Goal: Task Accomplishment & Management: Manage account settings

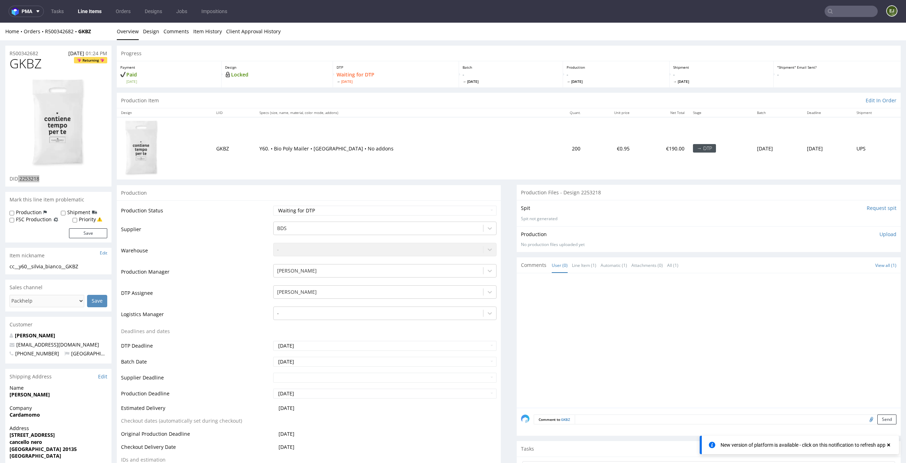
scroll to position [2, 0]
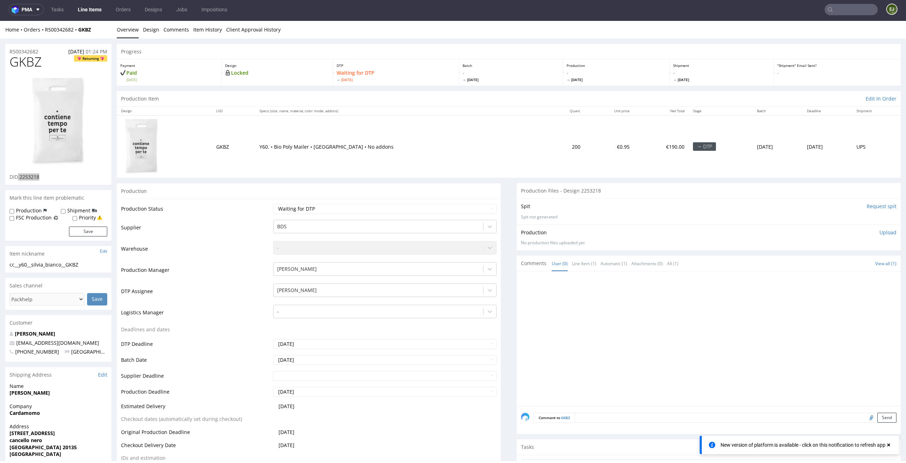
click at [94, 17] on nav "pma Tasks Line Items Orders Designs Jobs Impositions EJ" at bounding box center [453, 9] width 906 height 23
click at [94, 12] on link "Line Items" at bounding box center [90, 9] width 32 height 11
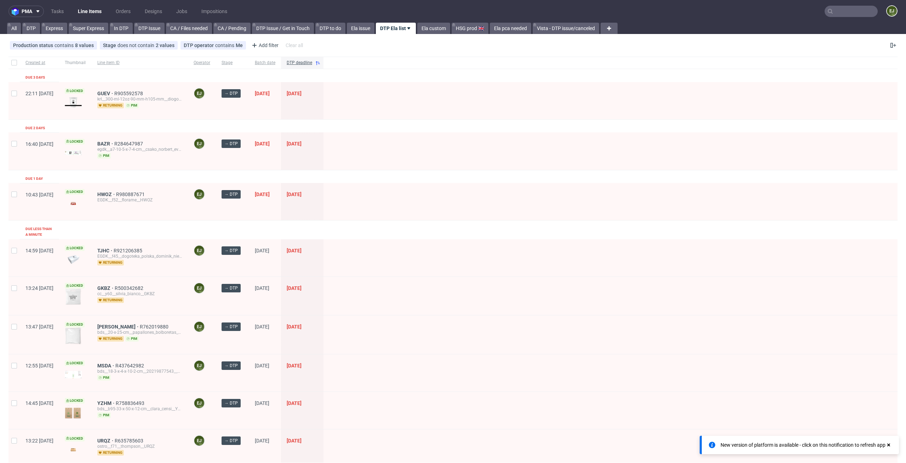
scroll to position [212, 0]
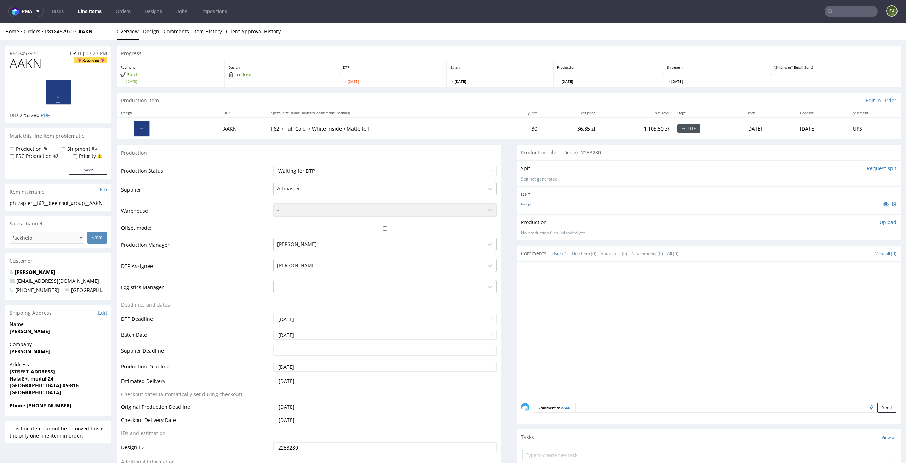
click at [523, 205] on link "box.pdf" at bounding box center [527, 203] width 12 height 5
click at [394, 104] on div "Production Item Edit In Order" at bounding box center [509, 101] width 784 height 16
drag, startPoint x: 42, startPoint y: 64, endPoint x: 0, endPoint y: 64, distance: 41.7
copy span "AAKN"
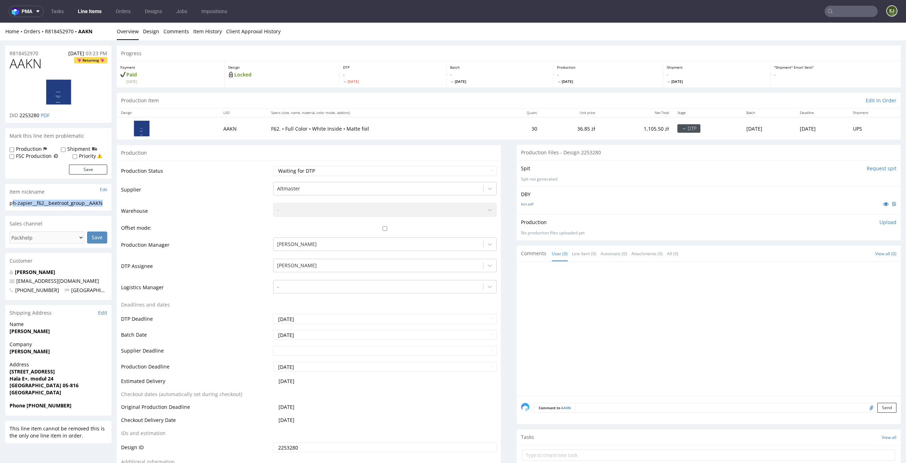
drag, startPoint x: 110, startPoint y: 203, endPoint x: 13, endPoint y: 203, distance: 96.6
click at [13, 203] on div "ph-zapier__f62__beetroot_group__AAKN ph-zapier__f62 __beetroot_group__AAKN Upda…" at bounding box center [58, 205] width 106 height 11
click at [78, 203] on div "ph-zapier__f62__beetroot_group__AAKN" at bounding box center [59, 203] width 98 height 7
drag, startPoint x: 110, startPoint y: 204, endPoint x: 0, endPoint y: 203, distance: 109.7
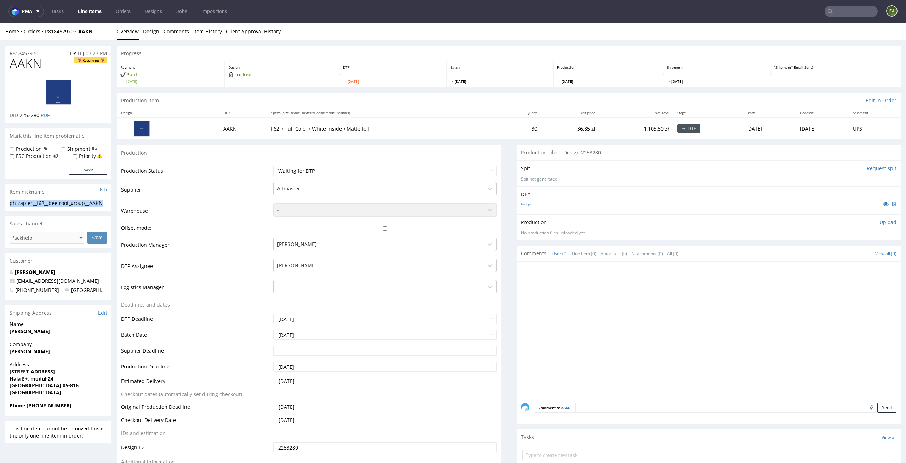
copy div "ph-zapier__f62__beetroot_group__AAKN"
drag, startPoint x: 40, startPoint y: 115, endPoint x: 21, endPoint y: 115, distance: 19.5
click at [21, 115] on p "DID 2253280 PDF" at bounding box center [30, 115] width 40 height 7
copy span "2253280"
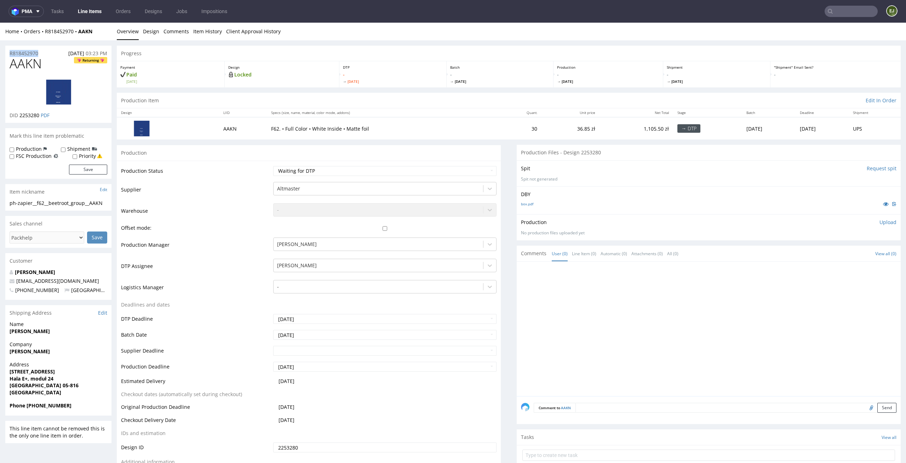
drag, startPoint x: 41, startPoint y: 54, endPoint x: 0, endPoint y: 55, distance: 41.4
copy p "R818452970"
click at [886, 221] on div "Production Upload No production files uploaded yet Description (optional) Add f…" at bounding box center [709, 227] width 384 height 26
click at [879, 221] on p "Upload" at bounding box center [887, 222] width 17 height 7
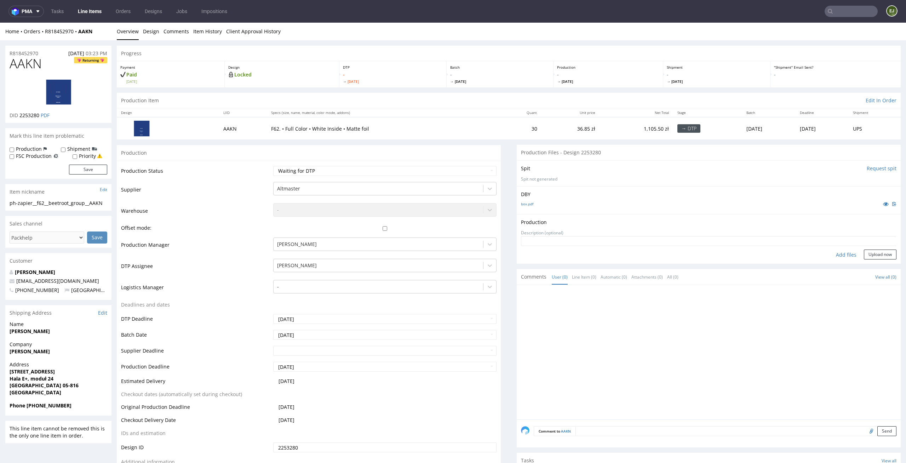
click at [835, 254] on div "Add files" at bounding box center [845, 254] width 35 height 11
type input "C:\fakepath\AAKN__f62__beetroot_group__AAKN__d2253280__oR818452970__outside.pdf"
click at [881, 270] on div "Add files Upload now" at bounding box center [708, 265] width 375 height 10
click at [880, 260] on form "Add files Upload now" at bounding box center [708, 258] width 375 height 23
click at [880, 263] on button "Upload now" at bounding box center [880, 265] width 33 height 10
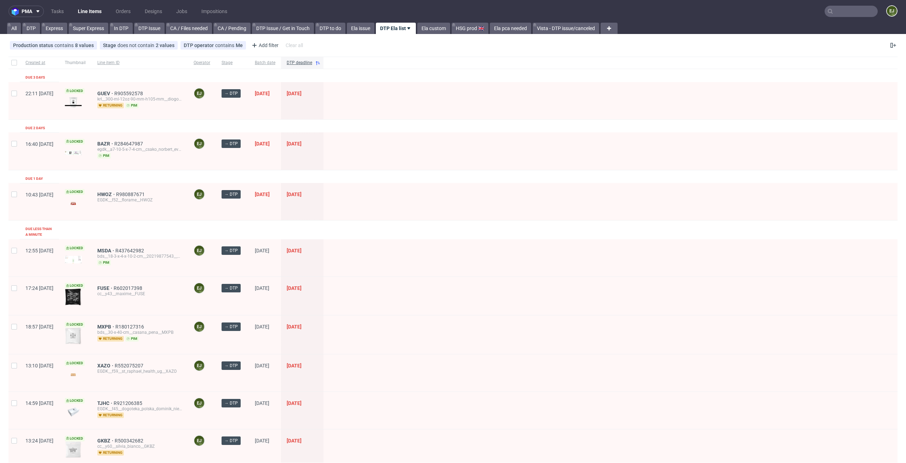
scroll to position [174, 0]
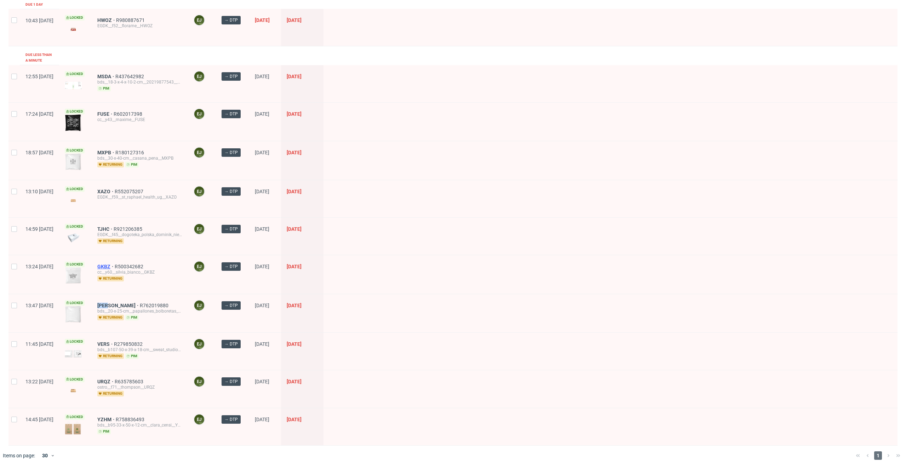
click at [115, 264] on span "GKBZ" at bounding box center [105, 267] width 17 height 6
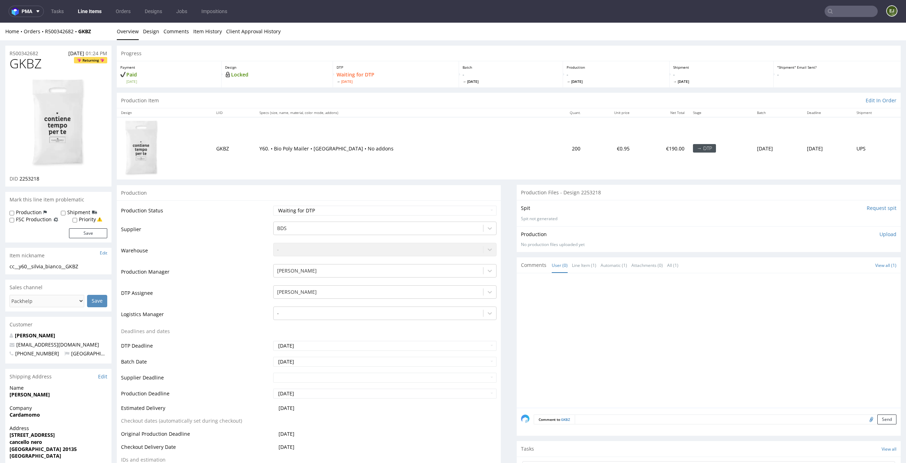
click at [302, 148] on p "Y60. • Bio Poly Mailer • [GEOGRAPHIC_DATA] • No addons" at bounding box center [400, 148] width 282 height 7
drag, startPoint x: 46, startPoint y: 58, endPoint x: 0, endPoint y: 58, distance: 45.6
copy span "GKBZ"
drag, startPoint x: 44, startPoint y: 176, endPoint x: 20, endPoint y: 177, distance: 24.1
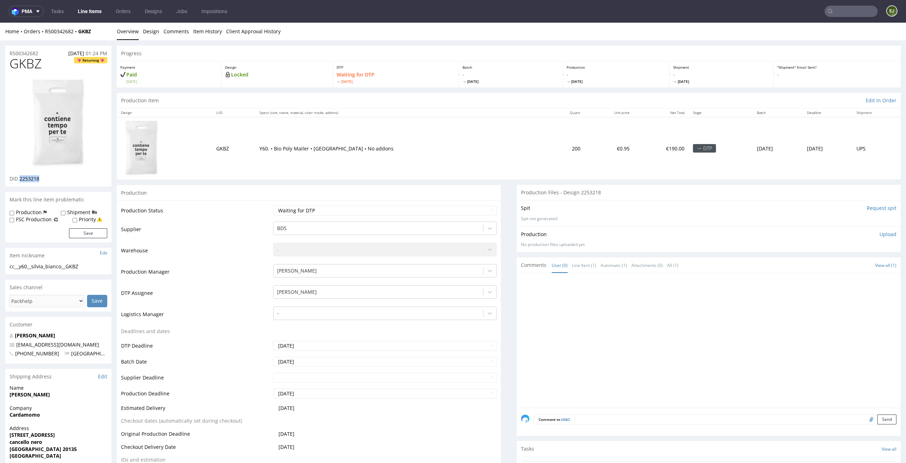
click at [20, 177] on div "DID 2253218" at bounding box center [59, 178] width 98 height 7
copy span "2253218"
drag, startPoint x: 29, startPoint y: 266, endPoint x: 0, endPoint y: 266, distance: 29.0
copy div "cc__y60"
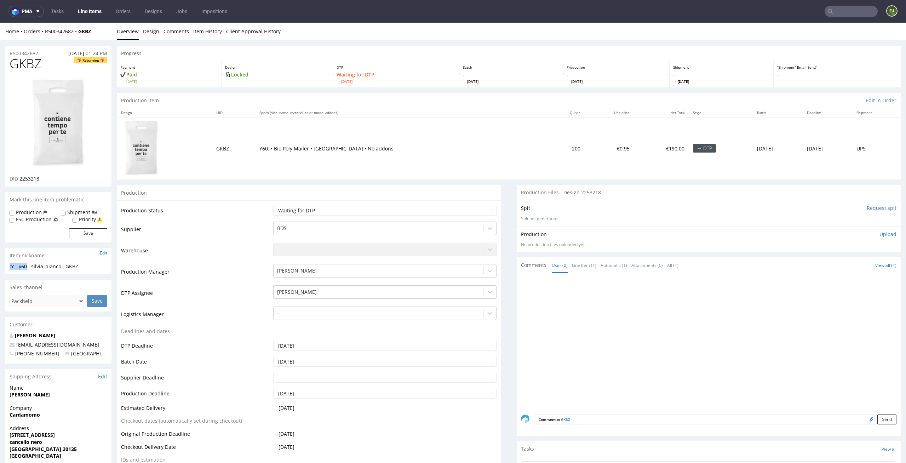
click at [160, 30] on li "Design" at bounding box center [153, 31] width 21 height 7
click at [148, 29] on link "Design" at bounding box center [151, 31] width 16 height 17
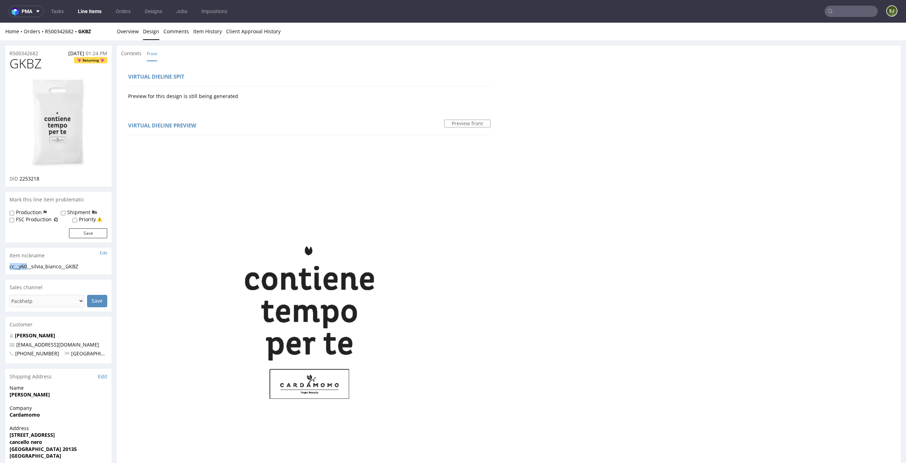
scroll to position [306, 0]
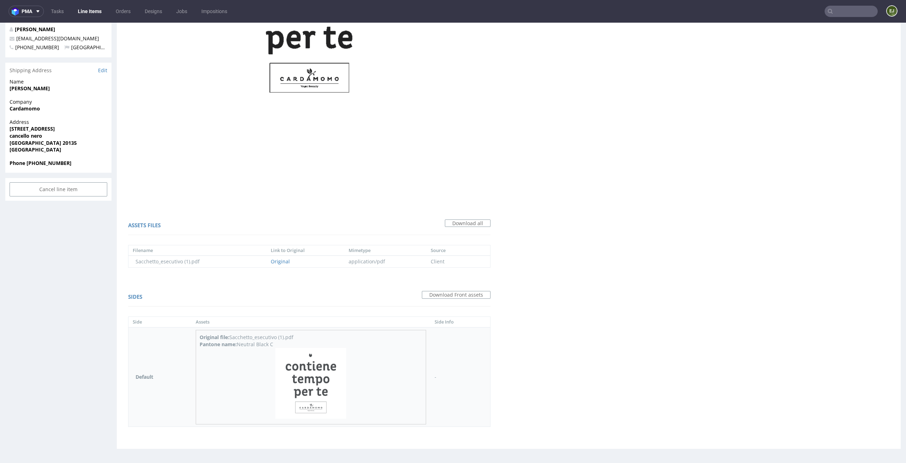
click at [300, 370] on img at bounding box center [310, 383] width 71 height 71
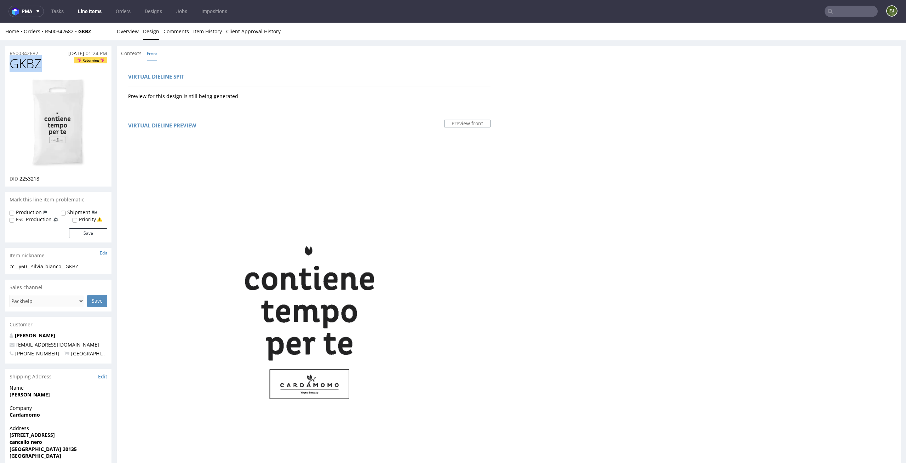
drag, startPoint x: 41, startPoint y: 65, endPoint x: 0, endPoint y: 64, distance: 41.1
click at [0, 64] on div "R500342682 26.08.2025 01:24 PM GKBZ Returning DID 2253218 Mark this line item p…" at bounding box center [453, 402] width 906 height 725
copy span "GKBZ"
drag, startPoint x: 86, startPoint y: 264, endPoint x: 0, endPoint y: 265, distance: 86.3
click at [0, 265] on div "R500342682 26.08.2025 01:24 PM GKBZ Returning DID 2253218 Mark this line item p…" at bounding box center [453, 402] width 906 height 725
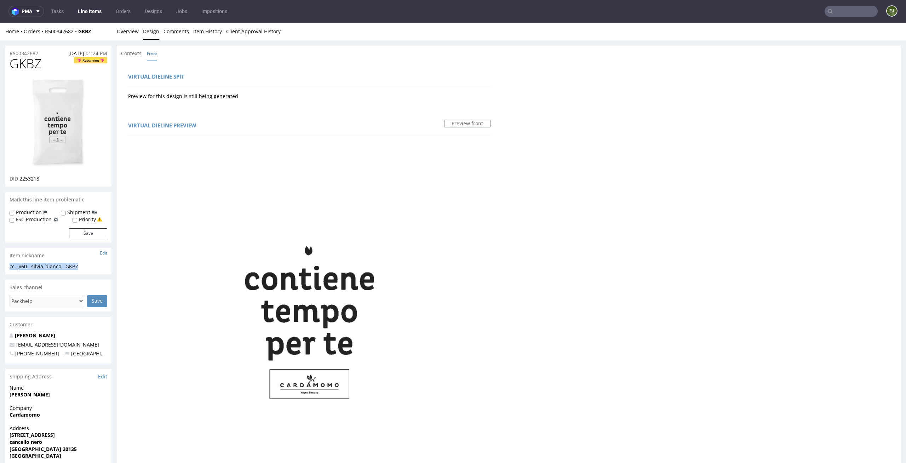
copy div "cc__y60__silvia_bianco__GKBZ"
drag, startPoint x: 45, startPoint y: 180, endPoint x: 20, endPoint y: 180, distance: 24.4
click at [20, 180] on div "DID 2253218" at bounding box center [59, 178] width 98 height 7
copy span "2253218"
drag, startPoint x: 46, startPoint y: 51, endPoint x: 0, endPoint y: 52, distance: 46.4
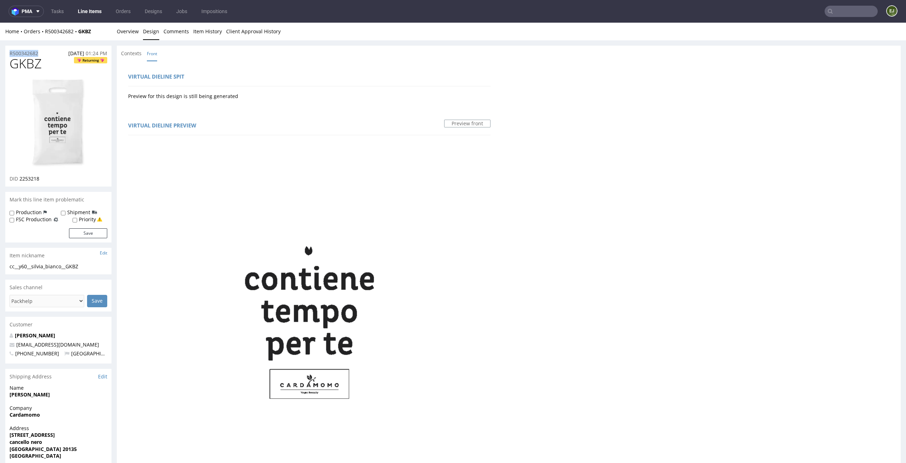
click at [0, 52] on div "R500342682 26.08.2025 01:24 PM GKBZ Returning DID 2253218 Mark this line item p…" at bounding box center [453, 402] width 906 height 725
copy p "R500342682"
click at [132, 29] on link "Overview" at bounding box center [128, 31] width 22 height 17
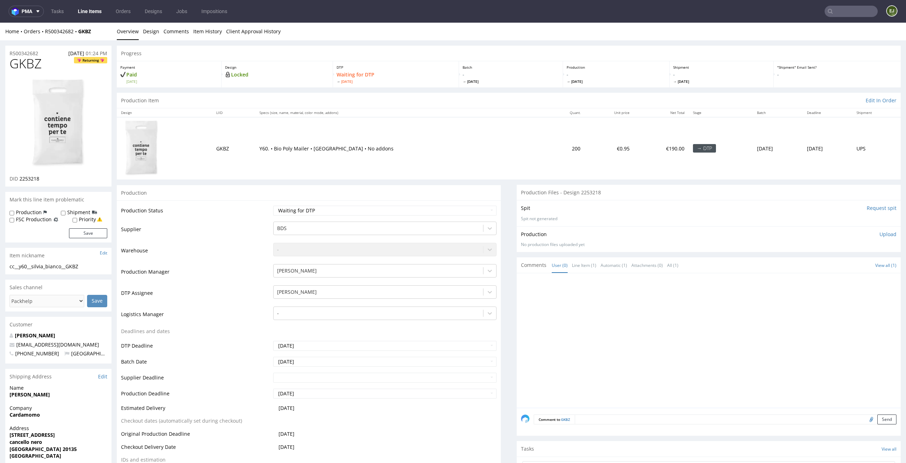
click at [881, 232] on p "Upload" at bounding box center [887, 234] width 17 height 7
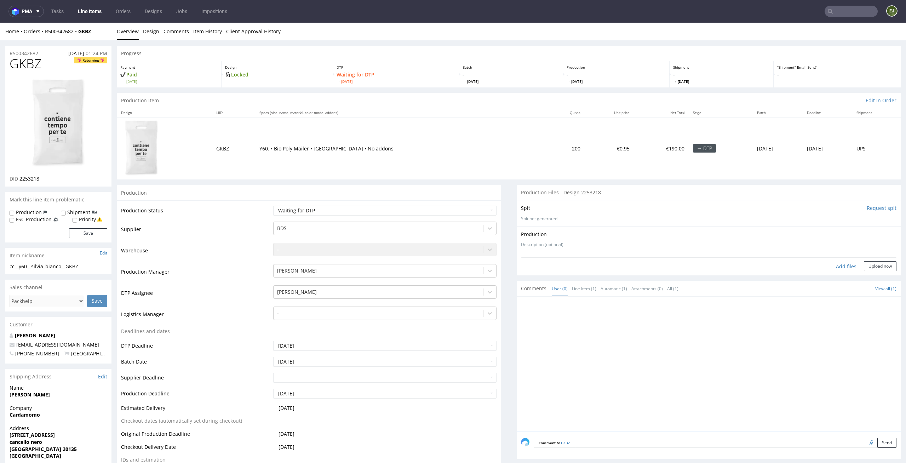
click at [836, 269] on div "Add files" at bounding box center [845, 266] width 35 height 11
type input "C:\fakepath\cc__y60__silvia_bianco__GKBZ__d2253218__oR500342682.pdf"
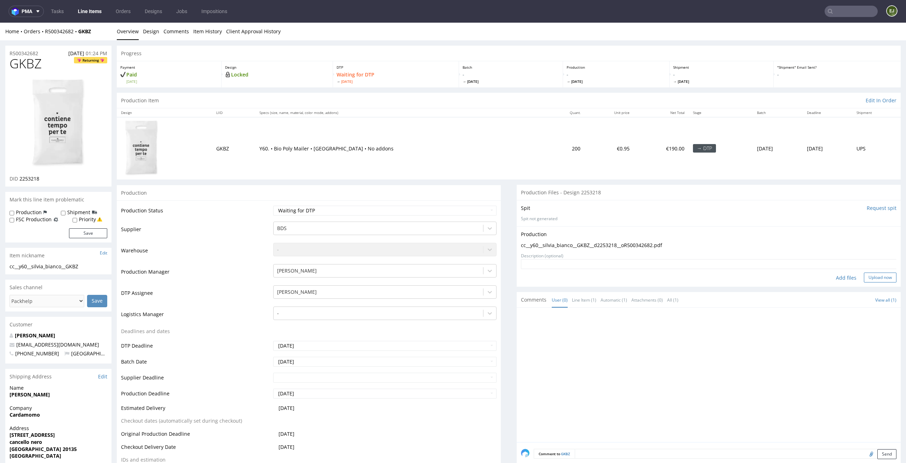
click at [869, 276] on button "Upload now" at bounding box center [880, 277] width 33 height 10
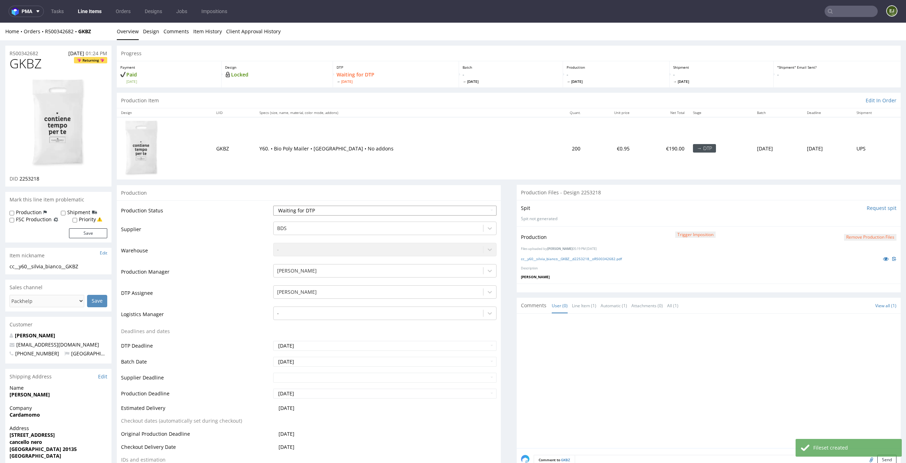
click at [474, 211] on select "Waiting for Artwork Waiting for Diecut Waiting for Mockup Waiting for DTP Waiti…" at bounding box center [385, 211] width 224 height 10
select select "dtp_production_ready"
click at [273, 206] on select "Waiting for Artwork Waiting for Diecut Waiting for Mockup Waiting for DTP Waiti…" at bounding box center [385, 211] width 224 height 10
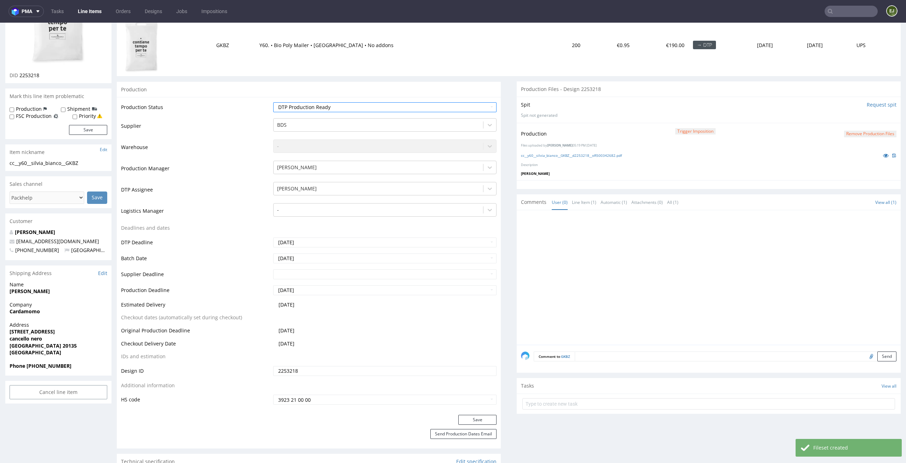
scroll to position [164, 0]
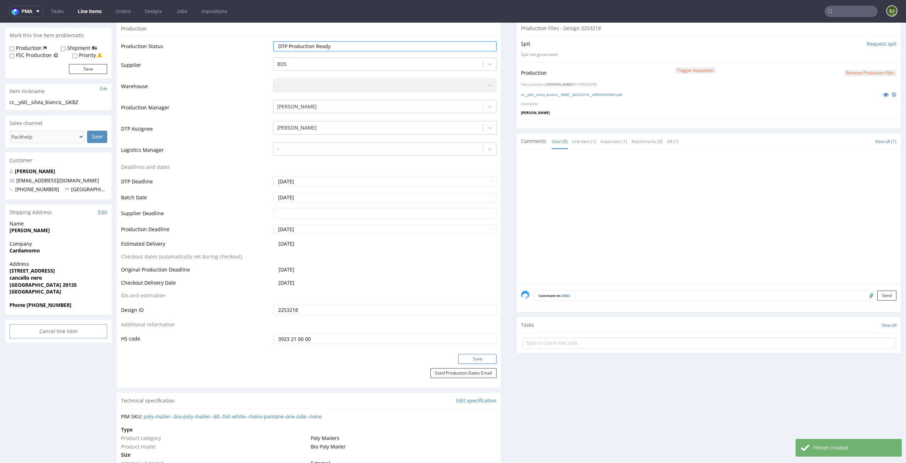
click at [486, 362] on button "Save" at bounding box center [477, 359] width 38 height 10
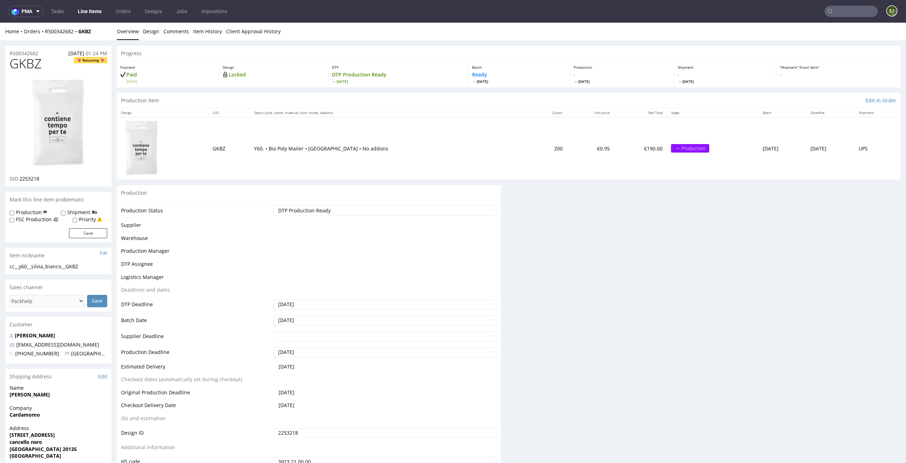
scroll to position [0, 0]
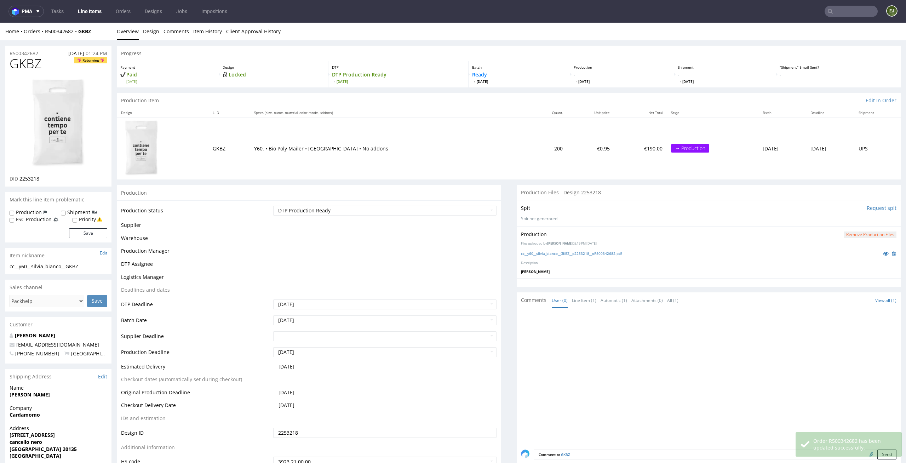
click at [85, 13] on link "Line Items" at bounding box center [90, 11] width 32 height 11
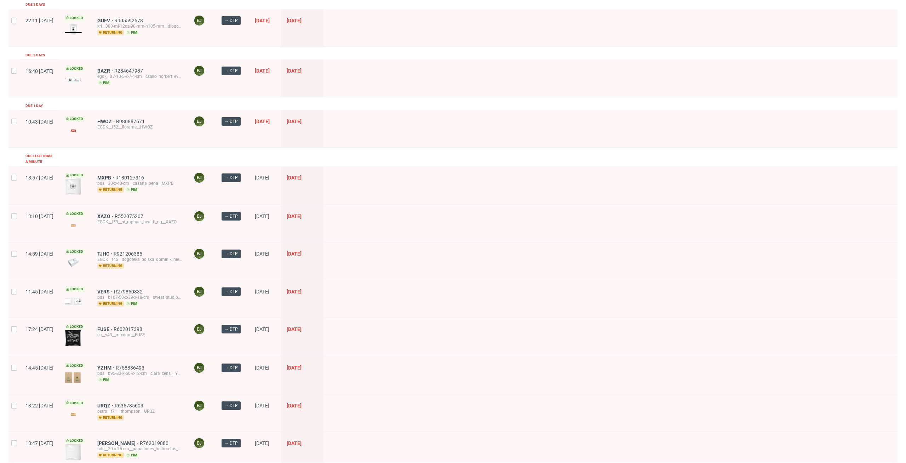
scroll to position [103, 0]
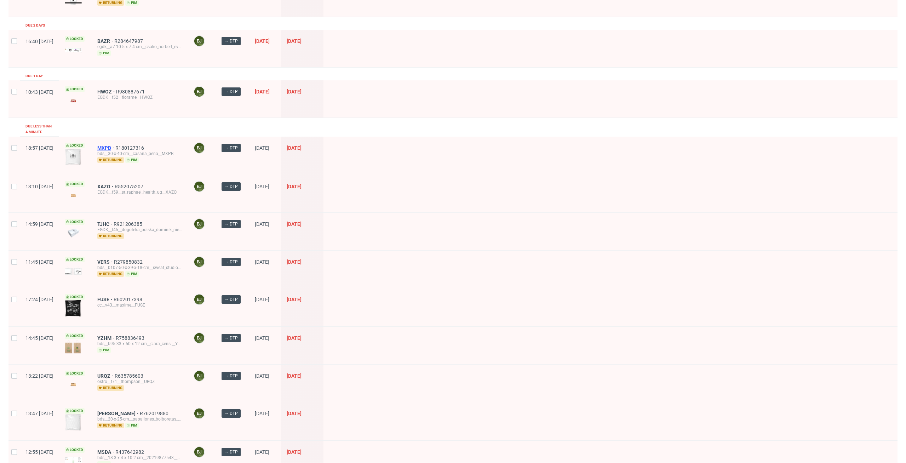
click at [115, 145] on span "MXPB" at bounding box center [106, 148] width 18 height 6
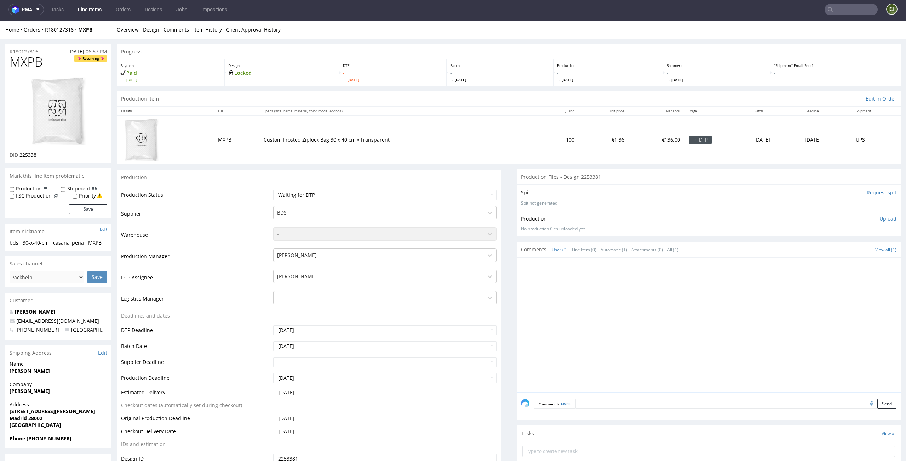
click at [151, 25] on link "Design" at bounding box center [151, 29] width 16 height 17
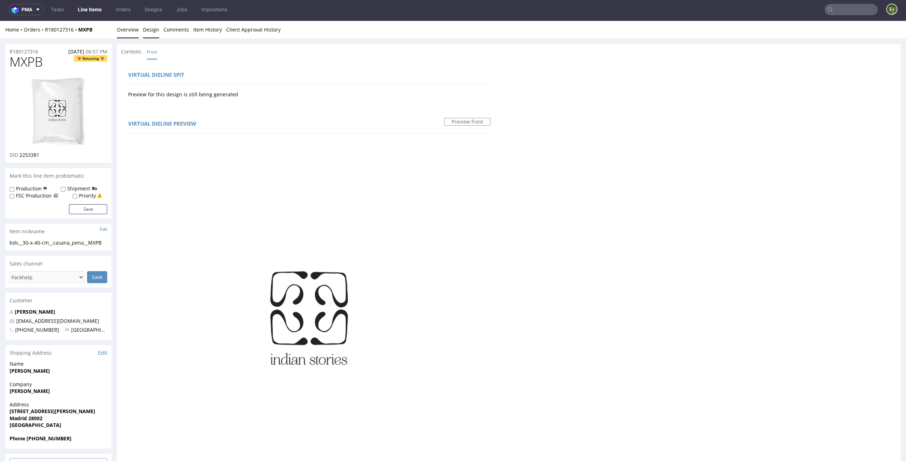
click at [134, 34] on link "Overview" at bounding box center [128, 29] width 22 height 17
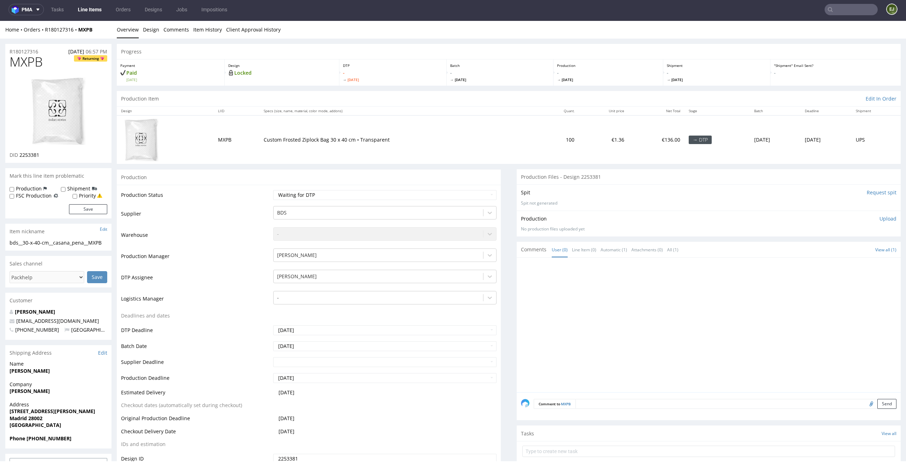
click at [86, 7] on link "Line Items" at bounding box center [90, 9] width 32 height 11
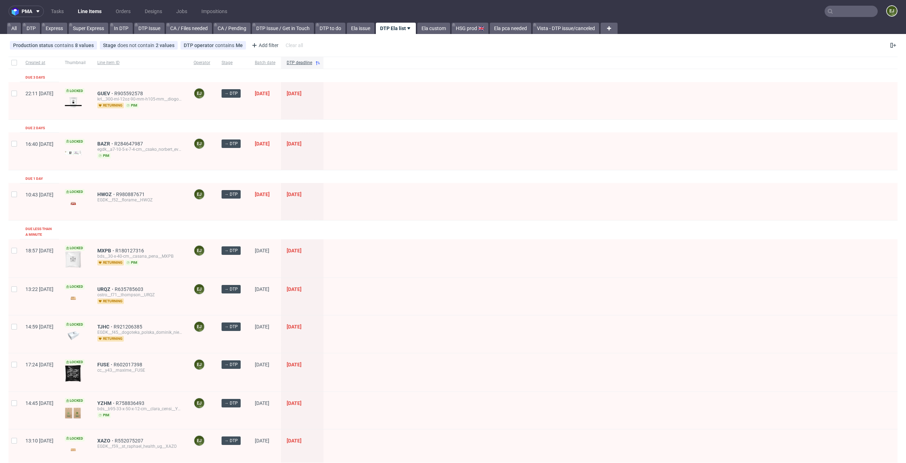
scroll to position [136, 0]
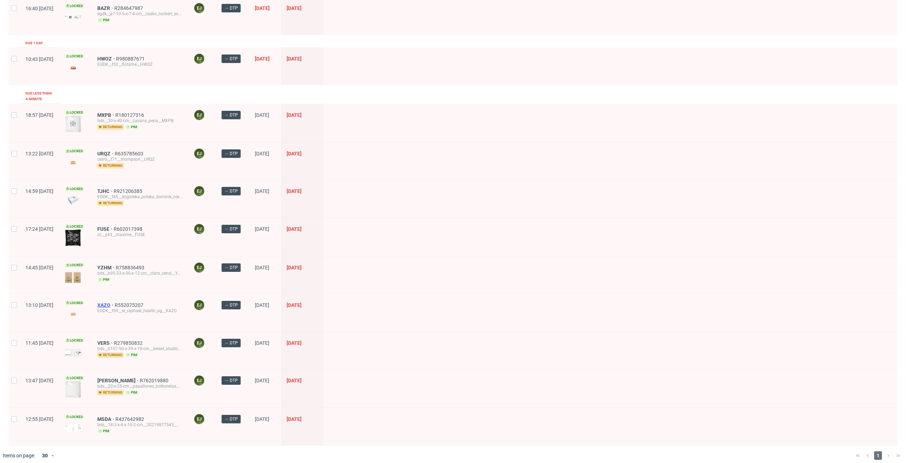
click at [115, 302] on span "XAZO" at bounding box center [105, 305] width 17 height 6
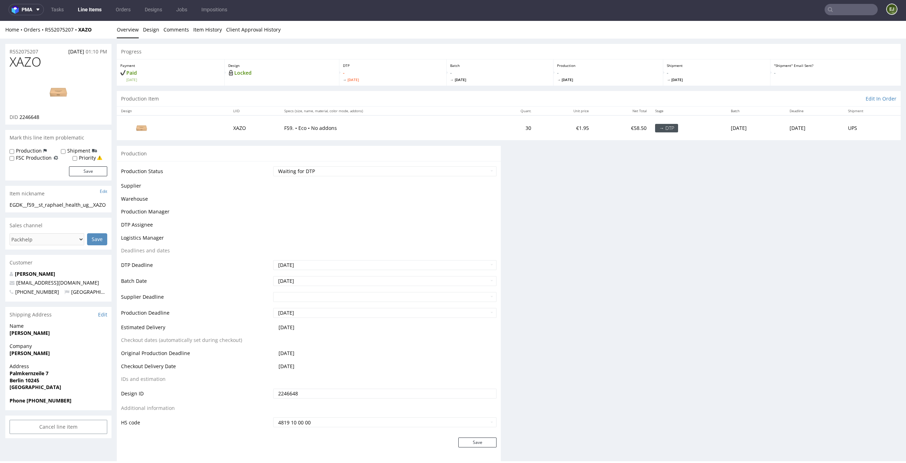
scroll to position [2, 0]
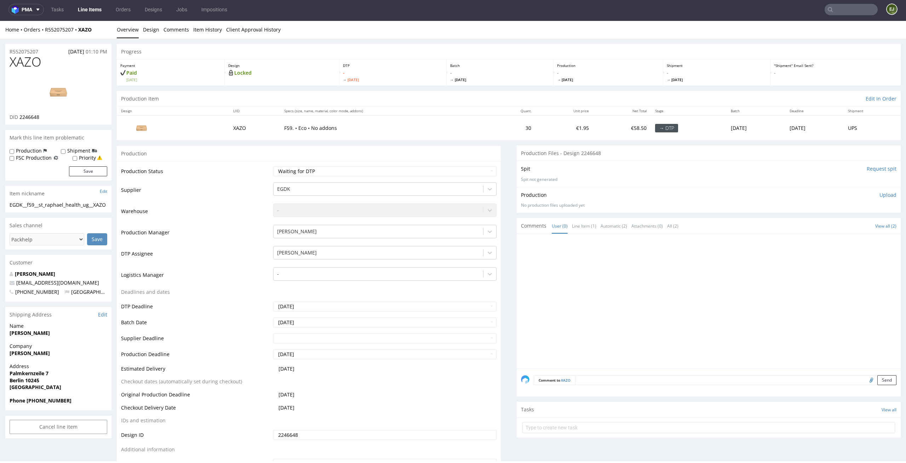
drag, startPoint x: 53, startPoint y: 113, endPoint x: 22, endPoint y: 113, distance: 31.1
click at [22, 114] on div "DID 2246648" at bounding box center [59, 117] width 98 height 7
drag, startPoint x: 42, startPoint y: 116, endPoint x: 19, endPoint y: 116, distance: 22.6
click at [19, 116] on div "DID 2246648" at bounding box center [59, 117] width 98 height 7
copy span "2246648"
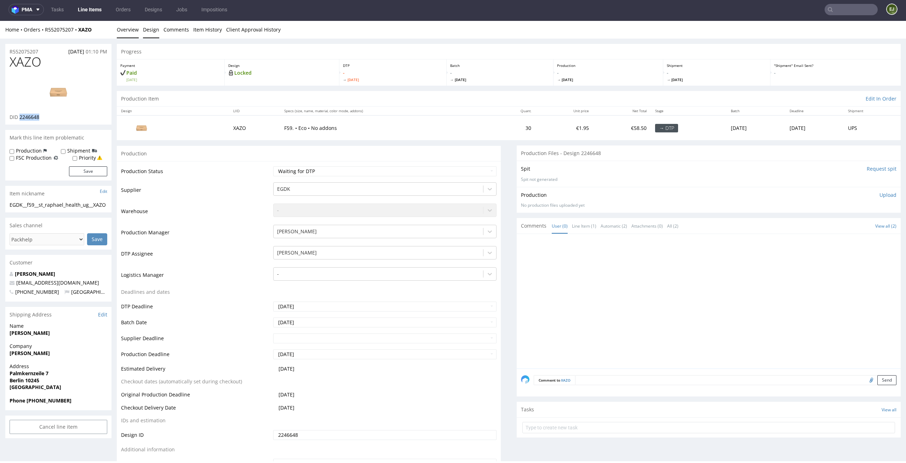
click at [145, 33] on link "Design" at bounding box center [151, 29] width 16 height 17
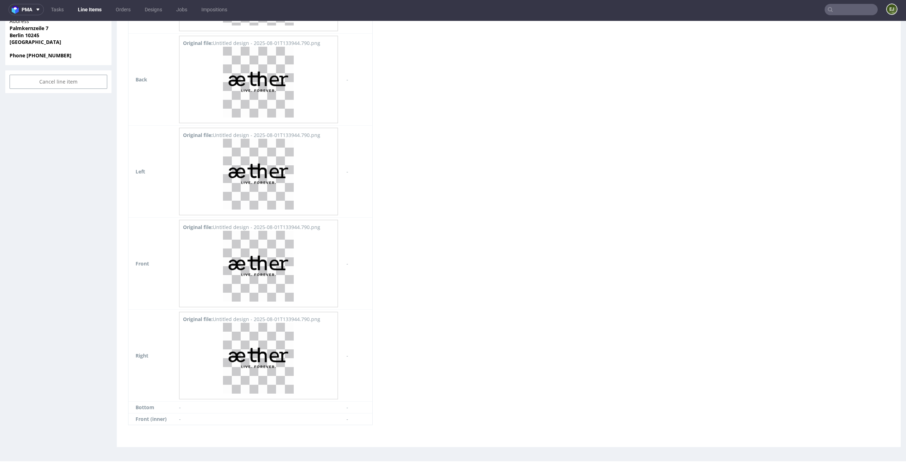
scroll to position [0, 0]
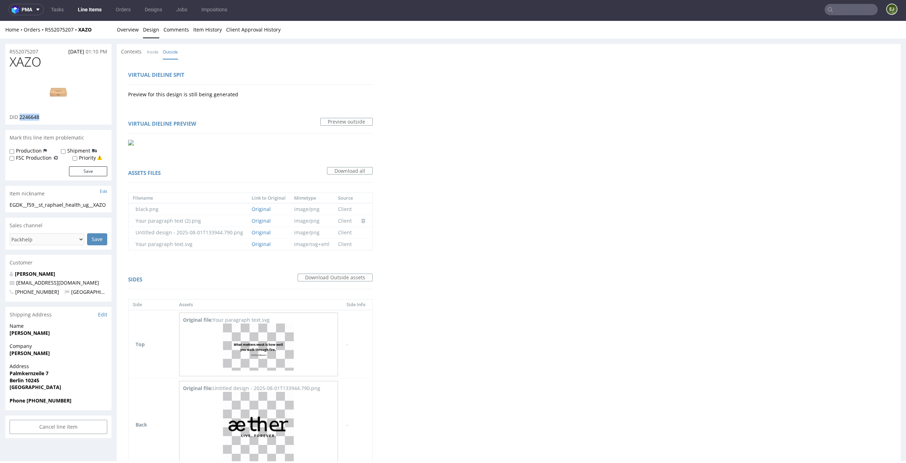
click at [61, 88] on img at bounding box center [58, 92] width 57 height 32
drag, startPoint x: 42, startPoint y: 64, endPoint x: 0, endPoint y: 64, distance: 42.1
click at [0, 64] on div "R552075207 25.08.2025 01:10 PM XAZO DID 2246648 Mark this line item problematic…" at bounding box center [453, 421] width 906 height 764
copy span "XAZO"
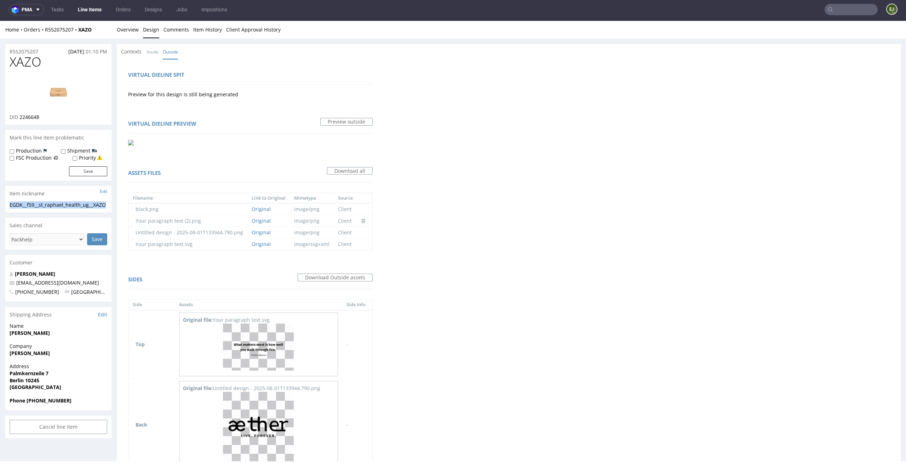
drag, startPoint x: 19, startPoint y: 214, endPoint x: 0, endPoint y: 202, distance: 22.2
click at [0, 202] on div "R552075207 25.08.2025 01:10 PM XAZO DID 2246648 Mark this line item problematic…" at bounding box center [453, 421] width 906 height 764
drag, startPoint x: 46, startPoint y: 121, endPoint x: 21, endPoint y: 117, distance: 25.3
click at [21, 117] on div "XAZO DID 2246648" at bounding box center [58, 90] width 106 height 70
drag, startPoint x: 42, startPoint y: 51, endPoint x: 0, endPoint y: 53, distance: 42.5
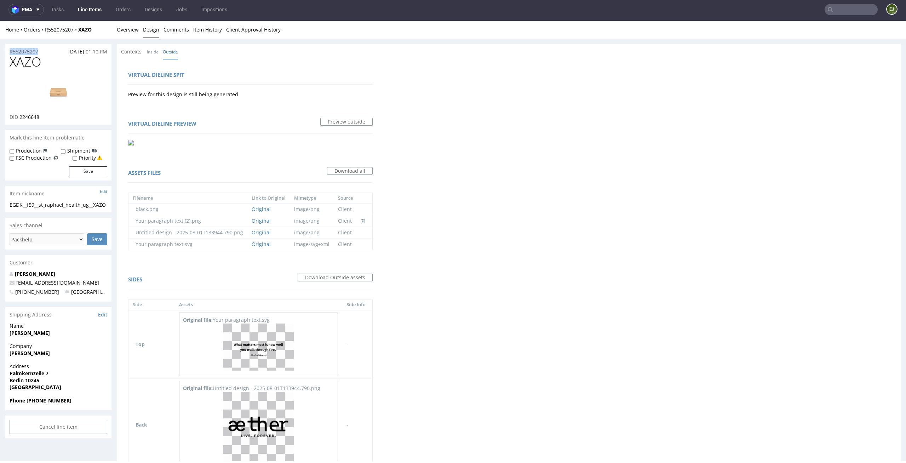
click at [0, 53] on div "R552075207 25.08.2025 01:10 PM XAZO DID 2246648 Mark this line item problematic…" at bounding box center [453, 421] width 906 height 764
click at [123, 27] on link "Overview" at bounding box center [128, 29] width 22 height 17
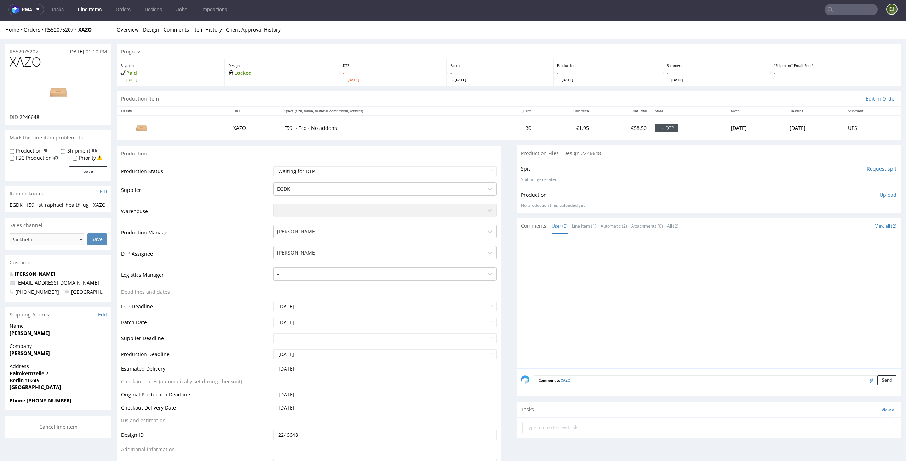
click at [882, 194] on p "Upload" at bounding box center [887, 194] width 17 height 7
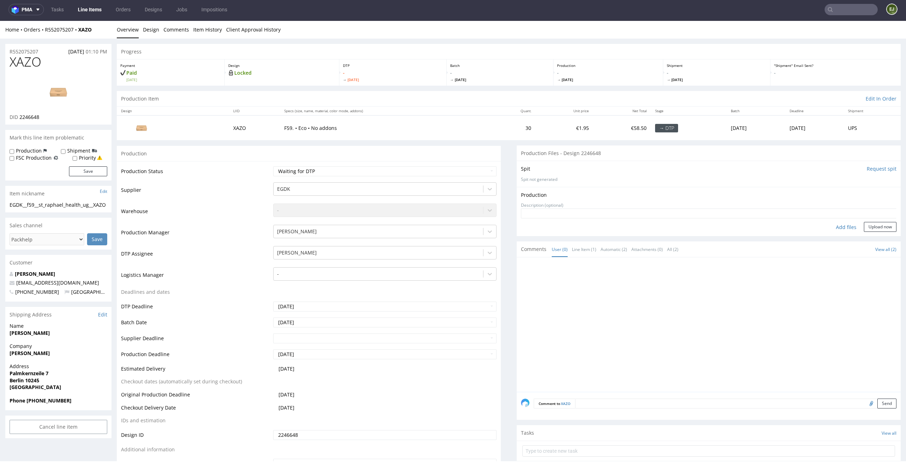
click at [829, 233] on div "Production Upload No production files uploaded yet Description (optional) Add f…" at bounding box center [709, 211] width 384 height 49
click at [836, 227] on div "Add files" at bounding box center [845, 227] width 35 height 11
type input "C:\fakepath\EGDK__f59__st_raphael_health_ug__XAZO__d2246648__oR552075207.pdf"
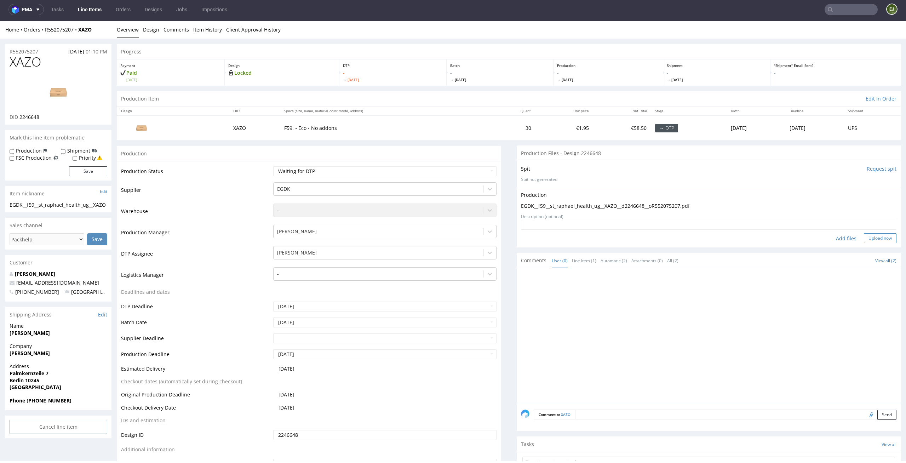
click at [877, 235] on button "Upload now" at bounding box center [880, 238] width 33 height 10
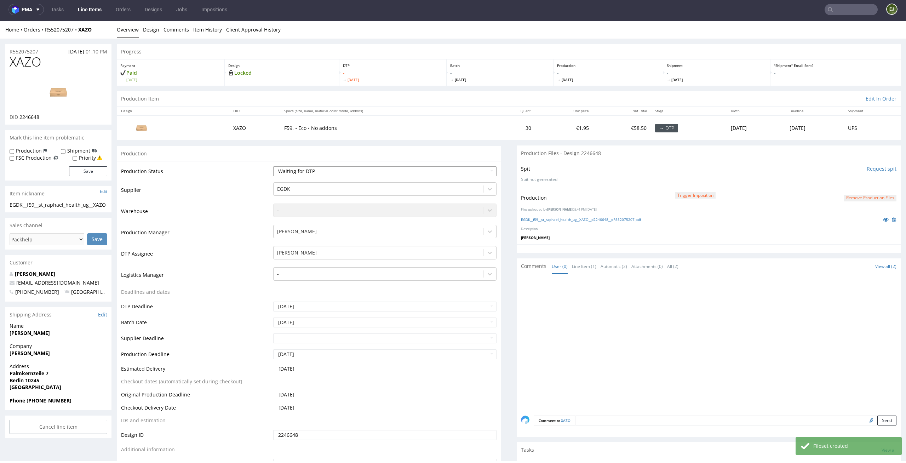
click at [471, 167] on select "Waiting for Artwork Waiting for Diecut Waiting for Mockup Waiting for DTP Waiti…" at bounding box center [385, 171] width 224 height 10
click at [273, 166] on select "Waiting for Artwork Waiting for Diecut Waiting for Mockup Waiting for DTP Waiti…" at bounding box center [385, 171] width 224 height 10
click at [471, 168] on select "Waiting for Artwork Waiting for Diecut Waiting for Mockup Waiting for DTP Waiti…" at bounding box center [385, 171] width 224 height 10
select select "dtp_production_ready"
click at [273, 166] on select "Waiting for Artwork Waiting for Diecut Waiting for Mockup Waiting for DTP Waiti…" at bounding box center [385, 171] width 224 height 10
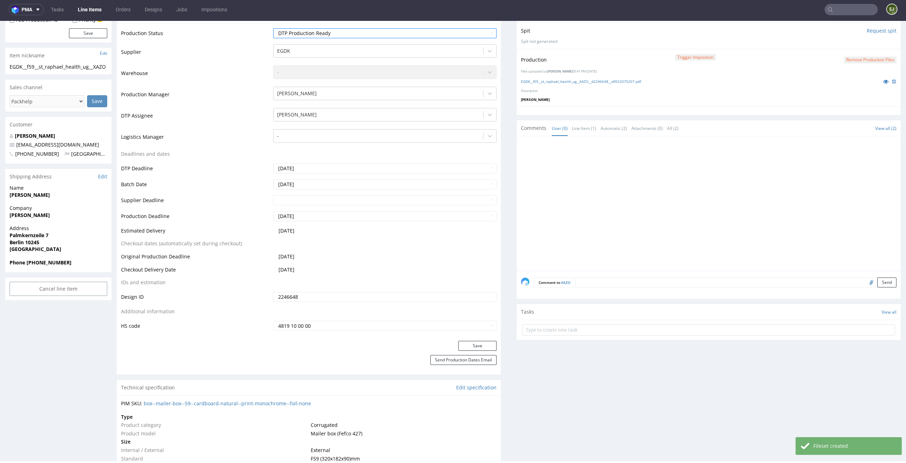
scroll to position [234, 0]
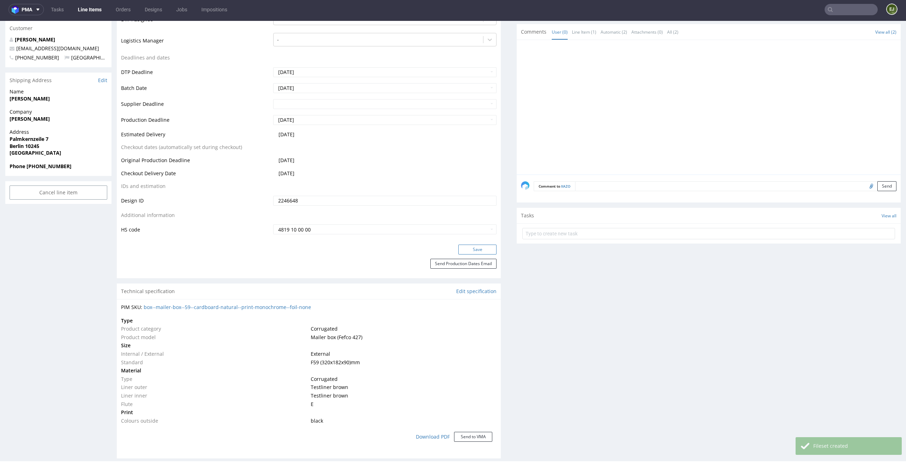
click at [481, 248] on button "Save" at bounding box center [477, 249] width 38 height 10
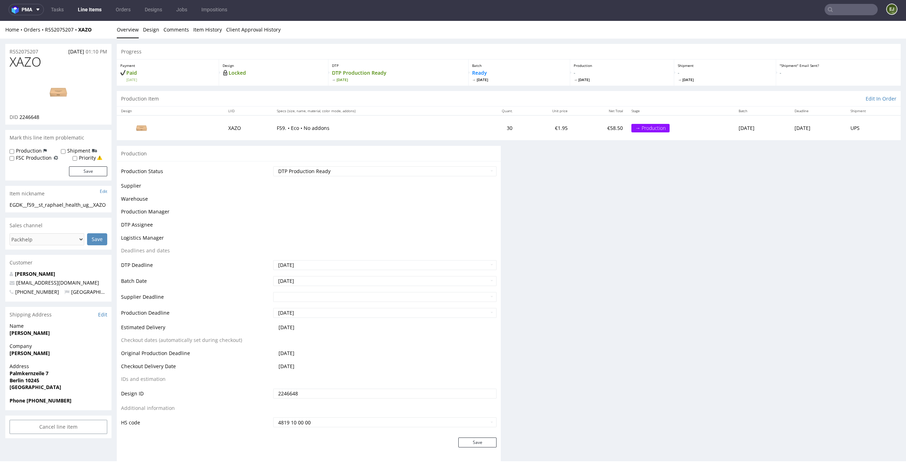
scroll to position [0, 0]
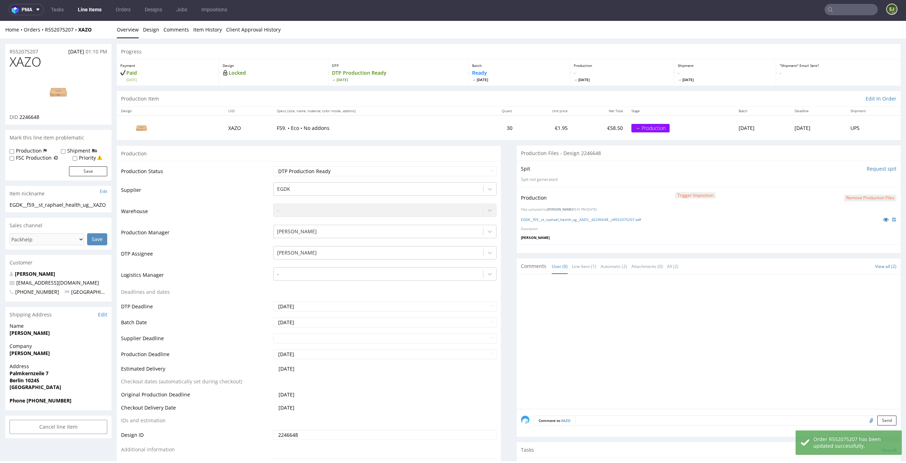
click at [94, 10] on link "Line Items" at bounding box center [90, 9] width 32 height 11
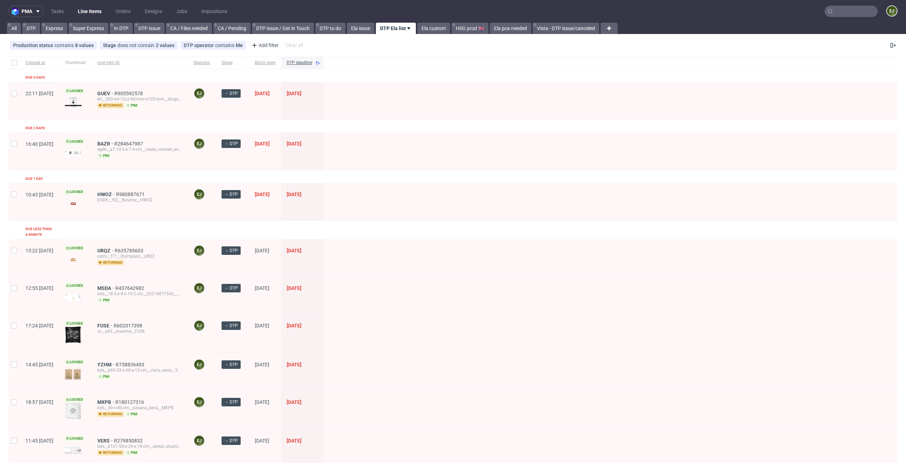
scroll to position [98, 0]
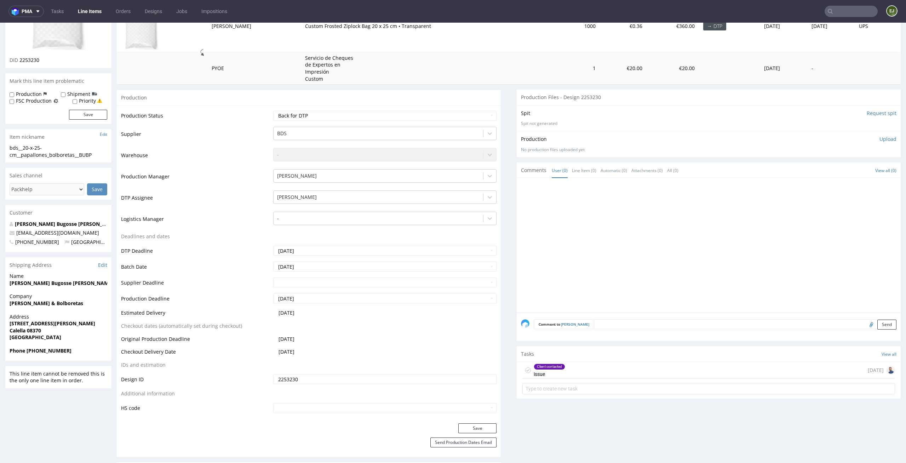
scroll to position [201, 0]
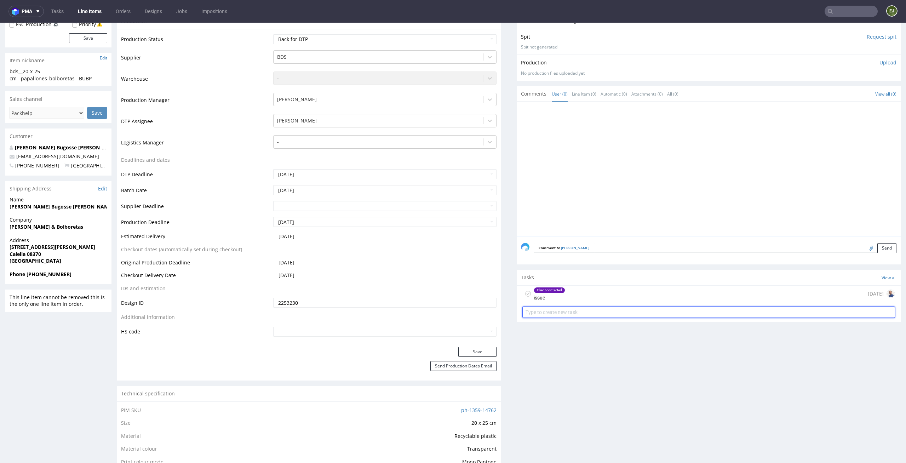
click at [575, 306] on input "text" at bounding box center [708, 311] width 373 height 11
click at [585, 287] on div "Client contacted issue today" at bounding box center [708, 294] width 373 height 17
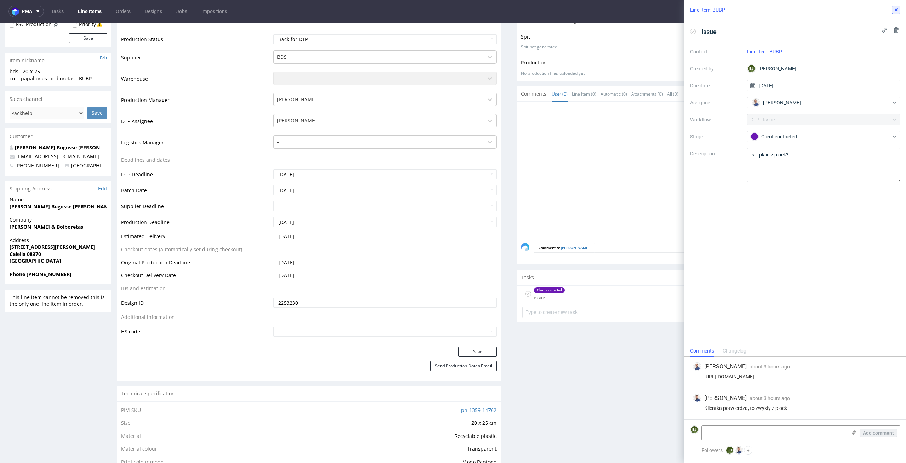
click at [894, 8] on icon at bounding box center [896, 10] width 6 height 6
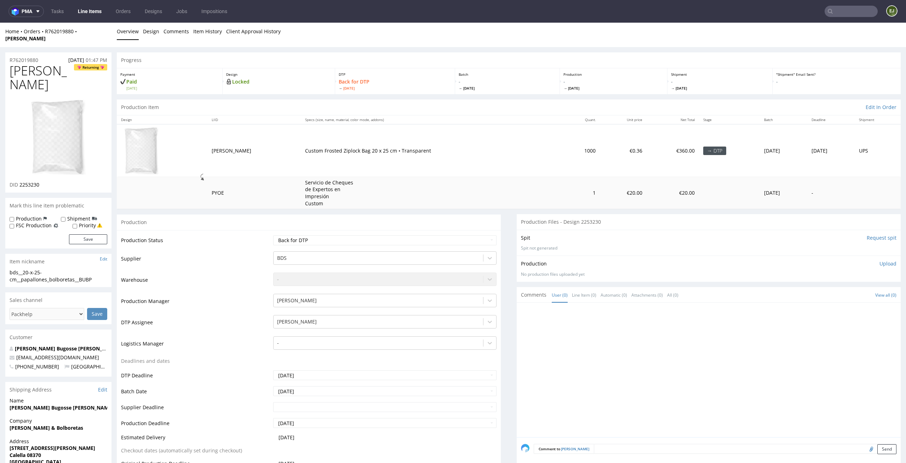
click at [60, 110] on img at bounding box center [58, 137] width 57 height 77
click at [523, 78] on p "- Tue 2 Sep" at bounding box center [508, 84] width 98 height 13
click at [561, 124] on td "1000" at bounding box center [580, 150] width 39 height 53
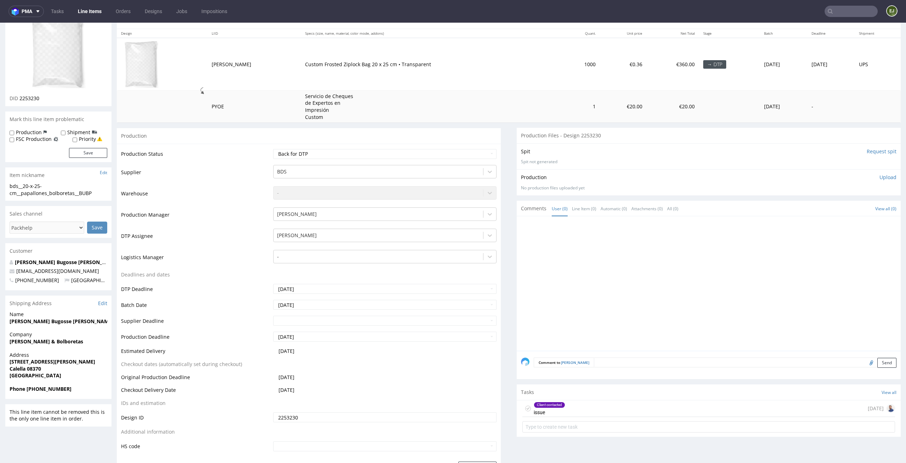
click at [604, 357] on textarea at bounding box center [745, 362] width 302 height 10
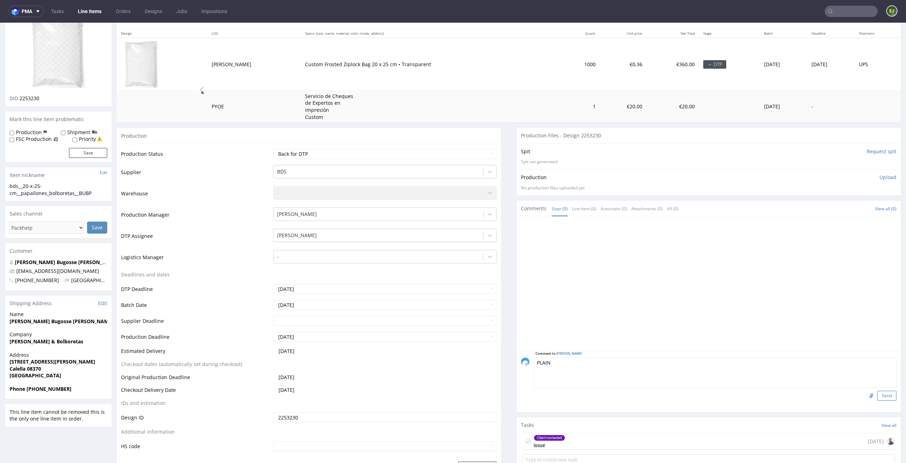
type textarea "PLAIN"
click at [879, 391] on button "Send" at bounding box center [886, 396] width 19 height 10
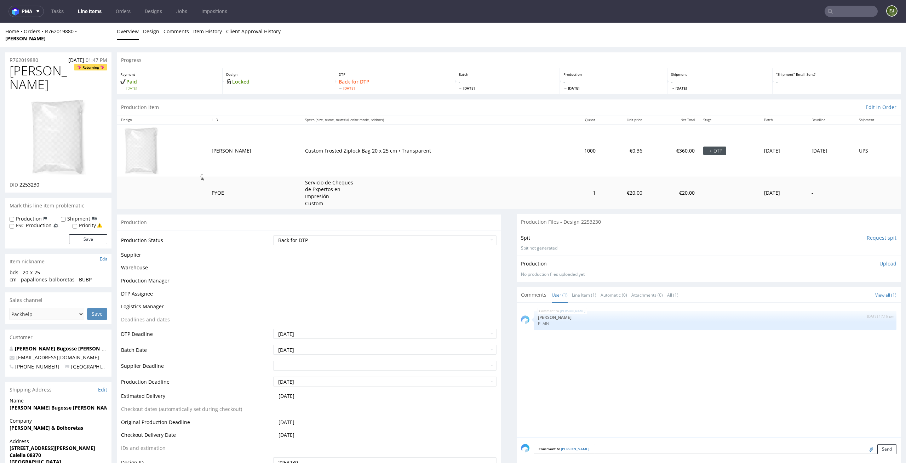
scroll to position [0, 0]
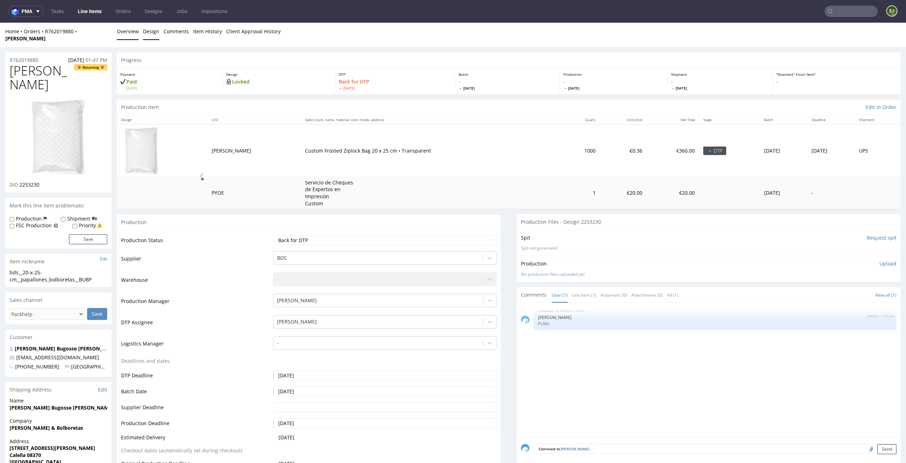
click at [150, 30] on link "Design" at bounding box center [151, 31] width 16 height 17
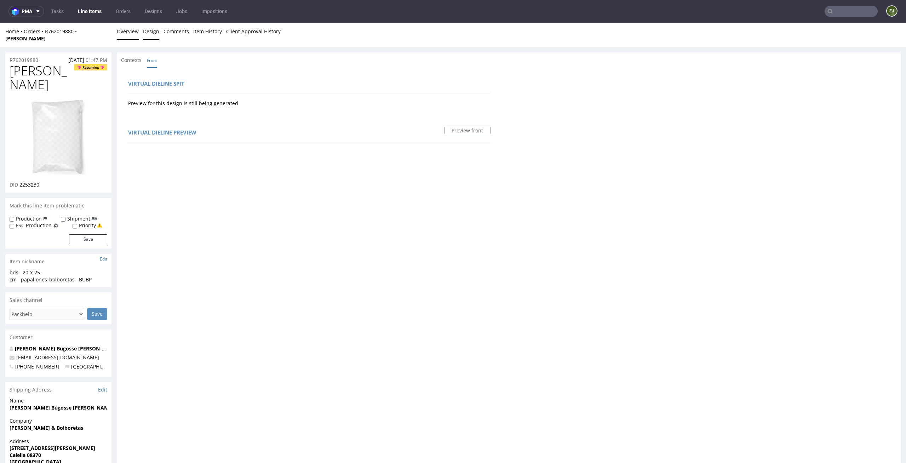
click at [128, 31] on link "Overview" at bounding box center [128, 31] width 22 height 17
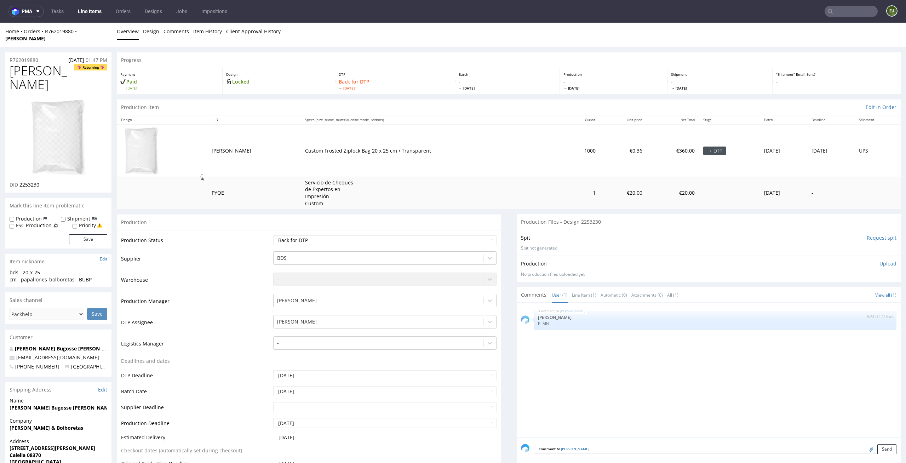
click at [396, 147] on p "Custom Frosted Ziplock Bag 20 x 25 cm • Transparent" at bounding box center [431, 150] width 252 height 7
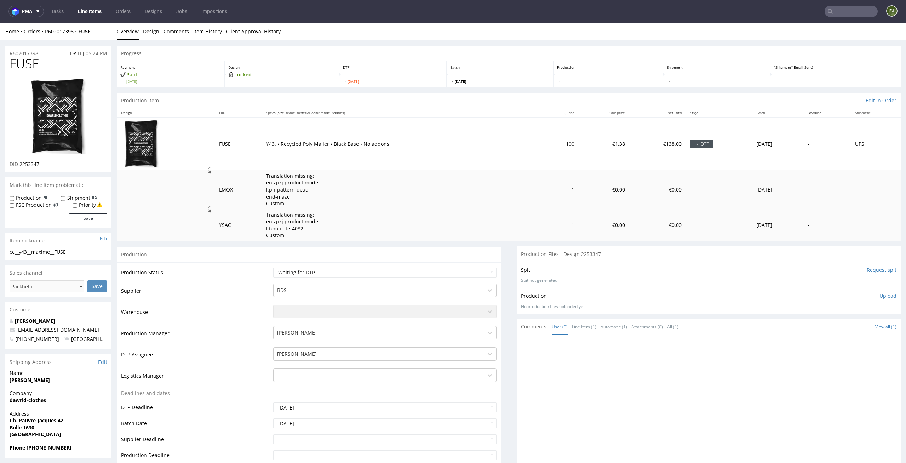
click at [251, 182] on td "LMQX" at bounding box center [238, 189] width 47 height 39
click at [154, 34] on link "Design" at bounding box center [151, 31] width 16 height 17
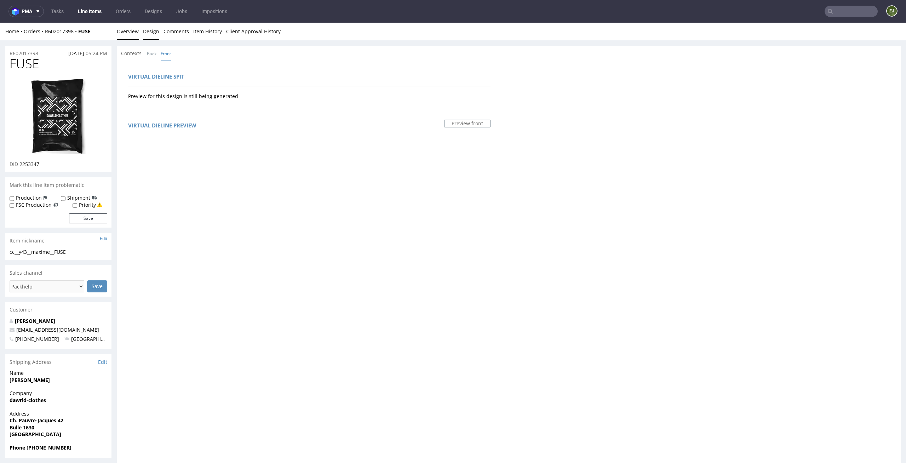
click at [132, 33] on link "Overview" at bounding box center [128, 31] width 22 height 17
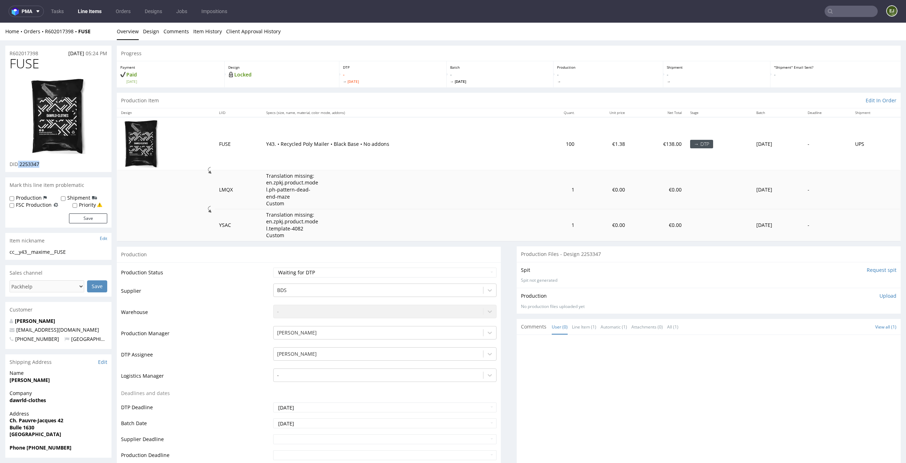
drag, startPoint x: 53, startPoint y: 162, endPoint x: 19, endPoint y: 164, distance: 34.7
click at [18, 164] on div "DID 2253347" at bounding box center [59, 164] width 98 height 7
copy p "2253347"
click at [383, 185] on td "Translation missing: en.zpkj.product.model.ph-pattern-dead-end-maze Custom" at bounding box center [400, 189] width 277 height 39
drag, startPoint x: 44, startPoint y: 163, endPoint x: 20, endPoint y: 163, distance: 23.4
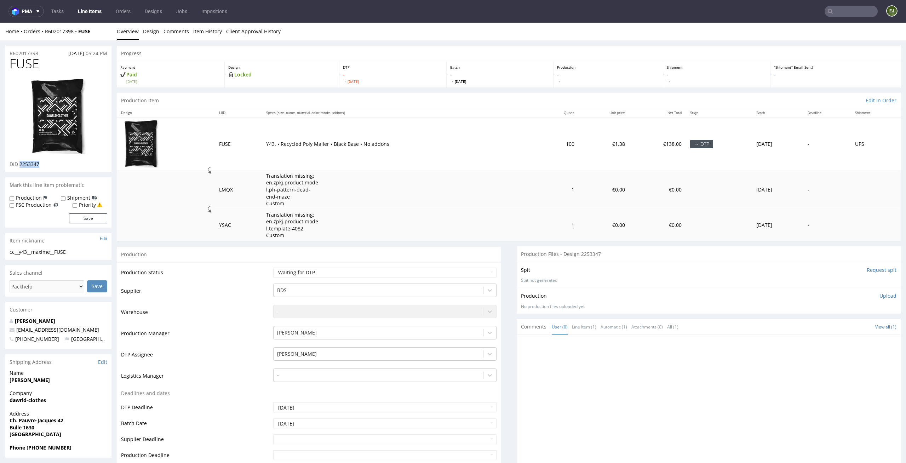
click at [20, 163] on div "DID 2253347" at bounding box center [59, 164] width 98 height 7
copy span "2253347"
click at [79, 103] on img at bounding box center [58, 116] width 57 height 77
drag, startPoint x: 43, startPoint y: 60, endPoint x: 0, endPoint y: 62, distance: 43.2
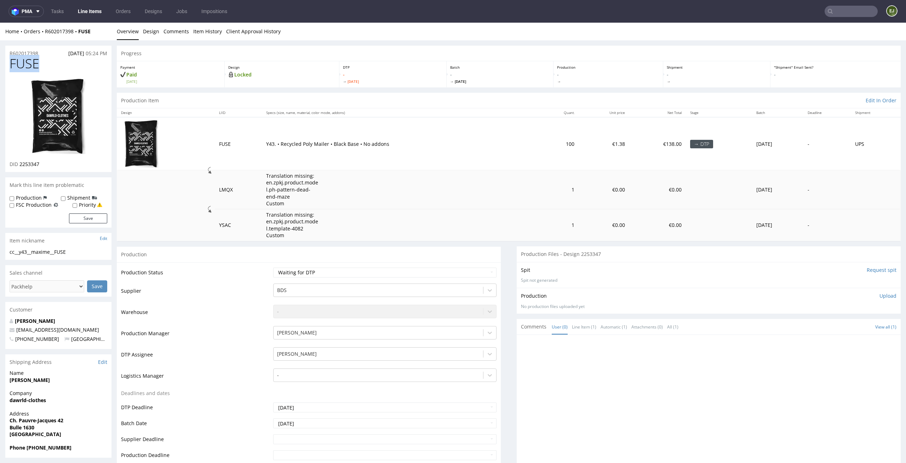
copy span "FUSE"
click at [46, 48] on div "R602017398 26.08.2025 05:24 PM" at bounding box center [58, 51] width 106 height 11
drag, startPoint x: 85, startPoint y: 249, endPoint x: 0, endPoint y: 247, distance: 84.6
copy section "cc__y43__maxime__FUSE"
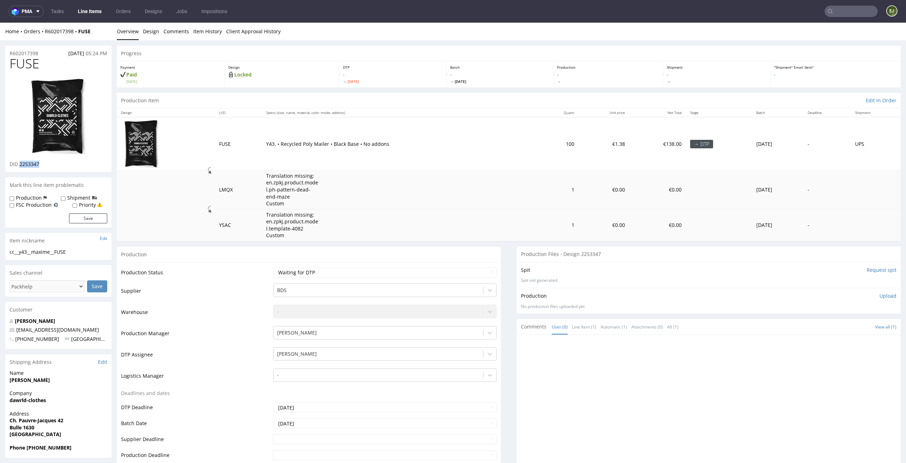
drag, startPoint x: 44, startPoint y: 166, endPoint x: 20, endPoint y: 166, distance: 24.1
click at [20, 166] on div "DID 2253347" at bounding box center [59, 164] width 98 height 7
copy span "2253347"
drag, startPoint x: 43, startPoint y: 52, endPoint x: 0, endPoint y: 52, distance: 43.2
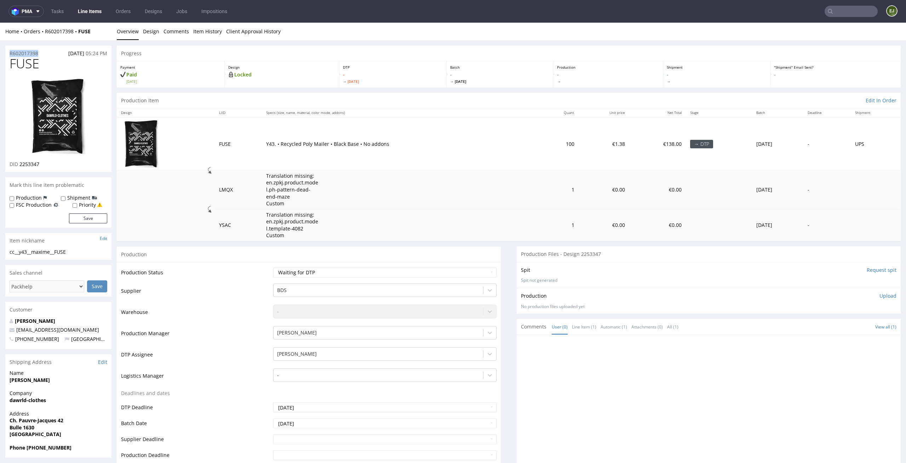
copy p "R602017398"
click at [879, 295] on p "Upload" at bounding box center [887, 295] width 17 height 7
click at [840, 323] on div "Add files" at bounding box center [845, 328] width 35 height 11
type input "C:\fakepath\ cc__y43__maxime__FUSE__d2253347__oR602017398.pdf"
click at [874, 335] on button "Upload now" at bounding box center [880, 339] width 33 height 10
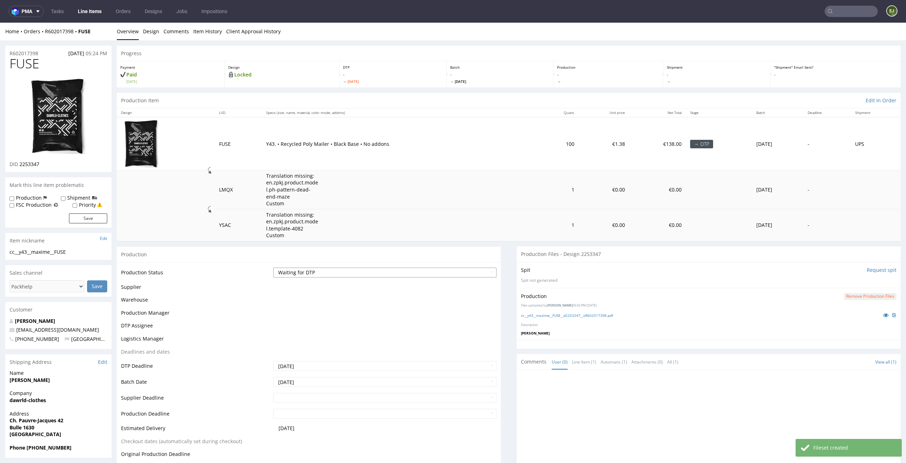
click at [486, 272] on select "Waiting for Artwork Waiting for Diecut Waiting for Mockup Waiting for DTP Waiti…" at bounding box center [385, 272] width 224 height 10
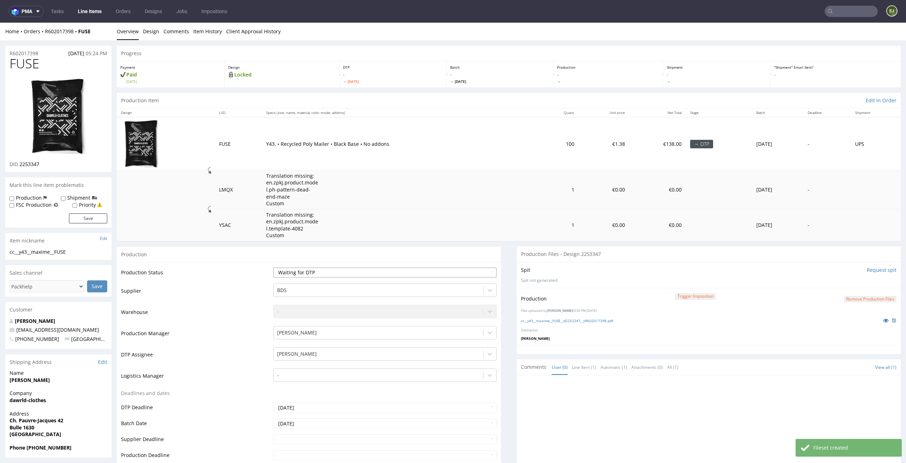
select select "dtp_production_ready"
click at [273, 267] on select "Waiting for Artwork Waiting for Diecut Waiting for Mockup Waiting for DTP Waiti…" at bounding box center [385, 272] width 224 height 10
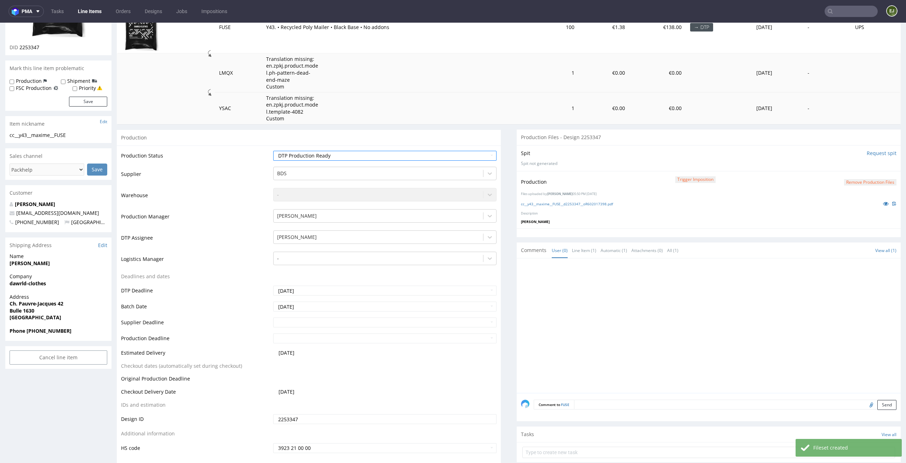
scroll to position [200, 0]
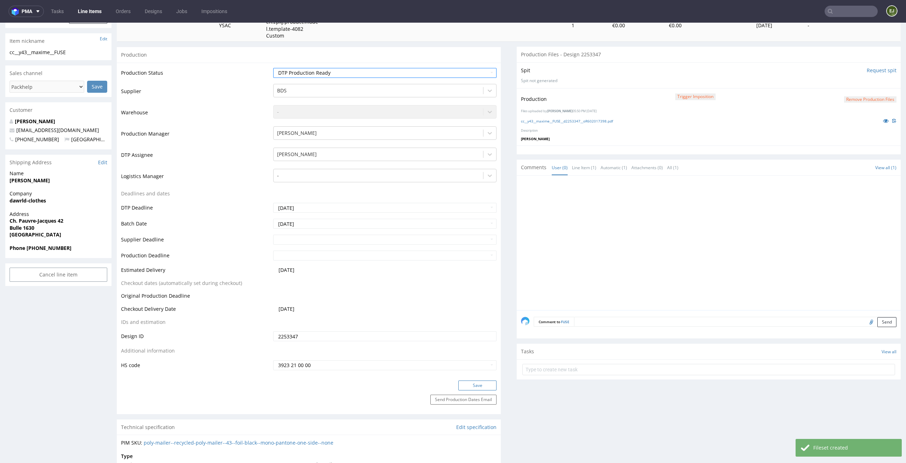
click at [480, 385] on button "Save" at bounding box center [477, 385] width 38 height 10
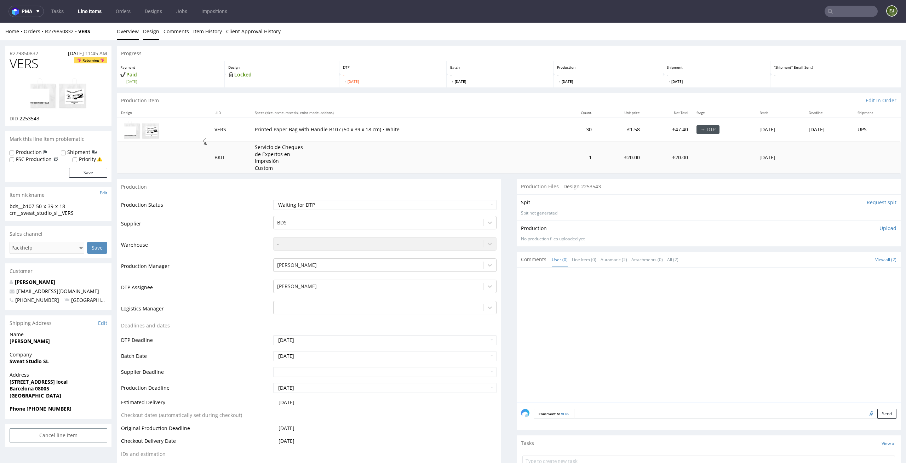
click at [153, 32] on link "Design" at bounding box center [151, 31] width 16 height 17
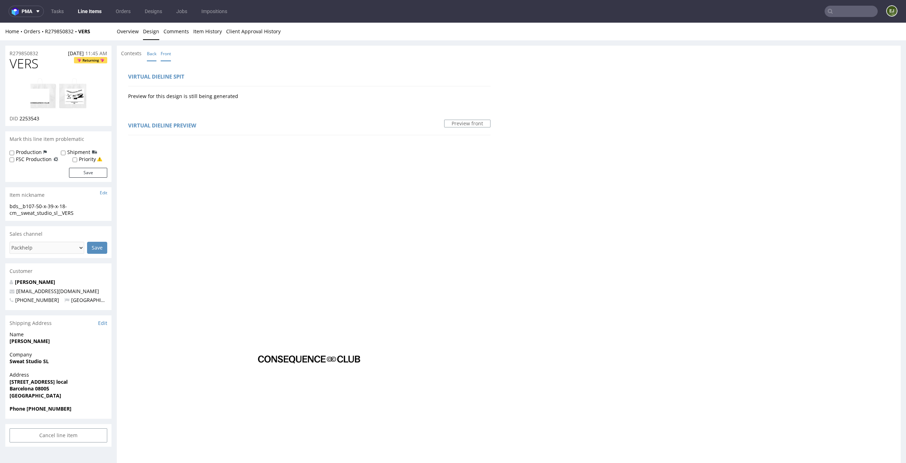
click at [155, 50] on link "Back" at bounding box center [152, 53] width 10 height 15
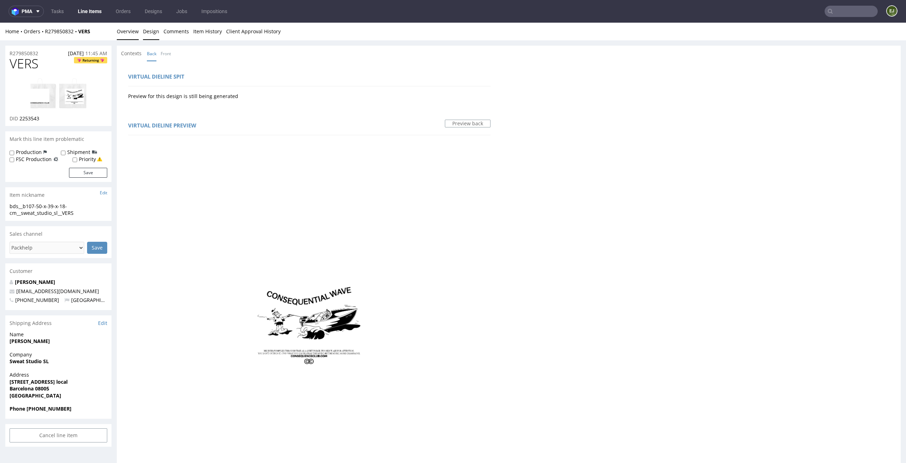
click at [133, 36] on link "Overview" at bounding box center [128, 31] width 22 height 17
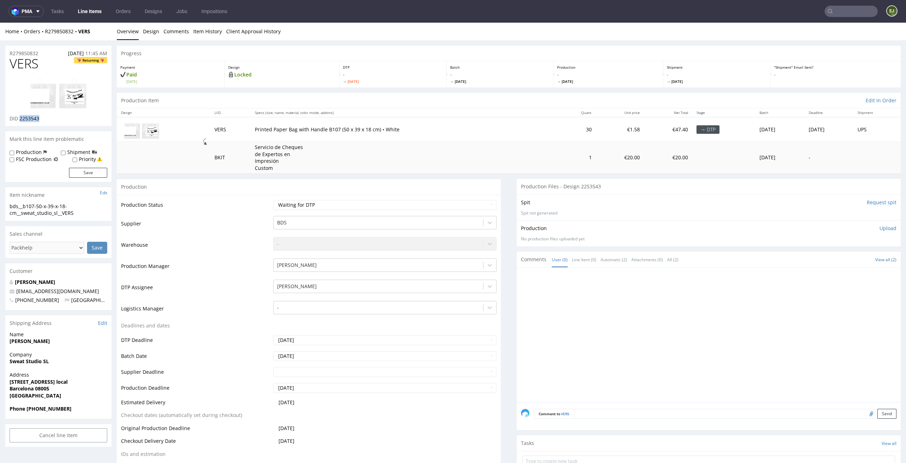
drag, startPoint x: 41, startPoint y: 121, endPoint x: 21, endPoint y: 121, distance: 20.2
click at [21, 121] on div "DID 2253543" at bounding box center [59, 118] width 98 height 7
copy span "2253543"
click at [266, 79] on div "Design Locked" at bounding box center [282, 74] width 115 height 26
click at [70, 92] on img at bounding box center [58, 93] width 57 height 31
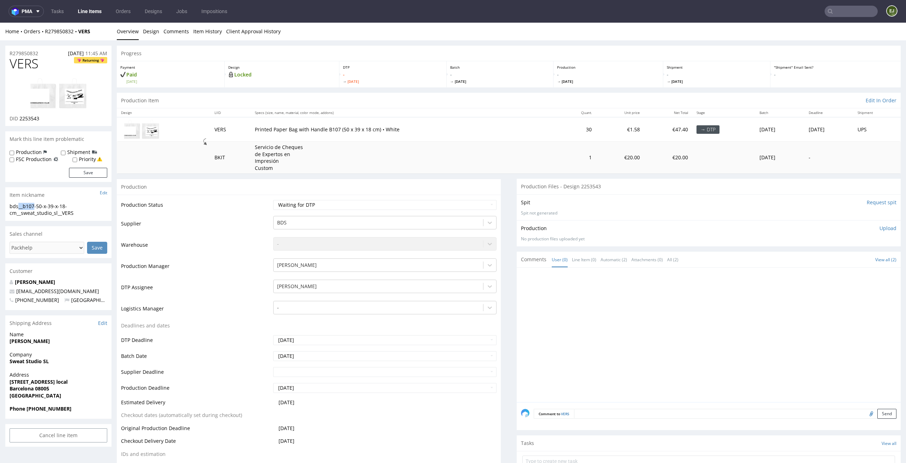
drag, startPoint x: 34, startPoint y: 207, endPoint x: 0, endPoint y: 207, distance: 34.3
copy div "bds__b107"
click at [153, 28] on link "Design" at bounding box center [151, 31] width 16 height 17
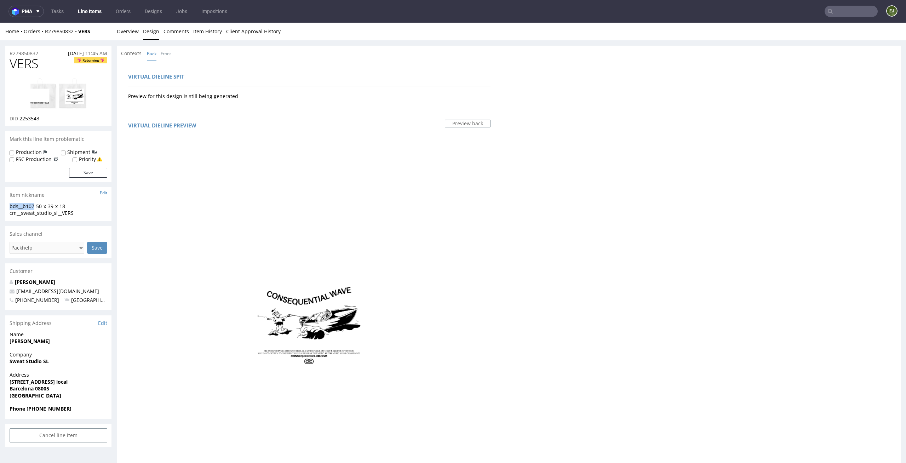
scroll to position [378, 0]
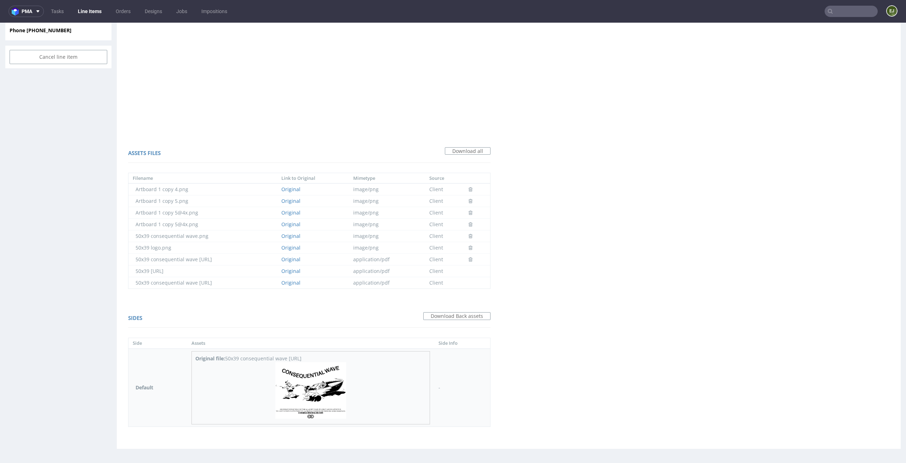
click at [349, 416] on p at bounding box center [310, 391] width 231 height 58
click at [321, 396] on img at bounding box center [310, 390] width 71 height 57
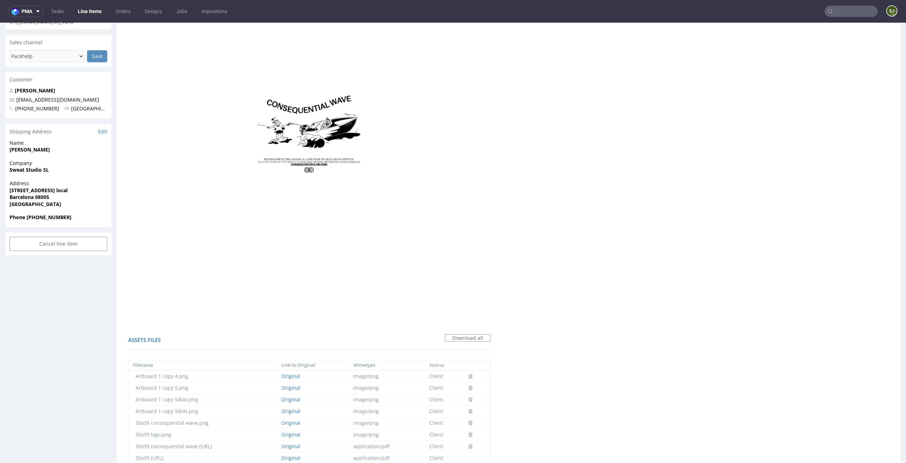
scroll to position [0, 0]
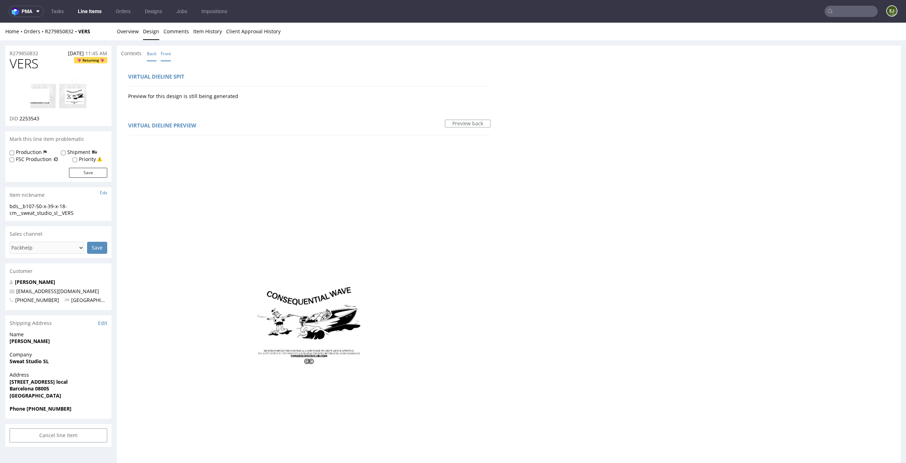
click at [167, 55] on link "Front" at bounding box center [166, 53] width 10 height 15
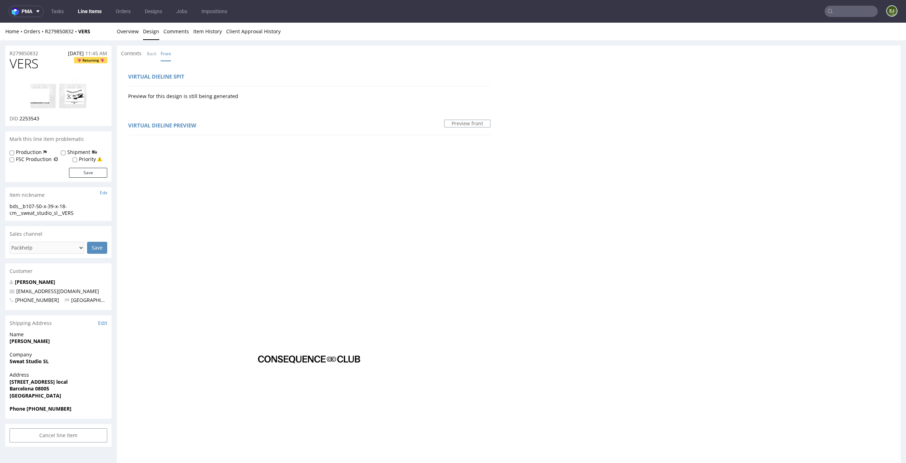
scroll to position [378, 0]
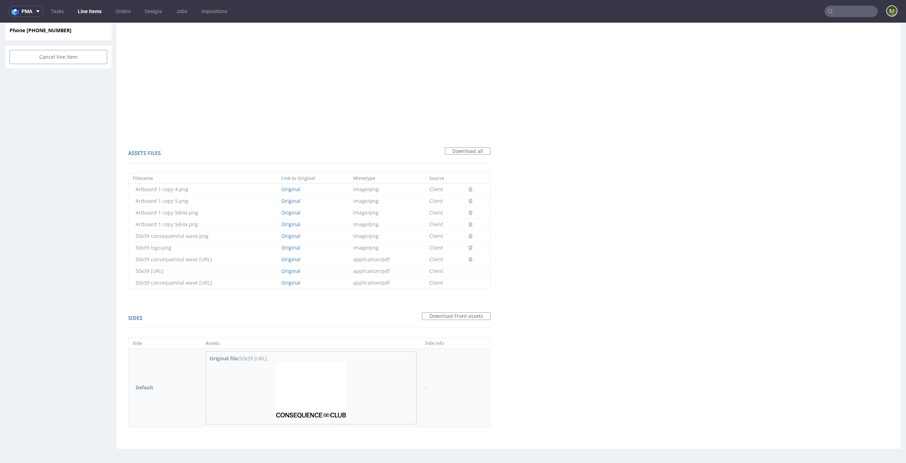
click at [308, 394] on img at bounding box center [311, 390] width 71 height 57
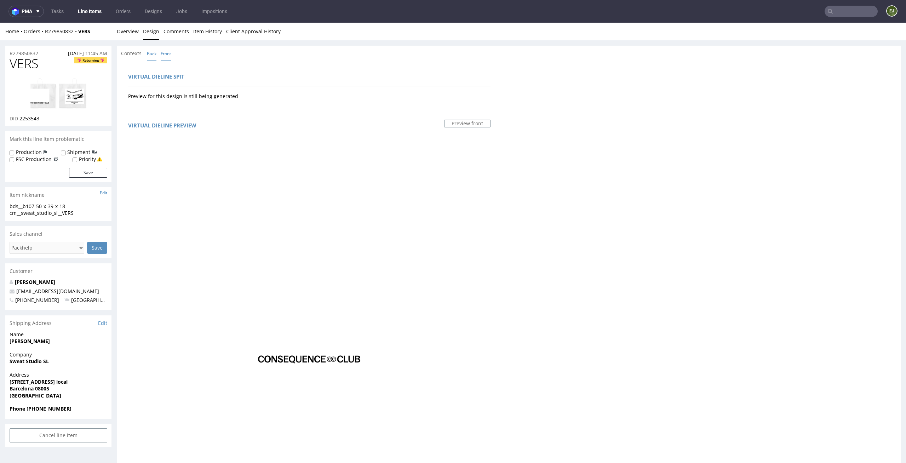
click at [156, 59] on link "Back" at bounding box center [152, 53] width 10 height 15
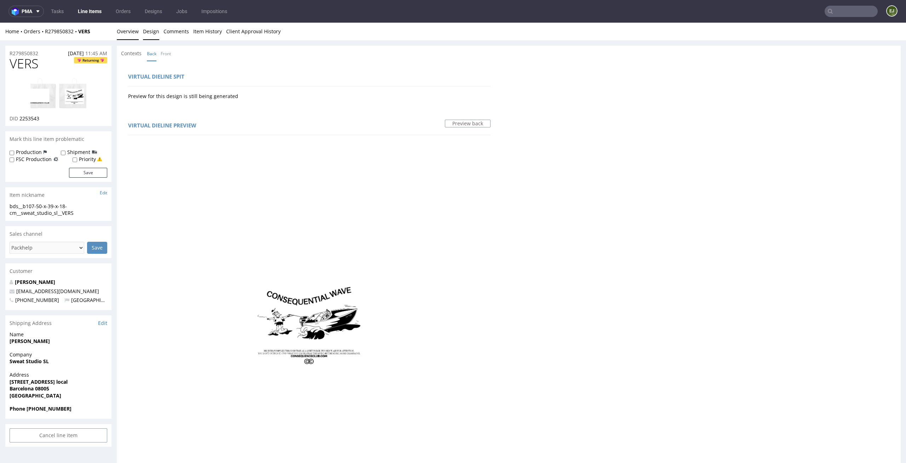
click at [121, 33] on link "Overview" at bounding box center [128, 31] width 22 height 17
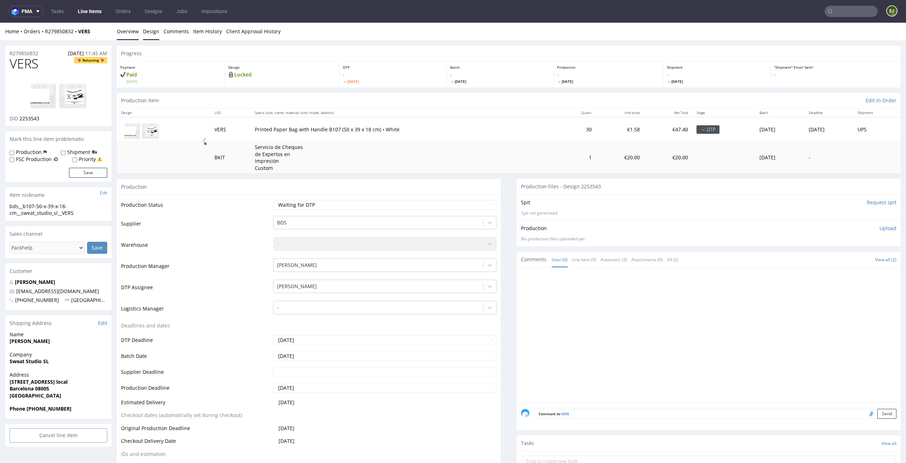
click at [145, 23] on link "Design" at bounding box center [151, 31] width 16 height 17
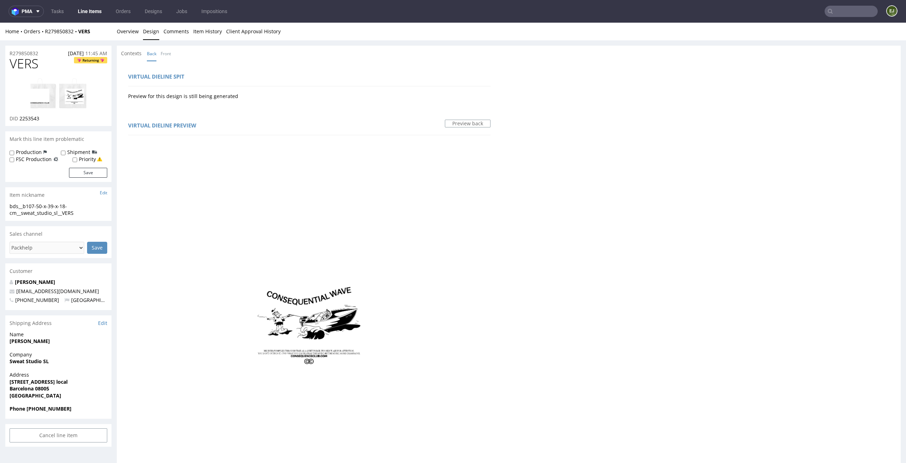
click at [126, 41] on div "R279850832 27.08.2025 11:45 AM VERS Returning DID 2253543 Mark this line item p…" at bounding box center [453, 438] width 906 height 797
click at [128, 34] on link "Overview" at bounding box center [128, 31] width 22 height 17
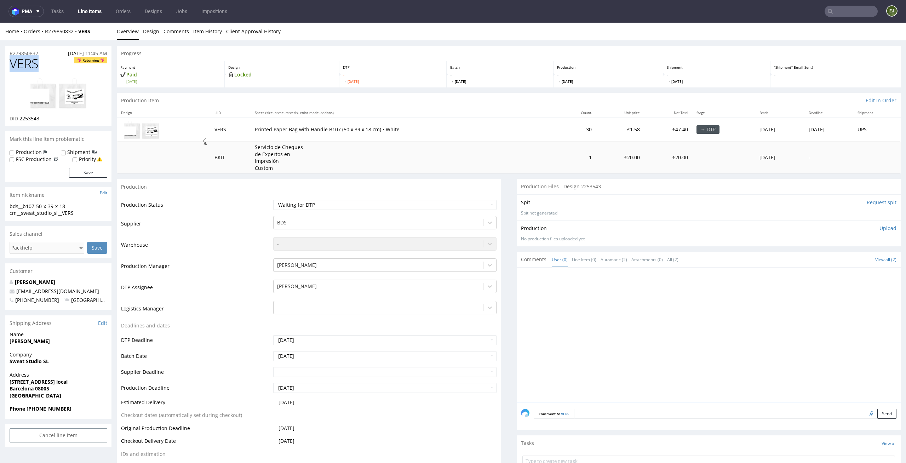
drag, startPoint x: 46, startPoint y: 65, endPoint x: 0, endPoint y: 68, distance: 45.7
copy span "VERS"
drag, startPoint x: 47, startPoint y: 118, endPoint x: 19, endPoint y: 118, distance: 28.0
click at [19, 118] on div "DID 2253543" at bounding box center [59, 118] width 98 height 7
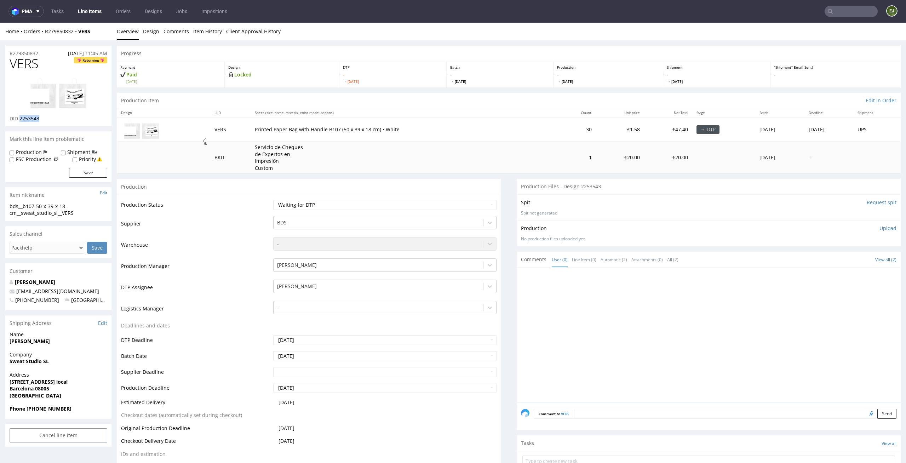
copy span "2253543"
drag, startPoint x: 84, startPoint y: 210, endPoint x: 0, endPoint y: 206, distance: 84.0
copy div "bds__b107-50-x-39-x-18-cm__sweat_studio_sl__VERS"
drag, startPoint x: 48, startPoint y: 118, endPoint x: 20, endPoint y: 119, distance: 28.0
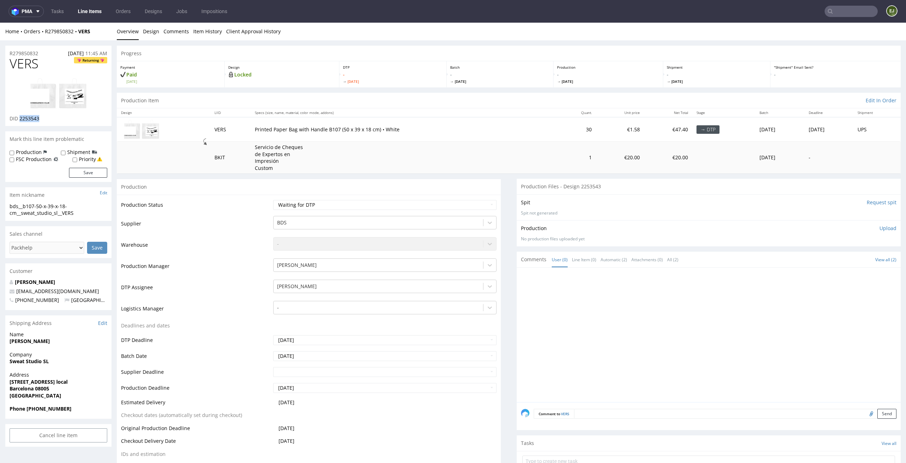
click at [21, 119] on div "DID 2253543" at bounding box center [59, 118] width 98 height 7
copy span "2253543"
drag, startPoint x: 46, startPoint y: 52, endPoint x: 0, endPoint y: 52, distance: 46.0
copy p "R279850832"
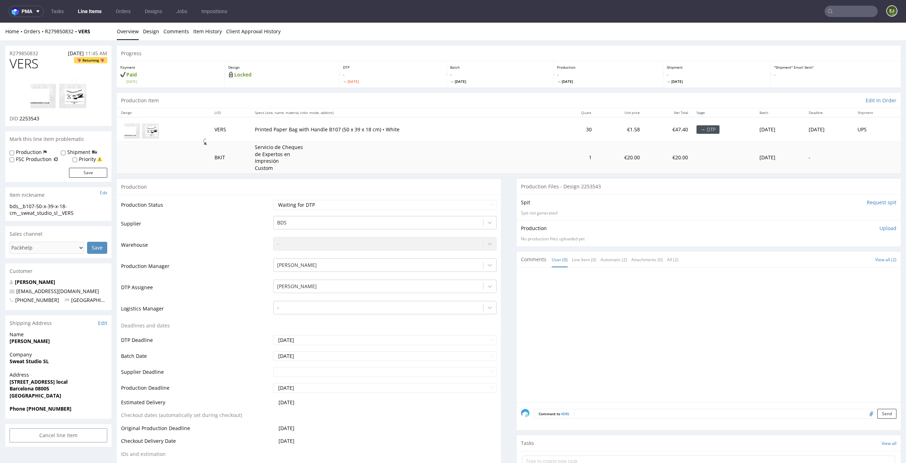
click at [882, 226] on p "Upload" at bounding box center [887, 228] width 17 height 7
click at [835, 260] on div "Add files" at bounding box center [845, 260] width 35 height 11
type input "C:\fakepath\bds__b107-50-x-39-x-18-cm__sweat_studio_sl__VERS__d2253543__oR27985…"
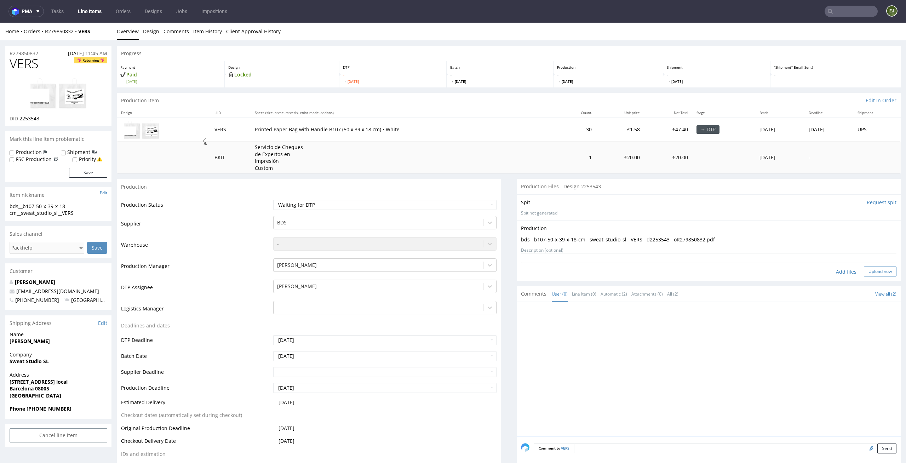
click at [871, 273] on button "Upload now" at bounding box center [880, 271] width 33 height 10
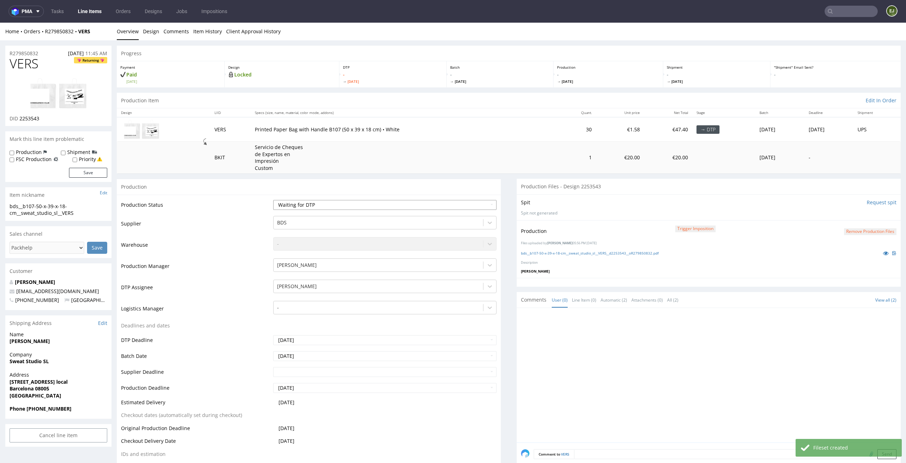
click at [480, 204] on select "Waiting for Artwork Waiting for Diecut Waiting for Mockup Waiting for DTP Waiti…" at bounding box center [385, 205] width 224 height 10
select select "dtp_production_ready"
click at [273, 200] on select "Waiting for Artwork Waiting for Diecut Waiting for Mockup Waiting for DTP Waiti…" at bounding box center [385, 205] width 224 height 10
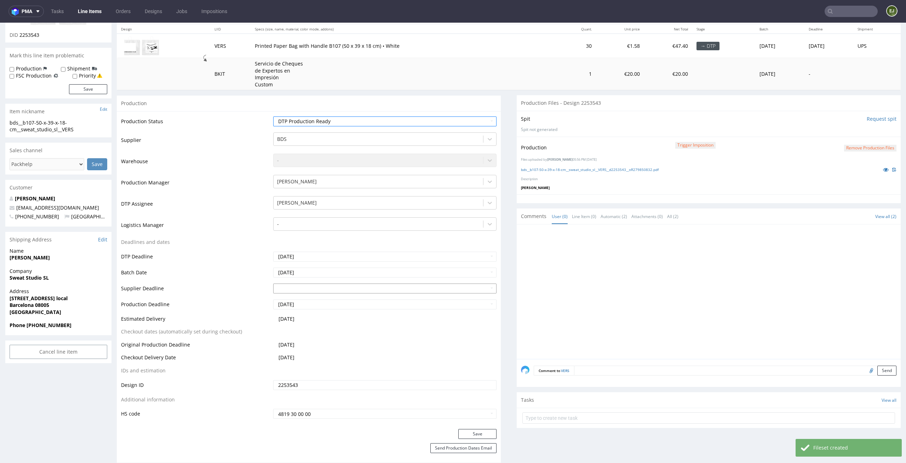
scroll to position [151, 0]
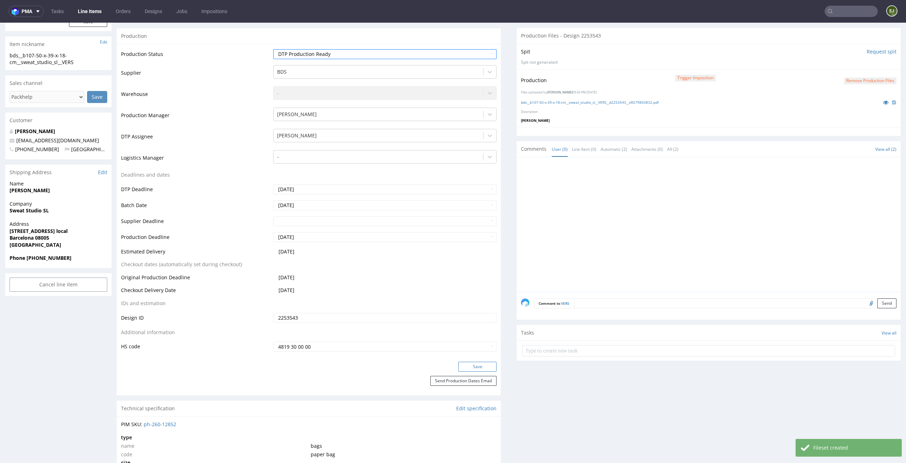
click at [470, 367] on button "Save" at bounding box center [477, 367] width 38 height 10
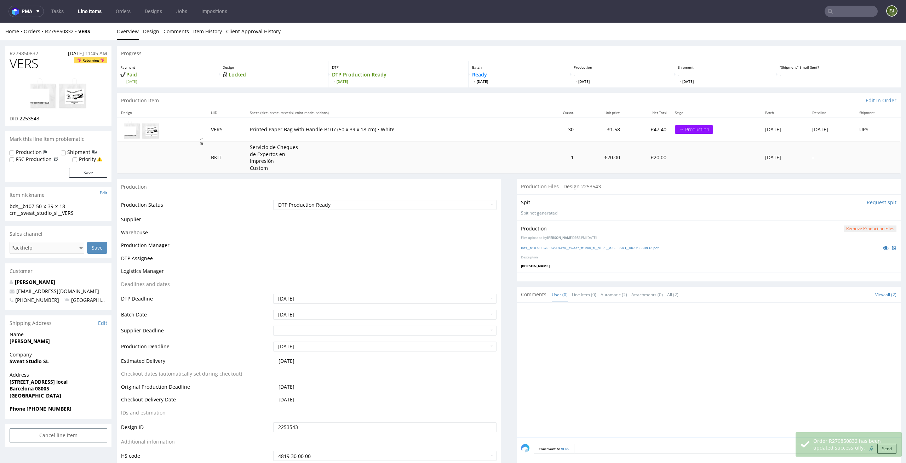
scroll to position [149, 0]
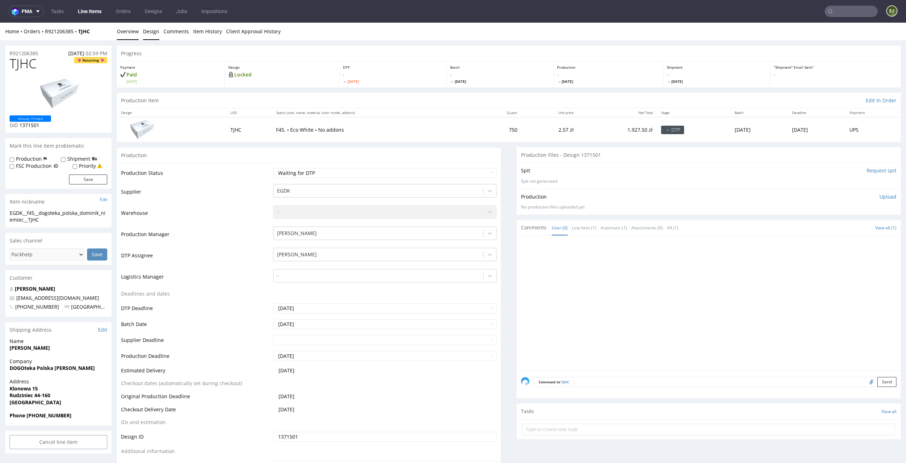
click at [150, 26] on link "Design" at bounding box center [151, 31] width 16 height 17
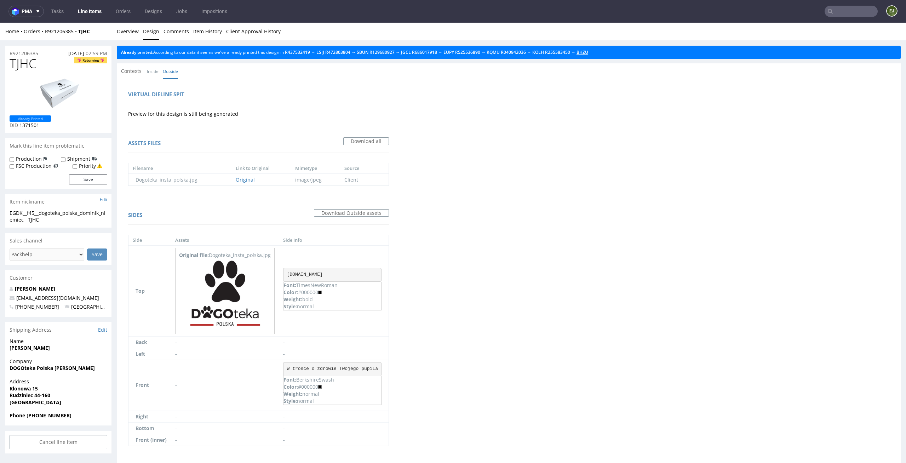
click at [588, 54] on link "BHZU" at bounding box center [582, 52] width 12 height 6
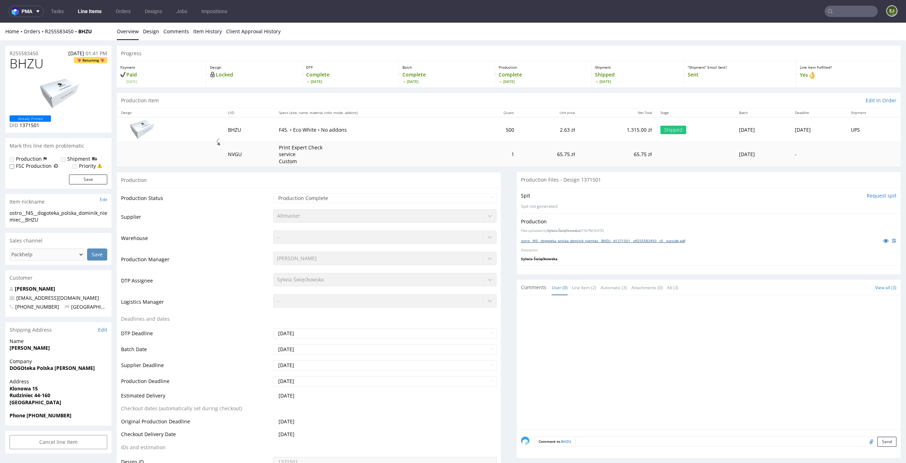
click at [593, 238] on link "ostro__f45__dogoteka_polska_dominik_niemiec__BHZU__d1371501__oR255583450__v5__o…" at bounding box center [603, 240] width 164 height 5
click at [519, 166] on td "65.75 zł" at bounding box center [548, 154] width 61 height 25
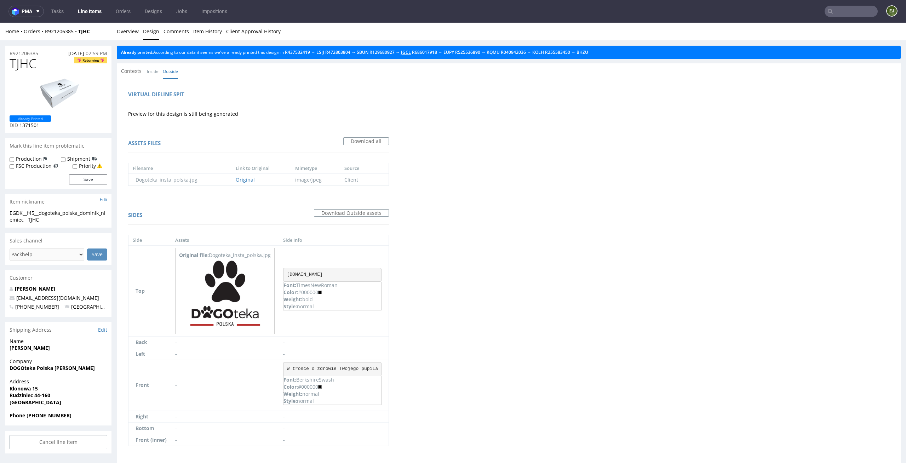
click at [411, 51] on link "JGCL" at bounding box center [406, 52] width 10 height 6
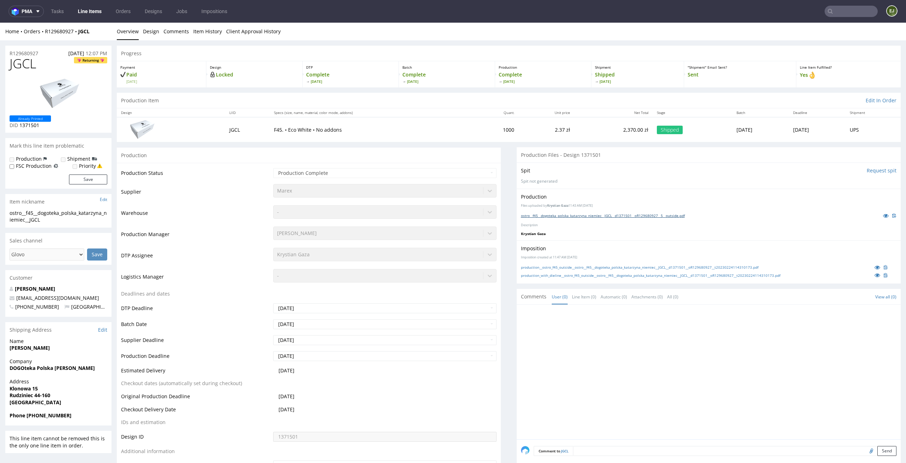
click at [553, 215] on link "ostro__f45__dogoteka_polska_katarzyna_niemiec__JGCL__d1371501__oR129680927__5__…" at bounding box center [603, 215] width 164 height 5
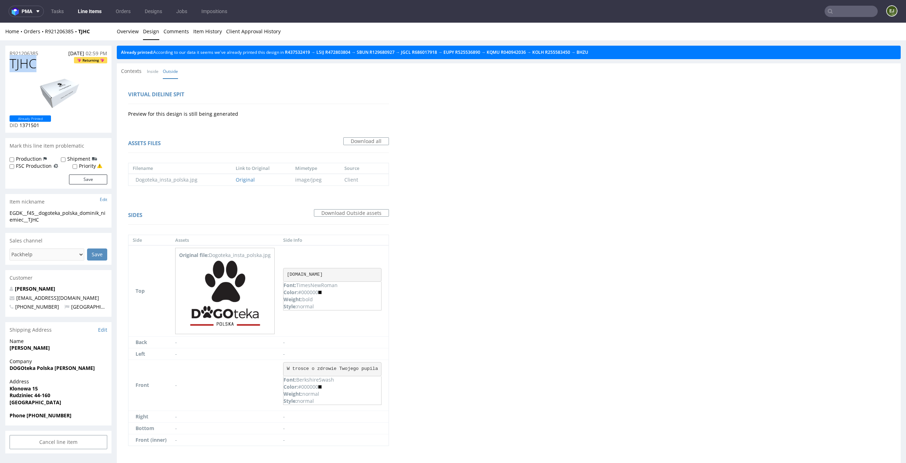
drag, startPoint x: 40, startPoint y: 61, endPoint x: 0, endPoint y: 59, distance: 39.7
click at [0, 59] on div "R921206385 [DATE] 02:59 PM TJHC Returning Already Printed DID 1371501 Mark this…" at bounding box center [453, 259] width 906 height 438
copy span "TJHC"
click at [137, 28] on link "Overview" at bounding box center [128, 31] width 22 height 17
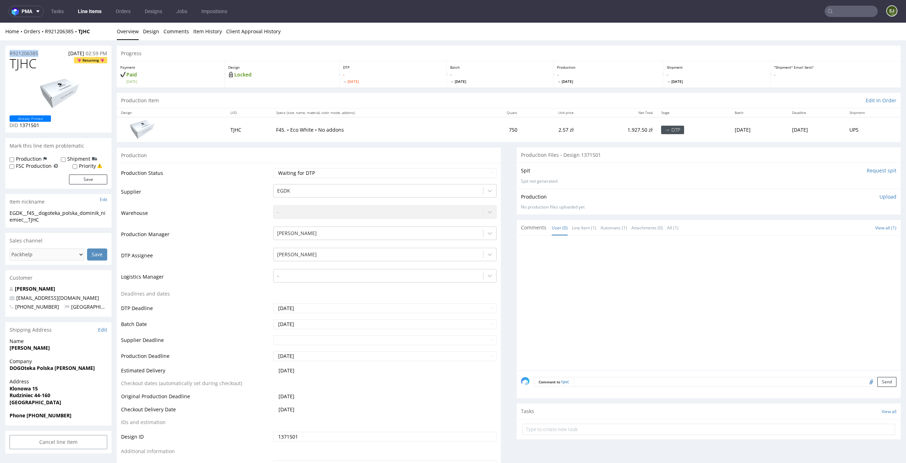
drag, startPoint x: 49, startPoint y: 54, endPoint x: 0, endPoint y: 51, distance: 48.9
copy p "R921206385"
click at [879, 197] on p "Upload" at bounding box center [887, 196] width 17 height 7
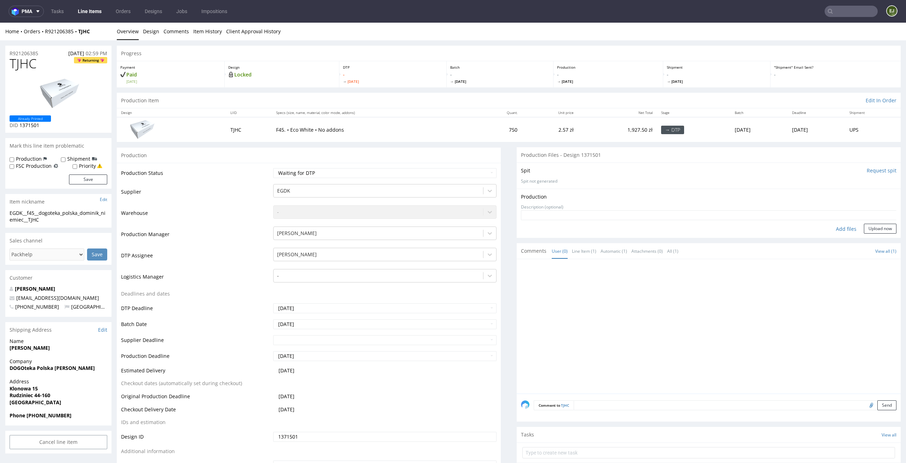
click at [837, 231] on div "Add files" at bounding box center [845, 229] width 35 height 11
type input "C:\fakepath\ostro__f45__dogoteka_polska_katarzyna_niemiec__TJHC__d1371501__oR92…"
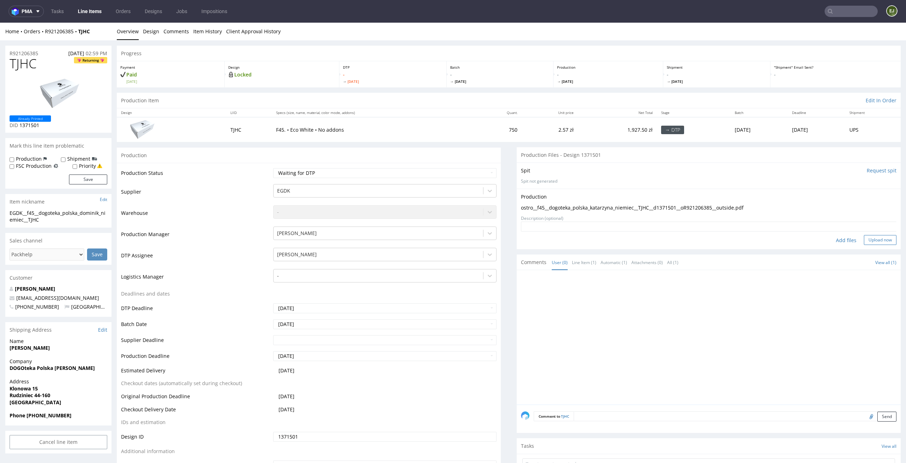
click at [864, 237] on button "Upload now" at bounding box center [880, 240] width 33 height 10
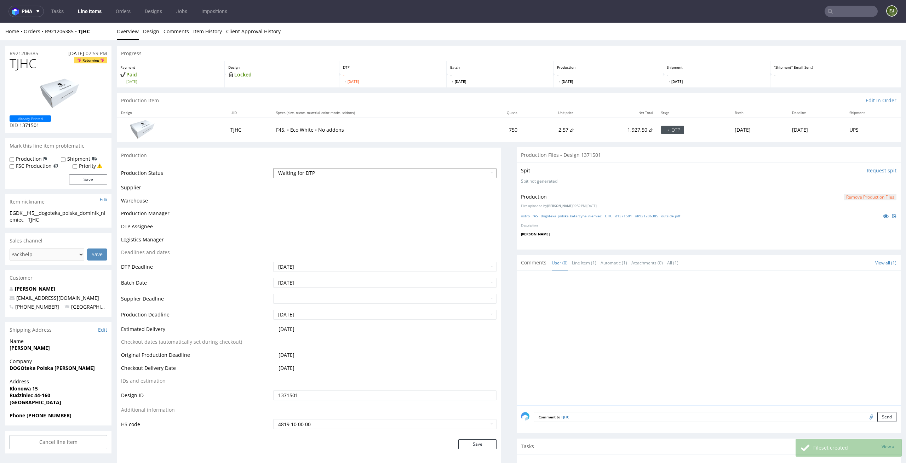
click at [478, 174] on select "Waiting for Artwork Waiting for Diecut Waiting for Mockup Waiting for DTP Waiti…" at bounding box center [385, 173] width 224 height 10
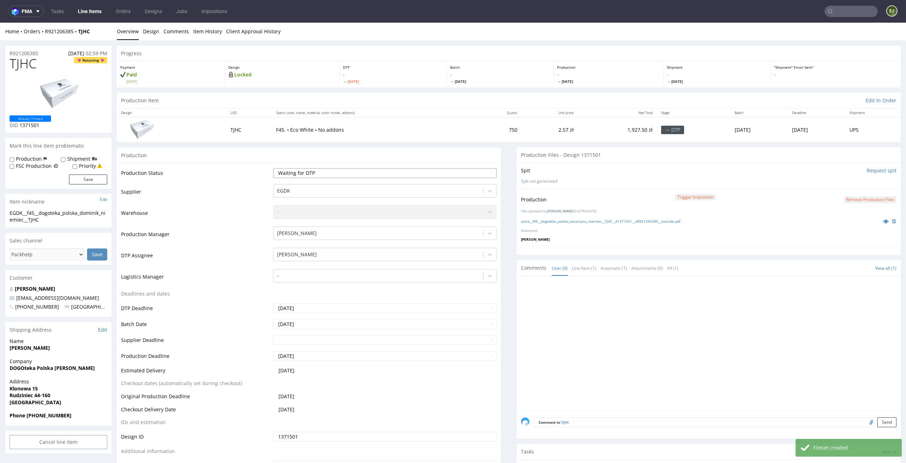
select select "dtp_production_ready"
click at [273, 168] on select "Waiting for Artwork Waiting for Diecut Waiting for Mockup Waiting for DTP Waiti…" at bounding box center [385, 173] width 224 height 10
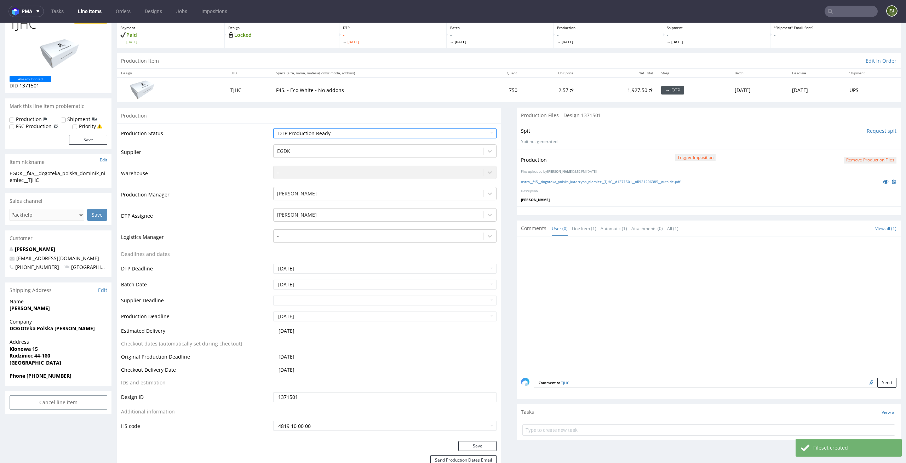
scroll to position [73, 0]
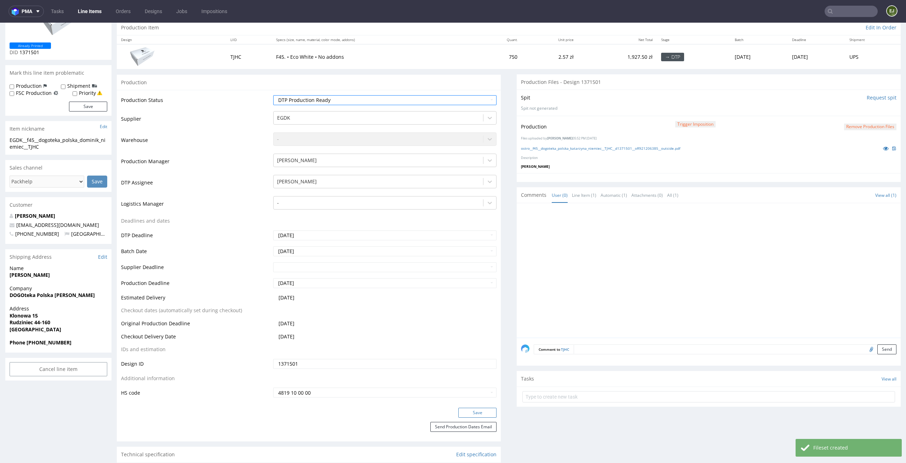
click at [472, 416] on button "Save" at bounding box center [477, 413] width 38 height 10
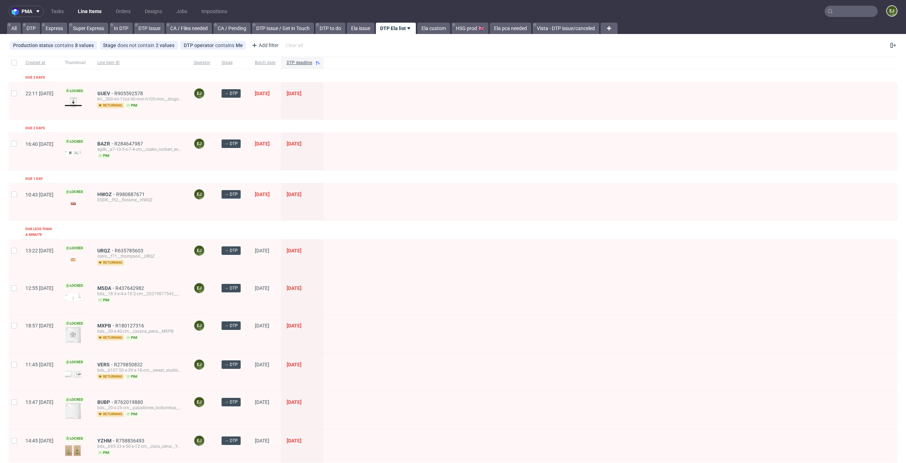
scroll to position [22, 0]
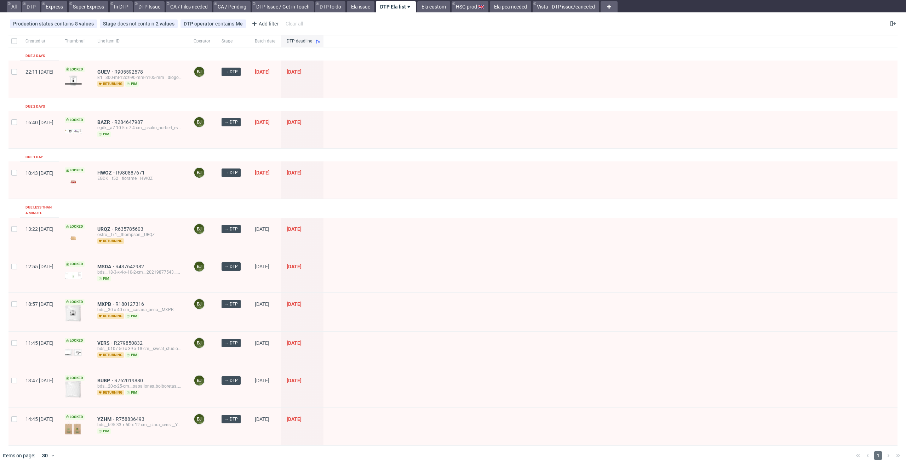
click at [616, 384] on div at bounding box center [610, 388] width 574 height 38
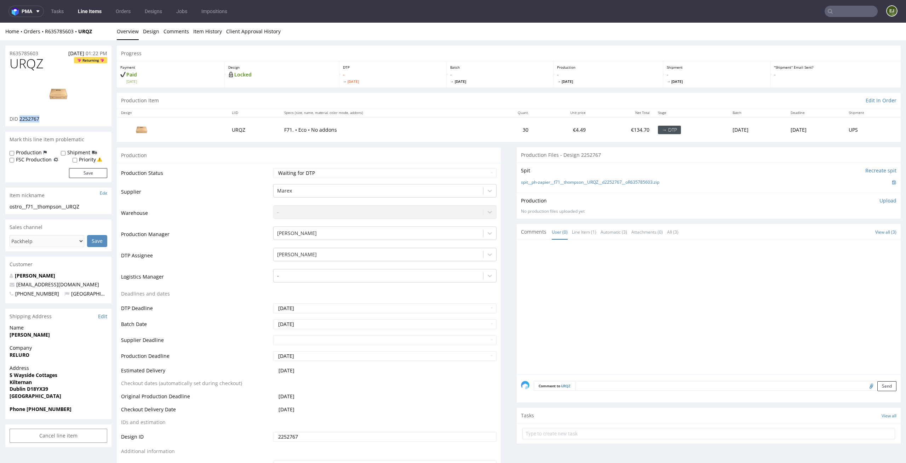
drag, startPoint x: 53, startPoint y: 120, endPoint x: 20, endPoint y: 120, distance: 32.9
click at [20, 120] on div "DID 2252767" at bounding box center [59, 118] width 98 height 7
copy span "2252767"
drag, startPoint x: 46, startPoint y: 67, endPoint x: 0, endPoint y: 66, distance: 46.0
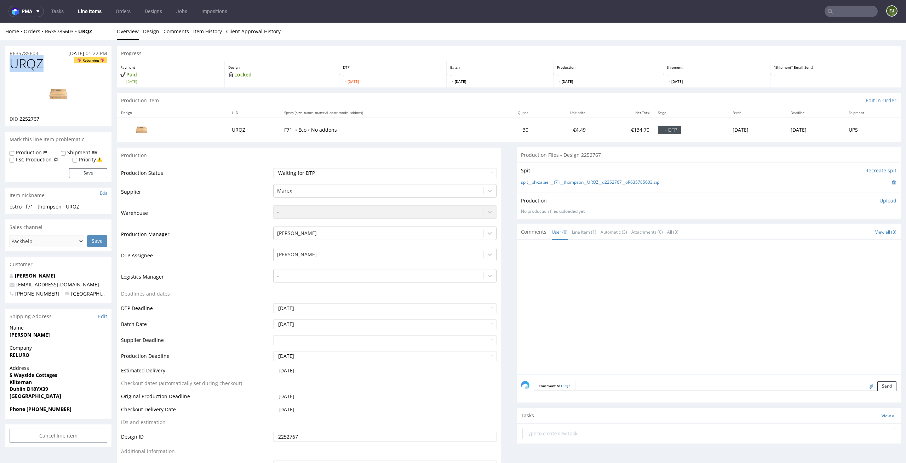
copy span "URQZ"
drag, startPoint x: 85, startPoint y: 208, endPoint x: 0, endPoint y: 206, distance: 84.9
copy div "ostro__f71__thompson__URQZ"
drag, startPoint x: 39, startPoint y: 119, endPoint x: 21, endPoint y: 119, distance: 18.4
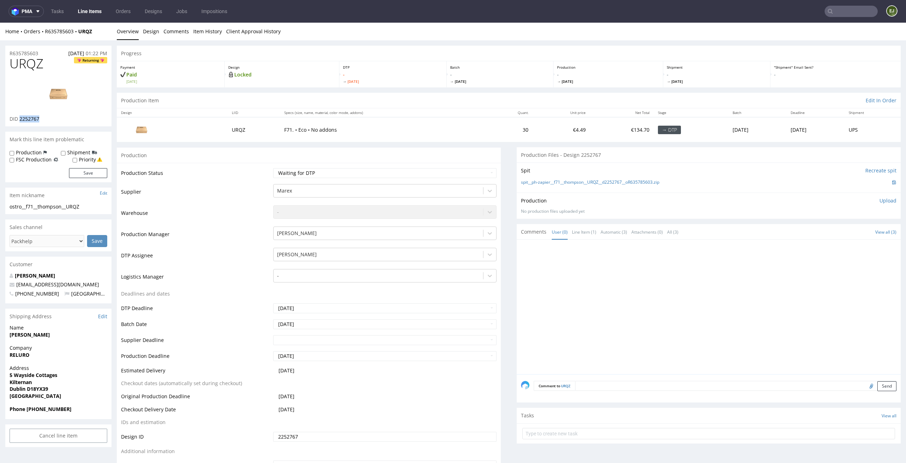
click at [21, 119] on span "2252767" at bounding box center [29, 118] width 20 height 7
copy span "2252767"
drag, startPoint x: 45, startPoint y: 55, endPoint x: 0, endPoint y: 55, distance: 45.3
copy p "R635785603"
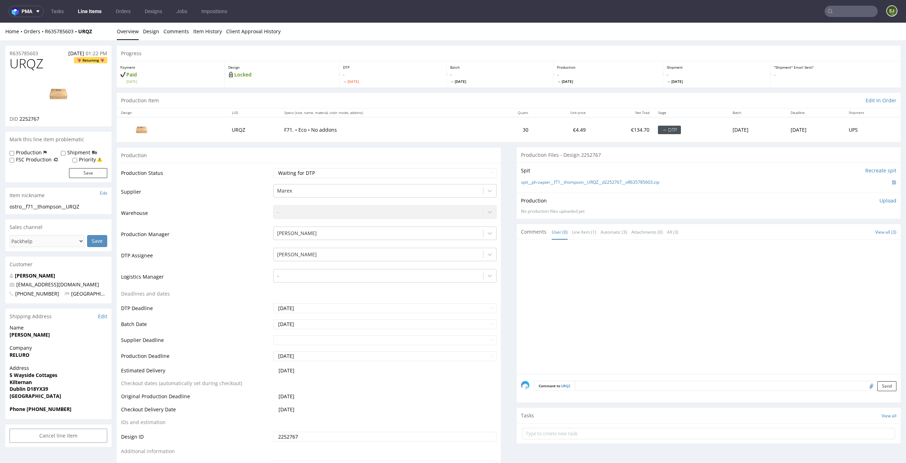
click at [879, 199] on p "Upload" at bounding box center [887, 200] width 17 height 7
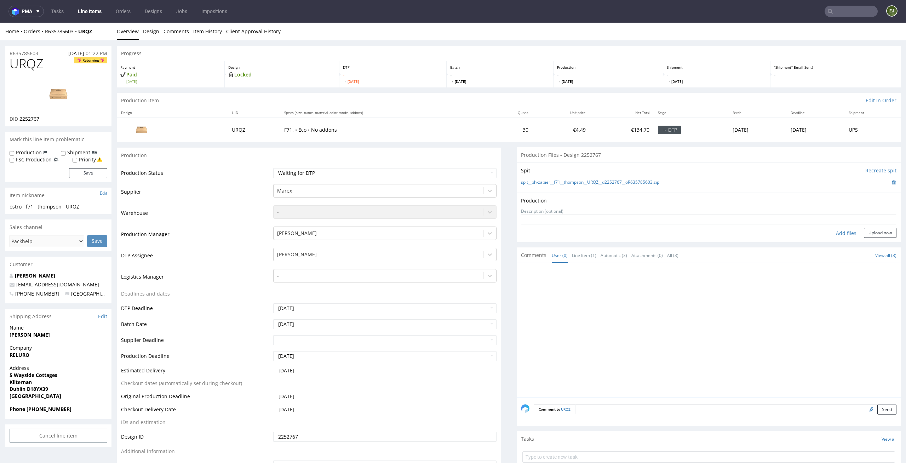
click at [837, 230] on div "Add files" at bounding box center [845, 233] width 35 height 11
type input "C:\fakepath\ostro__f71__thompson__URQZ__d2252767__oR635785603__outside.pdf"
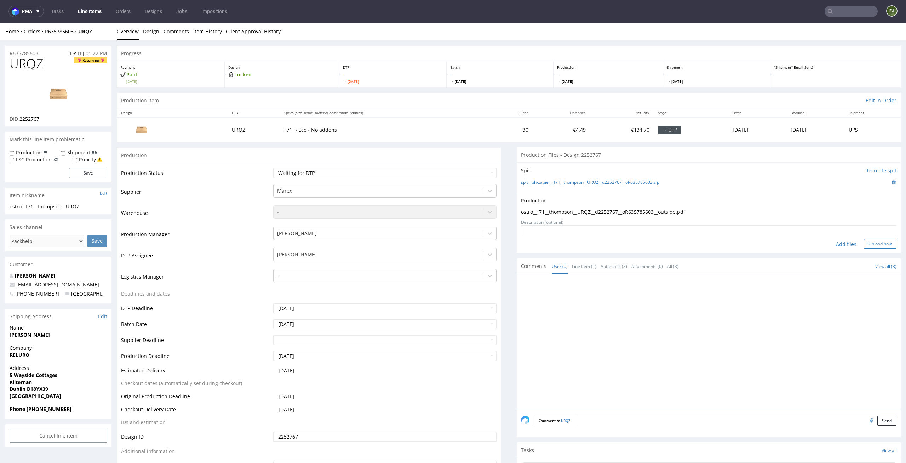
click at [869, 241] on button "Upload now" at bounding box center [880, 244] width 33 height 10
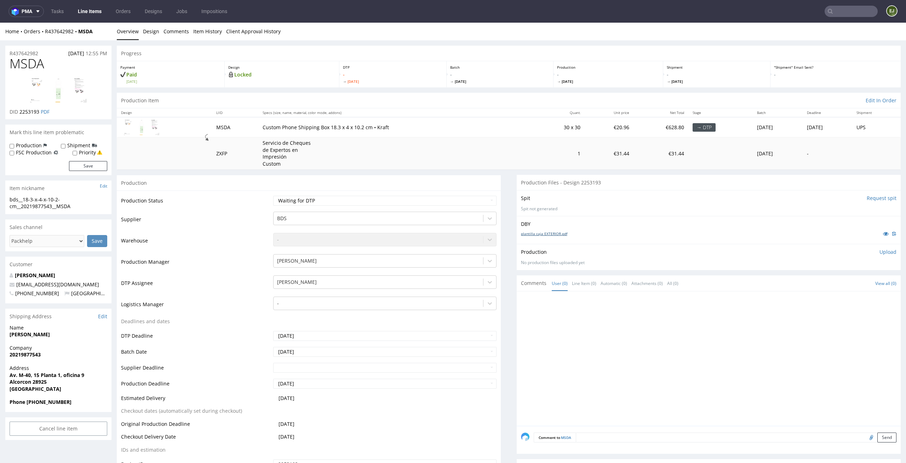
click at [531, 236] on link "plantilla caja EXTERIOR.pdf" at bounding box center [544, 233] width 46 height 5
click at [391, 201] on select "Waiting for Artwork Waiting for Diecut Waiting for Mockup Waiting for DTP Waiti…" at bounding box center [385, 201] width 224 height 10
select select "dtp_issue"
click at [273, 196] on select "Waiting for Artwork Waiting for Diecut Waiting for Mockup Waiting for DTP Waiti…" at bounding box center [385, 201] width 224 height 10
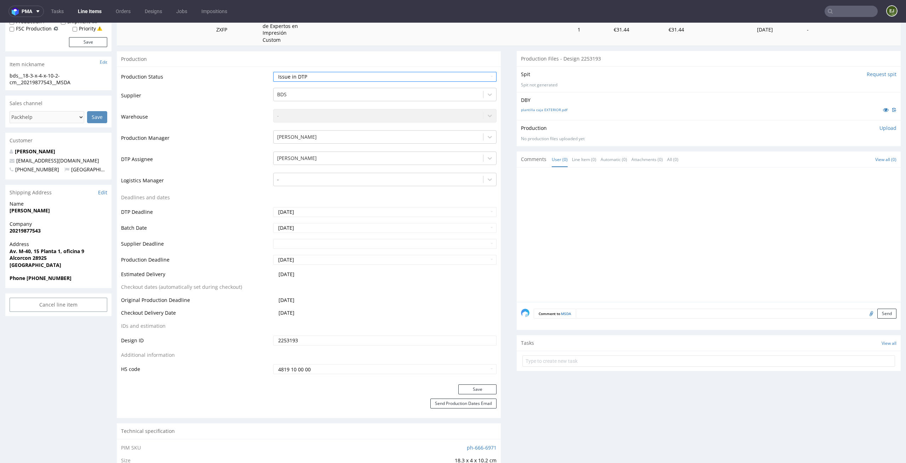
scroll to position [200, 0]
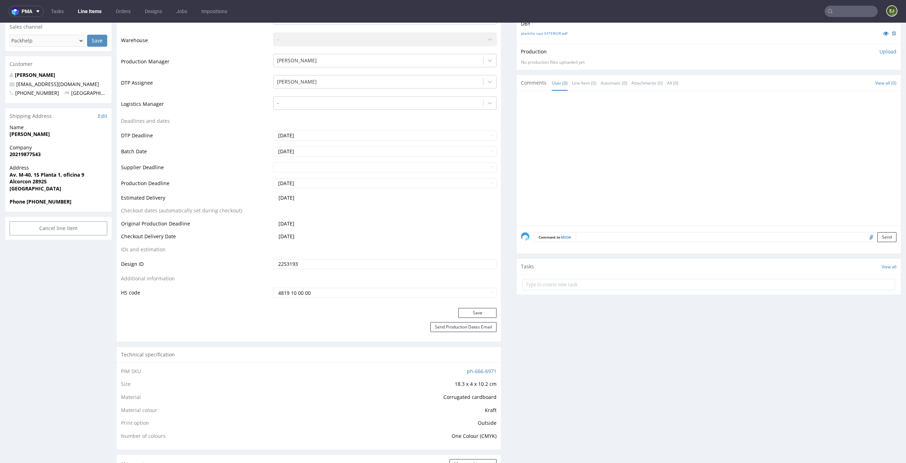
click at [492, 306] on div "Production Status Waiting for Artwork Waiting for Diecut Waiting for Mockup Wai…" at bounding box center [309, 149] width 384 height 318
click at [486, 308] on button "Save" at bounding box center [477, 313] width 38 height 10
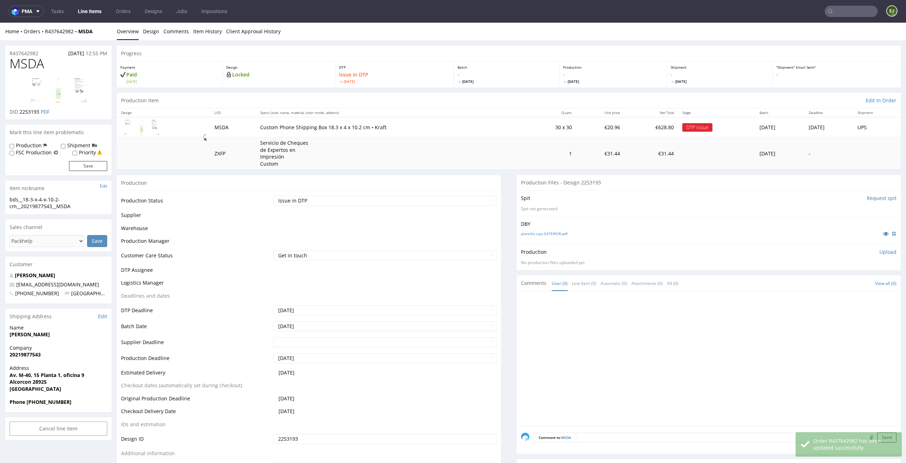
scroll to position [196, 0]
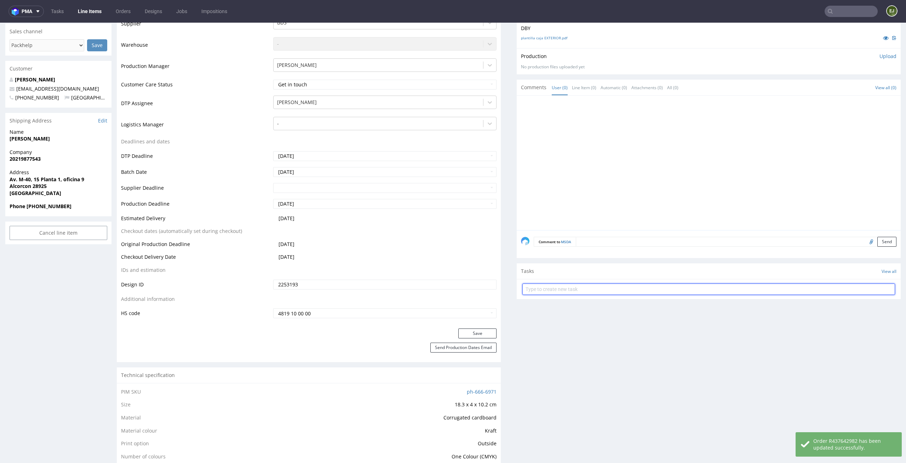
click at [572, 285] on input "text" at bounding box center [708, 288] width 373 height 11
type input "issue"
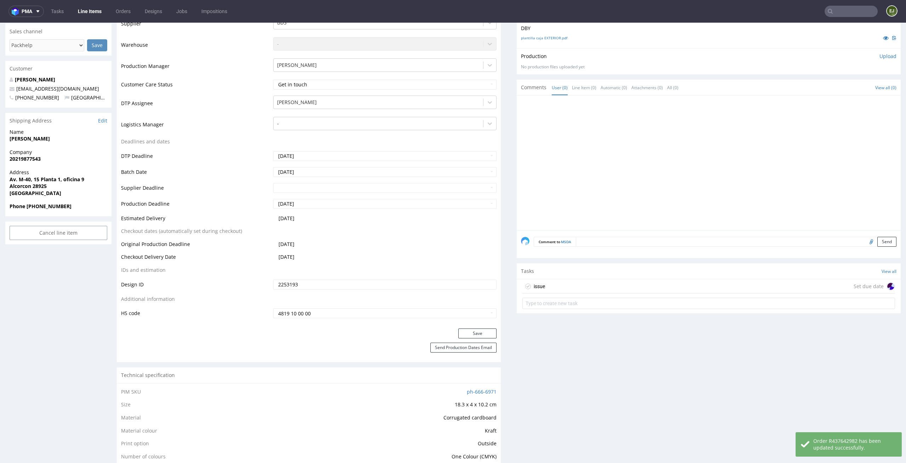
click at [573, 287] on div "issue Set due date" at bounding box center [708, 286] width 373 height 14
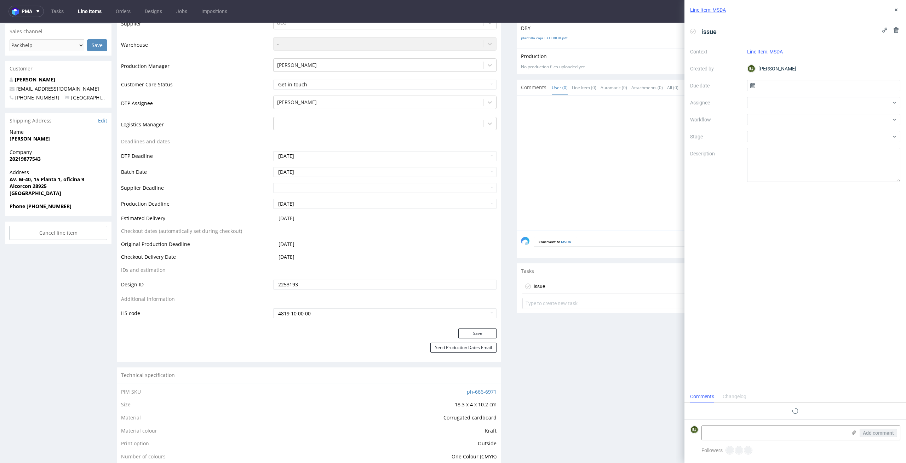
scroll to position [6, 0]
click at [811, 80] on input "text" at bounding box center [824, 85] width 154 height 11
click at [847, 177] on span "29" at bounding box center [846, 177] width 6 height 7
type input "29/08/2025"
click at [846, 119] on div at bounding box center [824, 119] width 154 height 11
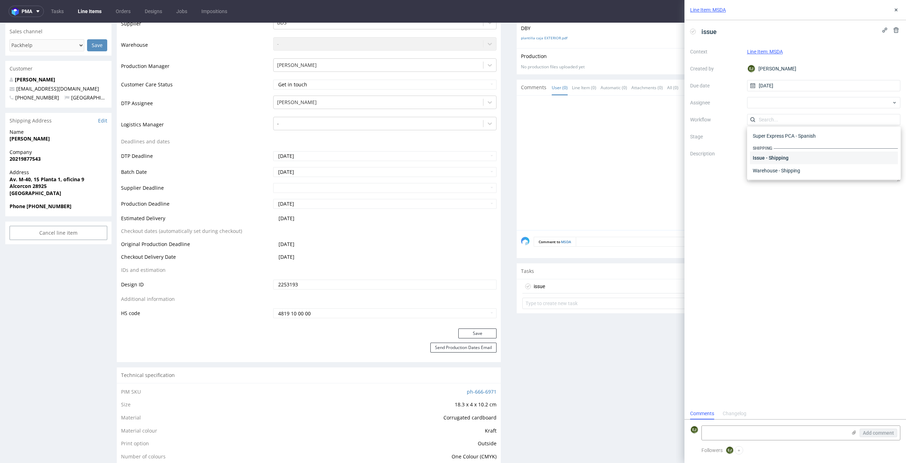
scroll to position [0, 0]
click at [842, 160] on div "DTP - Issue" at bounding box center [824, 157] width 148 height 13
click at [800, 427] on textarea at bounding box center [774, 433] width 145 height 14
paste textarea "File saving errors. The client saved the file as a single bitmap (with a chart …"
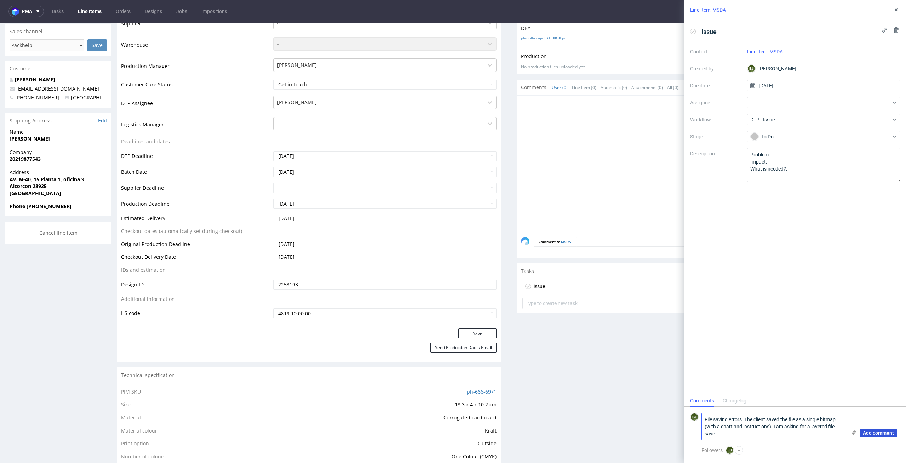
type textarea "File saving errors. The client saved the file as a single bitmap (with a chart …"
click at [889, 436] on button "Add comment" at bounding box center [878, 432] width 38 height 8
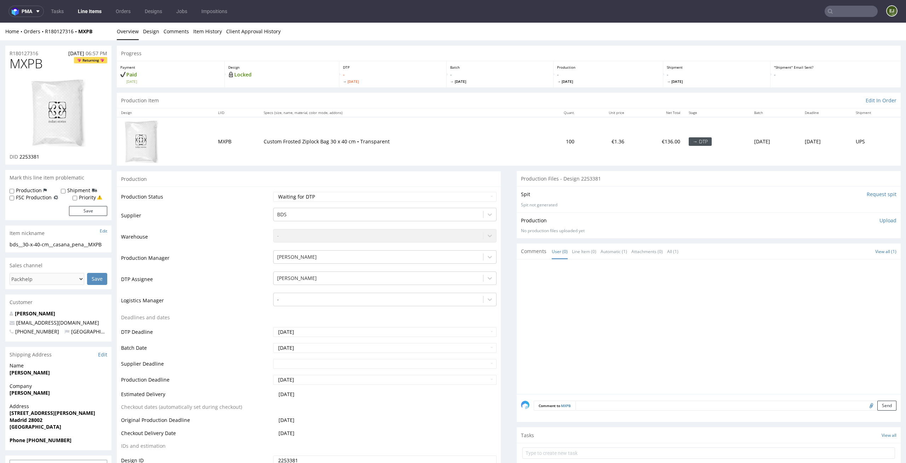
click at [45, 106] on img at bounding box center [58, 113] width 57 height 70
drag, startPoint x: 42, startPoint y: 243, endPoint x: 0, endPoint y: 243, distance: 42.5
copy div "bds__30-x-40"
click at [143, 30] on link "Design" at bounding box center [151, 31] width 16 height 17
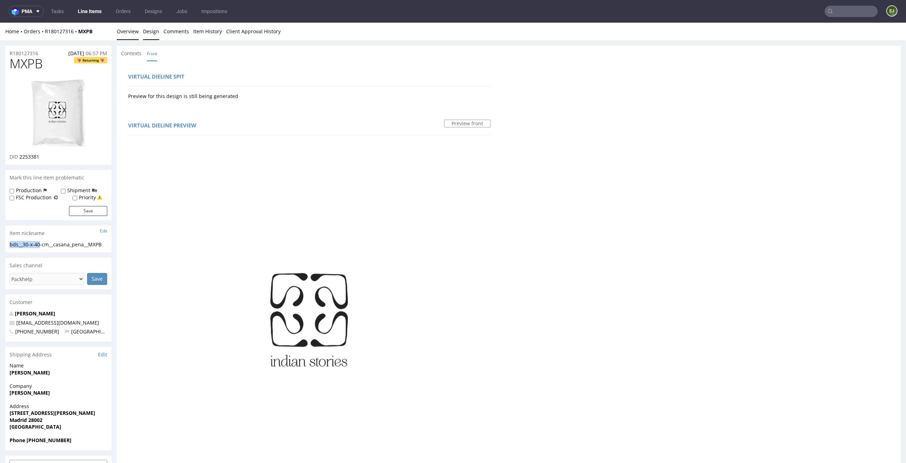
click at [128, 29] on link "Overview" at bounding box center [128, 31] width 22 height 17
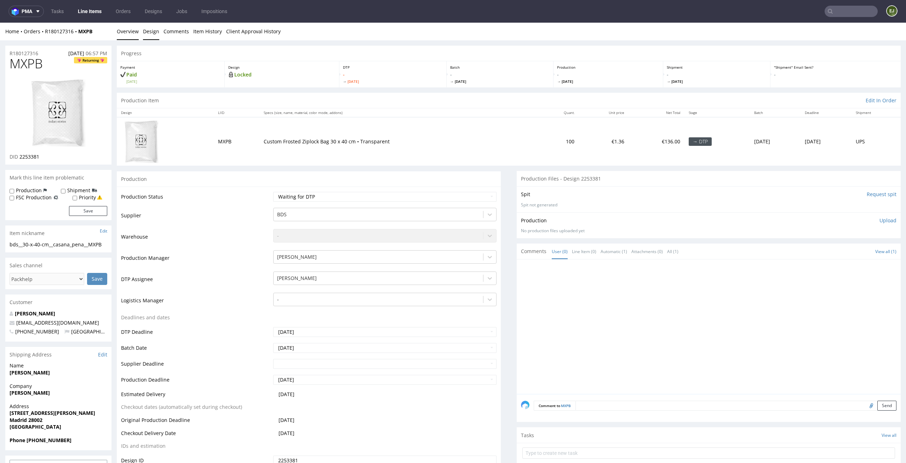
click at [153, 30] on link "Design" at bounding box center [151, 31] width 16 height 17
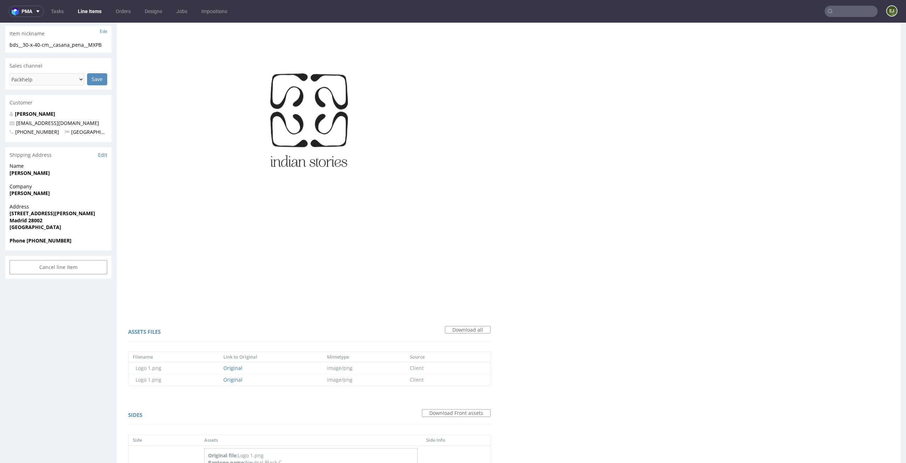
scroll to position [337, 0]
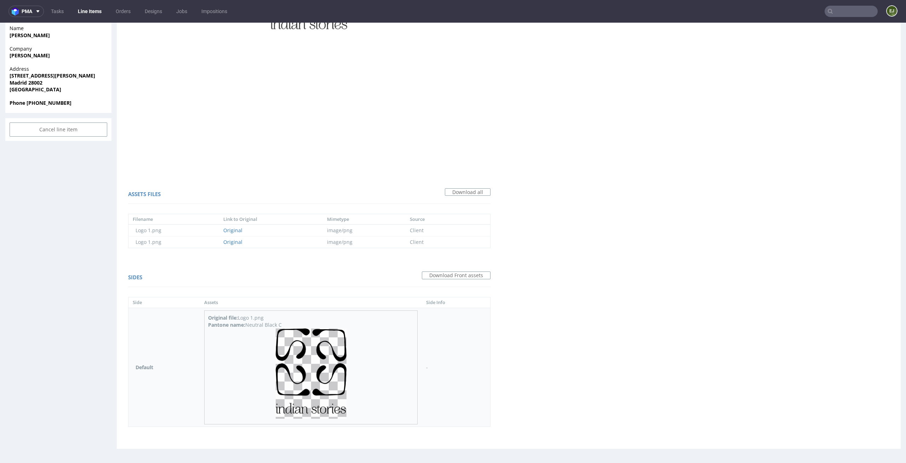
click at [290, 368] on img at bounding box center [311, 373] width 71 height 90
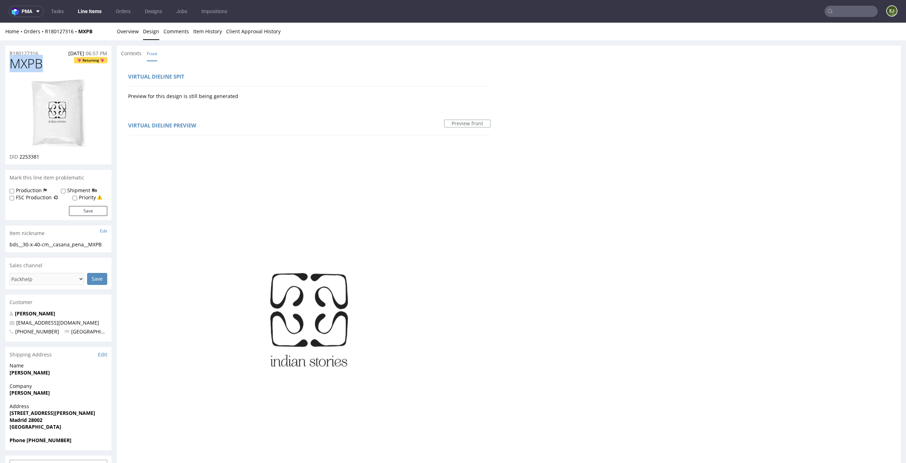
drag, startPoint x: 52, startPoint y: 64, endPoint x: 0, endPoint y: 63, distance: 52.0
click at [0, 63] on div "R180127316 [DATE] 06:57 PM MXPB Returning DID 2253381 Mark this line item probl…" at bounding box center [453, 418] width 906 height 756
copy span "MXPB"
drag, startPoint x: 44, startPoint y: 161, endPoint x: 19, endPoint y: 159, distance: 24.2
click at [19, 159] on div "MXPB Returning DID 2253381" at bounding box center [58, 111] width 106 height 108
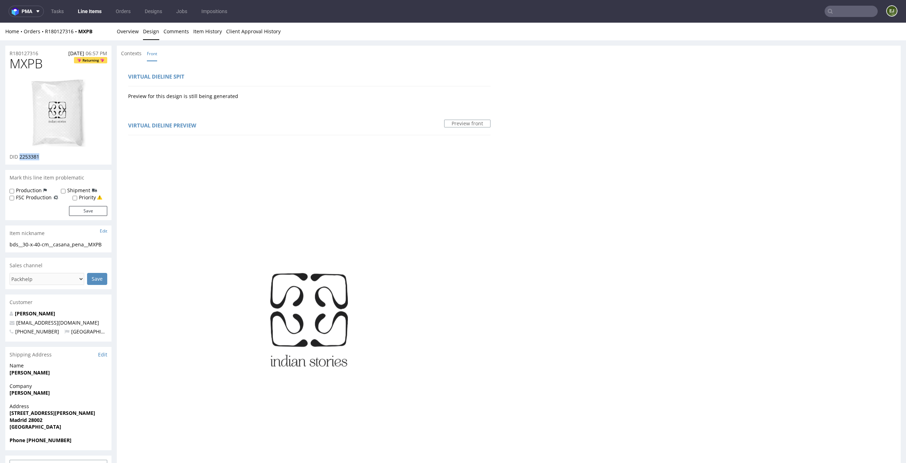
copy span "2253381"
drag, startPoint x: 108, startPoint y: 243, endPoint x: 0, endPoint y: 243, distance: 108.3
click at [0, 243] on div "R180127316 [DATE] 06:57 PM MXPB Returning DID 2253381 Mark this line item probl…" at bounding box center [453, 418] width 906 height 756
copy div "bds__30-x-40-cm__casana_pena__MXPB"
drag, startPoint x: 46, startPoint y: 158, endPoint x: 21, endPoint y: 157, distance: 25.1
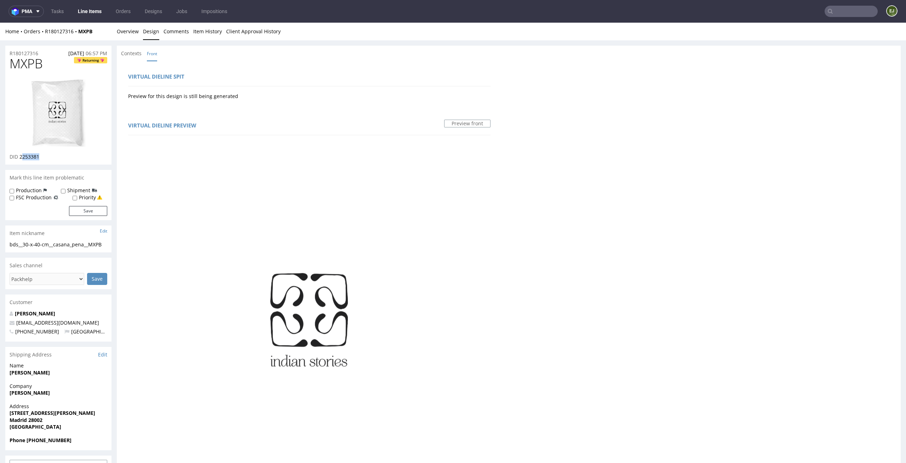
click at [21, 157] on div "DID 2253381" at bounding box center [59, 156] width 98 height 7
copy span "253381"
drag, startPoint x: 58, startPoint y: 155, endPoint x: 51, endPoint y: 153, distance: 6.9
click at [51, 153] on div "DID 2253381" at bounding box center [59, 156] width 98 height 7
drag, startPoint x: 45, startPoint y: 155, endPoint x: 19, endPoint y: 155, distance: 25.8
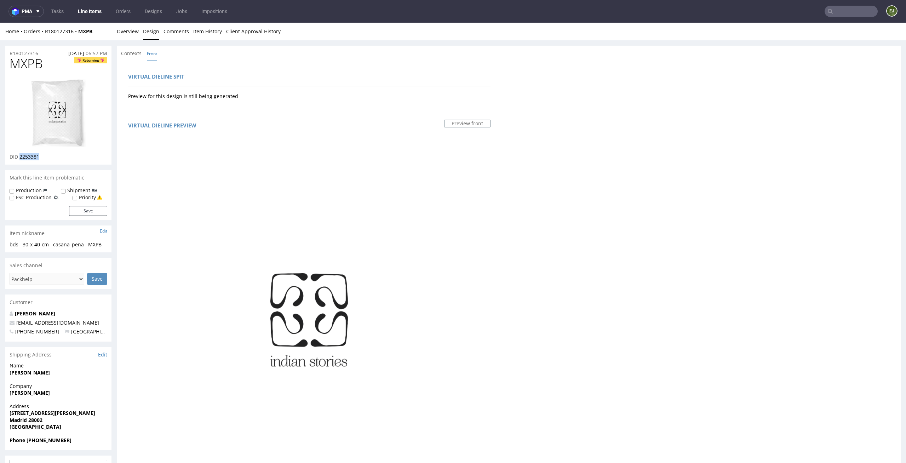
click at [19, 155] on div "DID 2253381" at bounding box center [59, 156] width 98 height 7
copy span "2253381"
drag, startPoint x: 39, startPoint y: 53, endPoint x: 0, endPoint y: 53, distance: 39.3
click at [0, 53] on div "R180127316 26.08.2025 06:57 PM MXPB Returning DID 2253381 Mark this line item p…" at bounding box center [453, 418] width 906 height 756
copy p "R180127316"
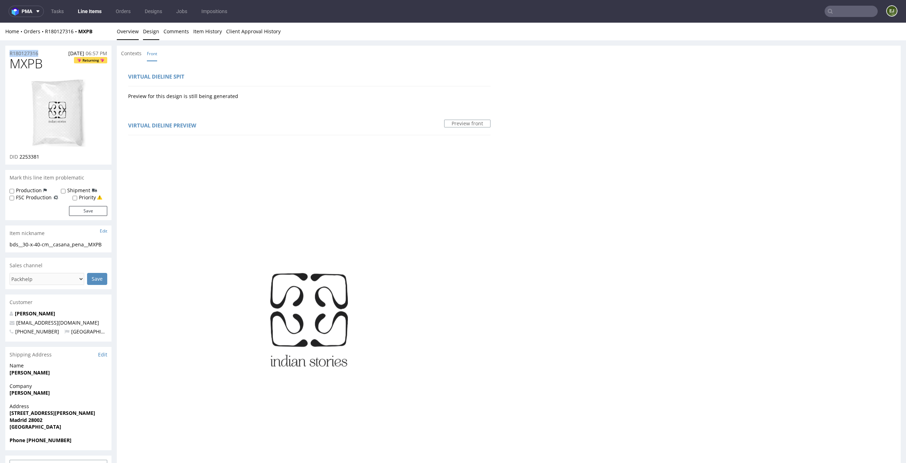
click at [125, 29] on link "Overview" at bounding box center [128, 31] width 22 height 17
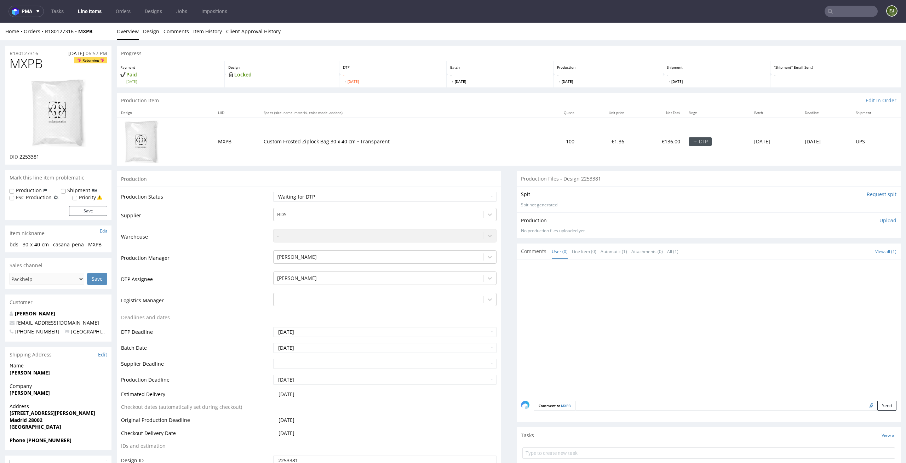
click at [884, 218] on p "Upload" at bounding box center [887, 220] width 17 height 7
click at [843, 254] on div "Add files" at bounding box center [845, 252] width 35 height 11
type input "C:\fakepath\bds__30-x-40-cm__casana_pena__MXPB__d2253381__oR180127316.pdf"
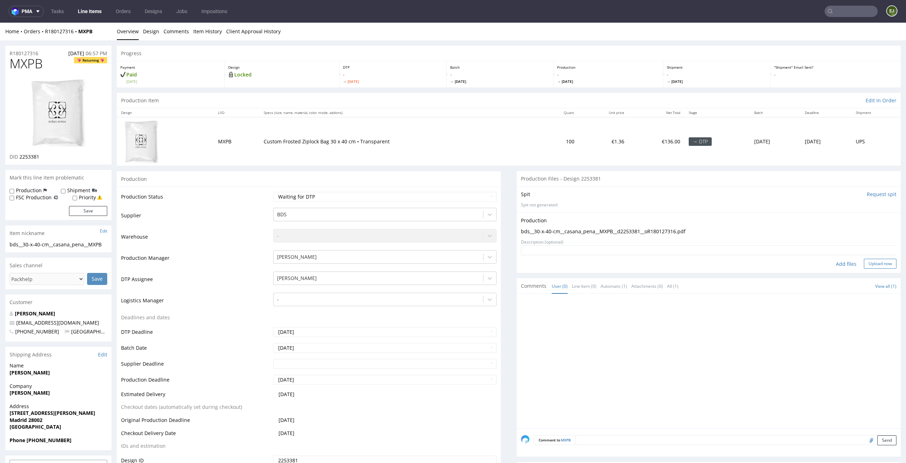
click at [877, 261] on button "Upload now" at bounding box center [880, 264] width 33 height 10
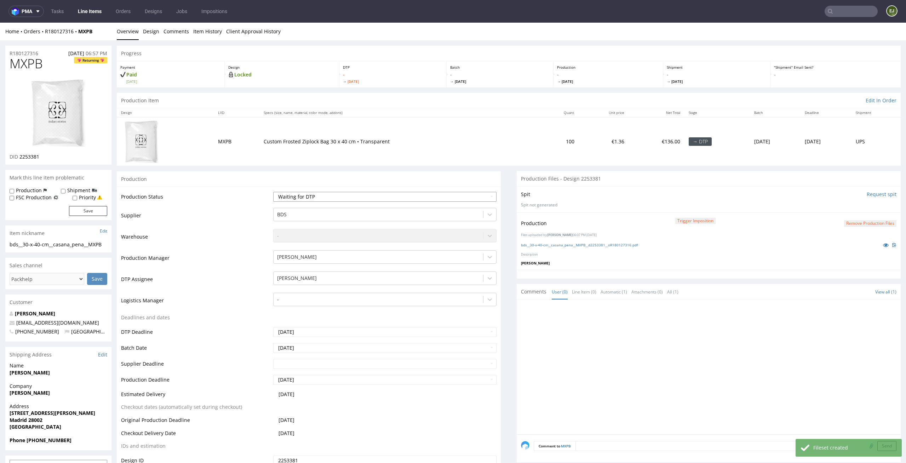
click at [439, 200] on select "Waiting for Artwork Waiting for Diecut Waiting for Mockup Waiting for DTP Waiti…" at bounding box center [385, 197] width 224 height 10
select select "dtp_production_ready"
click at [273, 192] on select "Waiting for Artwork Waiting for Diecut Waiting for Mockup Waiting for DTP Waiti…" at bounding box center [385, 197] width 224 height 10
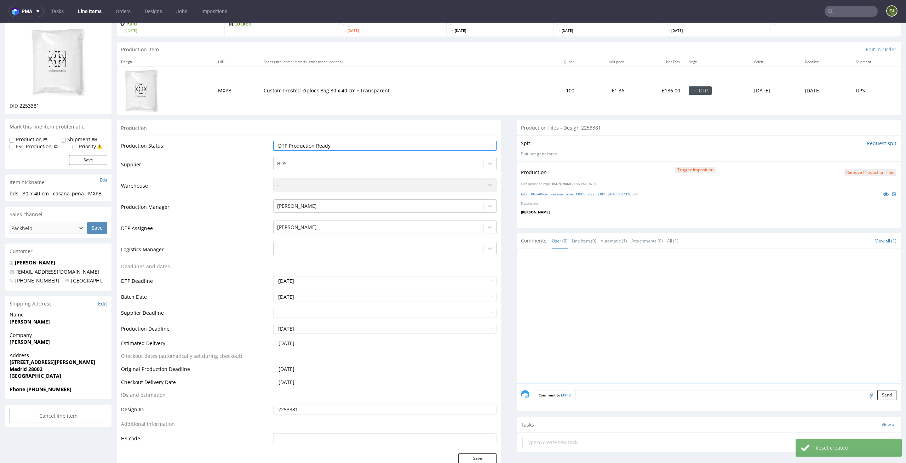
scroll to position [98, 0]
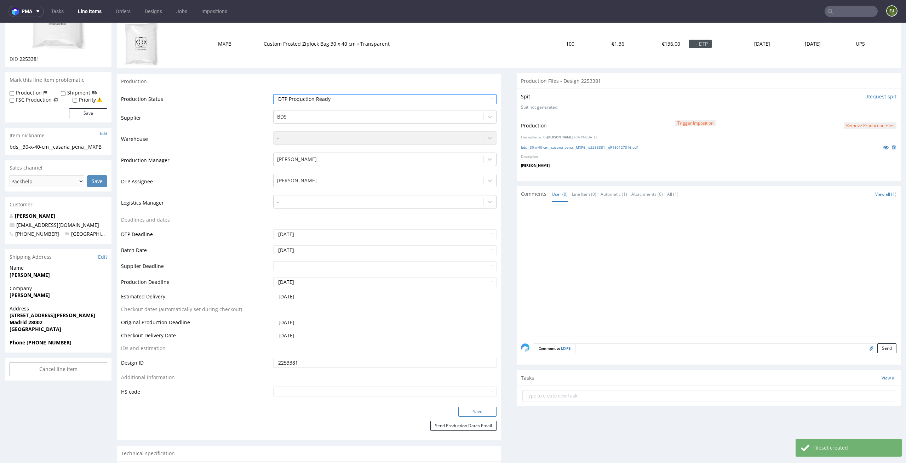
click at [480, 408] on button "Save" at bounding box center [477, 412] width 38 height 10
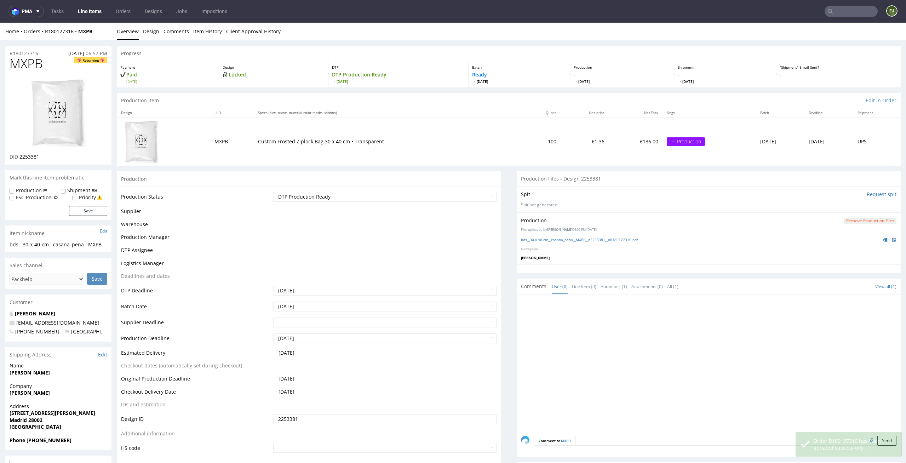
scroll to position [0, 0]
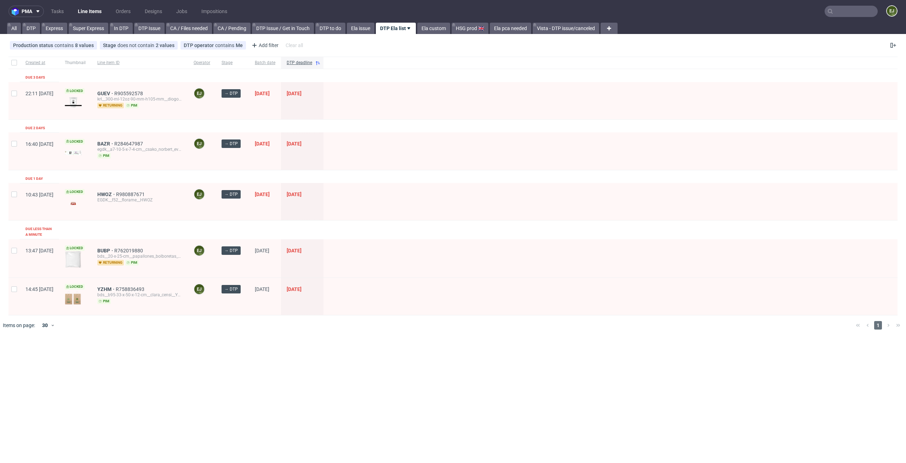
click at [302, 379] on div "pma Tasks Line Items Orders Designs Jobs Impositions EJ All DTP Express Super E…" at bounding box center [453, 231] width 906 height 463
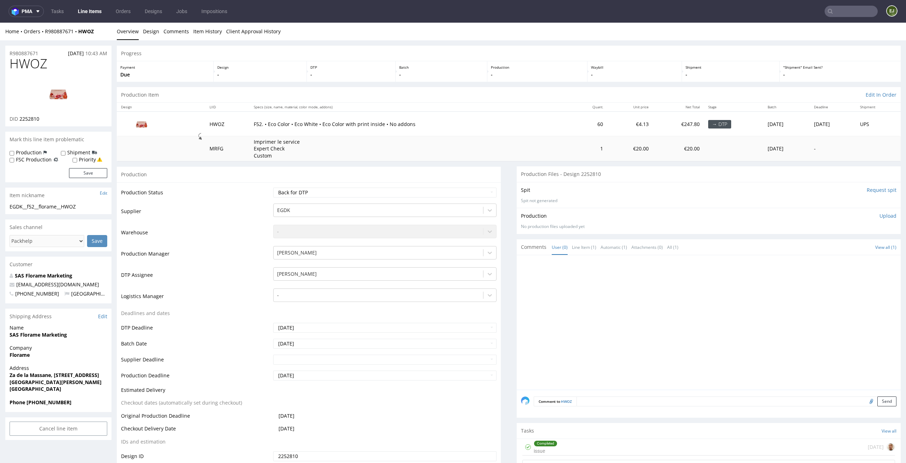
scroll to position [230, 0]
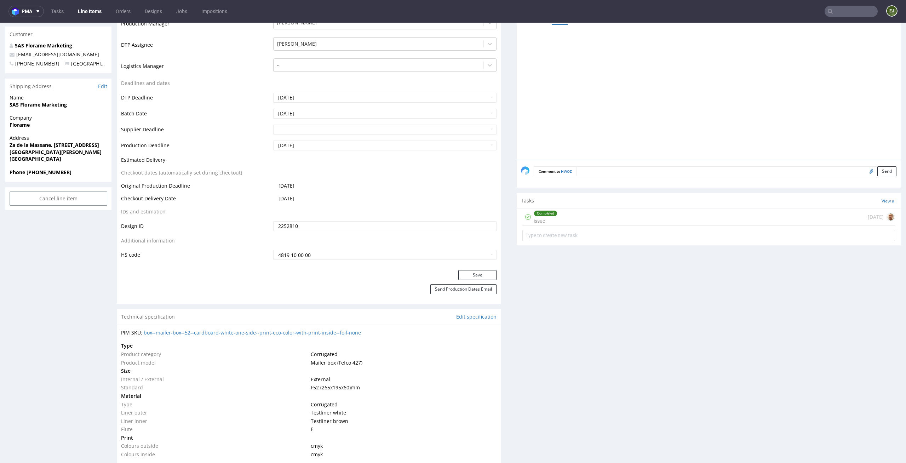
click at [620, 217] on div "Completed issue [DATE]" at bounding box center [708, 217] width 373 height 17
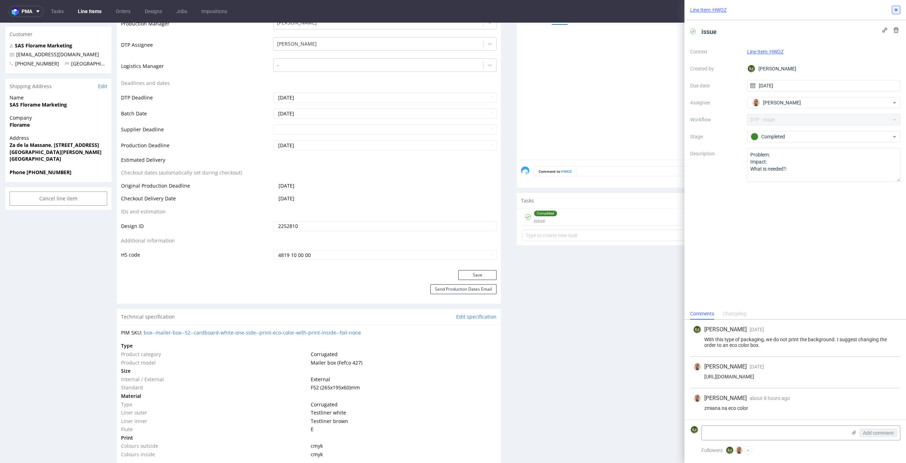
click at [893, 8] on icon at bounding box center [896, 10] width 6 height 6
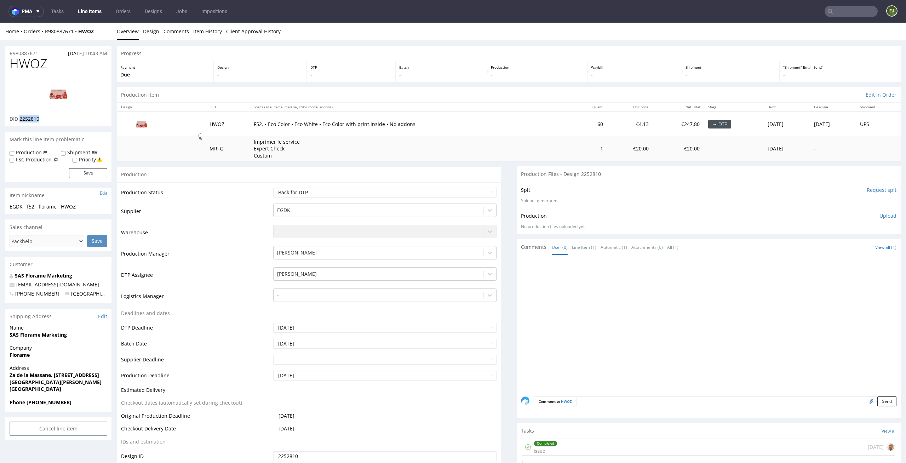
drag, startPoint x: 48, startPoint y: 122, endPoint x: 20, endPoint y: 122, distance: 28.0
click at [20, 122] on div "HWOZ DID 2252810" at bounding box center [58, 92] width 106 height 70
copy span "2252810"
click at [155, 33] on link "Design" at bounding box center [151, 31] width 16 height 17
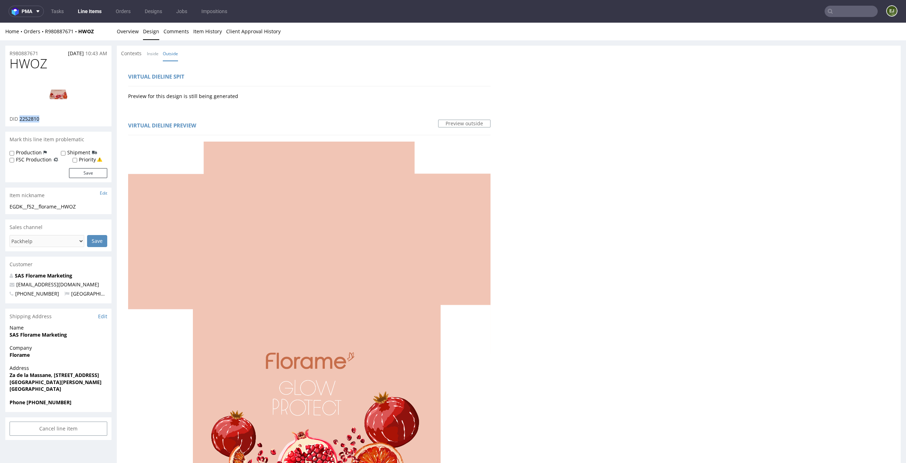
click at [84, 6] on link "Line Items" at bounding box center [90, 11] width 32 height 11
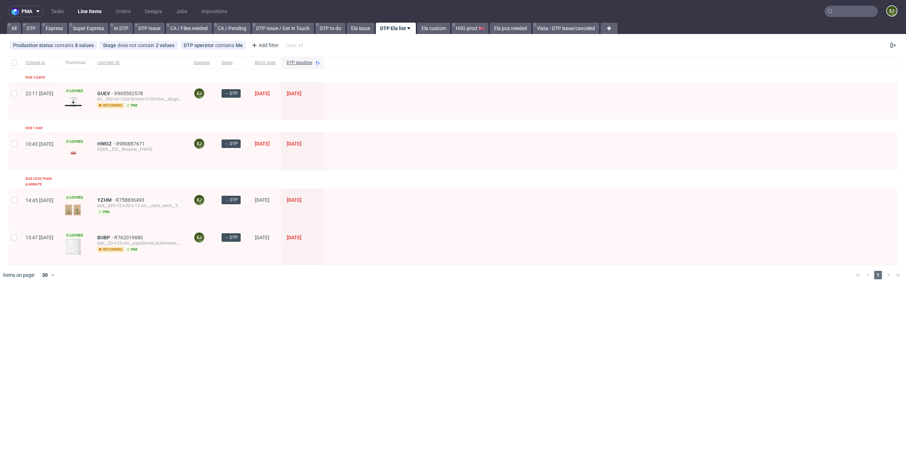
click at [243, 236] on span "→ DTP" at bounding box center [232, 244] width 22 height 23
click at [114, 91] on span "GUEV" at bounding box center [105, 94] width 17 height 6
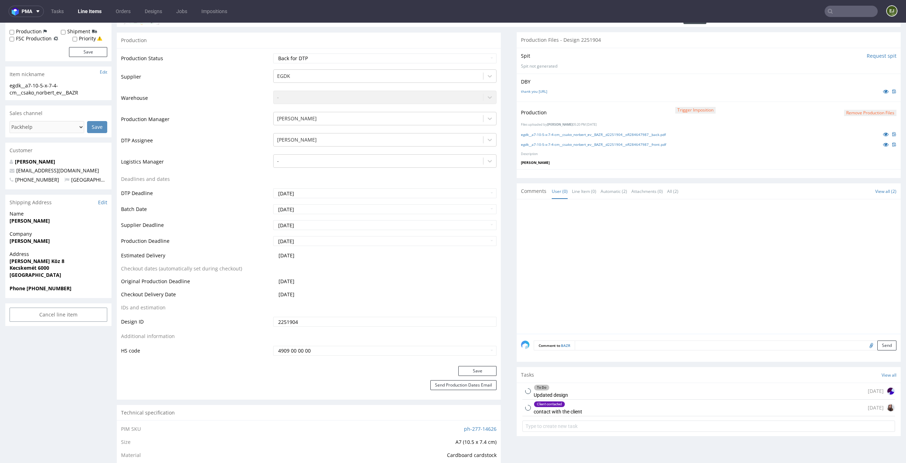
scroll to position [166, 0]
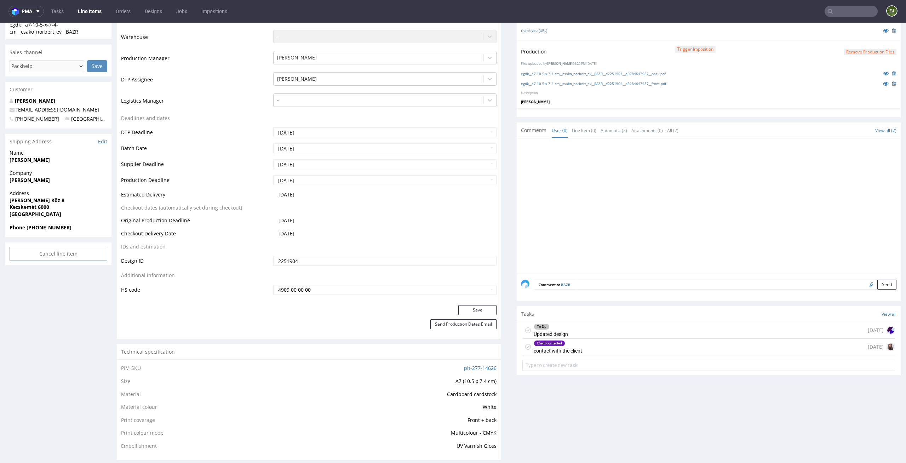
click at [576, 334] on div "To Do Updated design 4 days ago" at bounding box center [708, 330] width 373 height 17
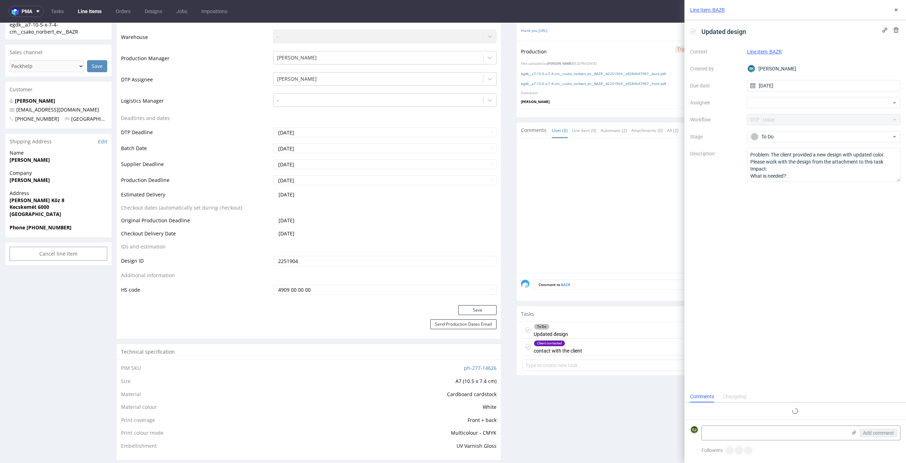
click at [578, 348] on div "Client contacted contact with the client today" at bounding box center [708, 347] width 373 height 17
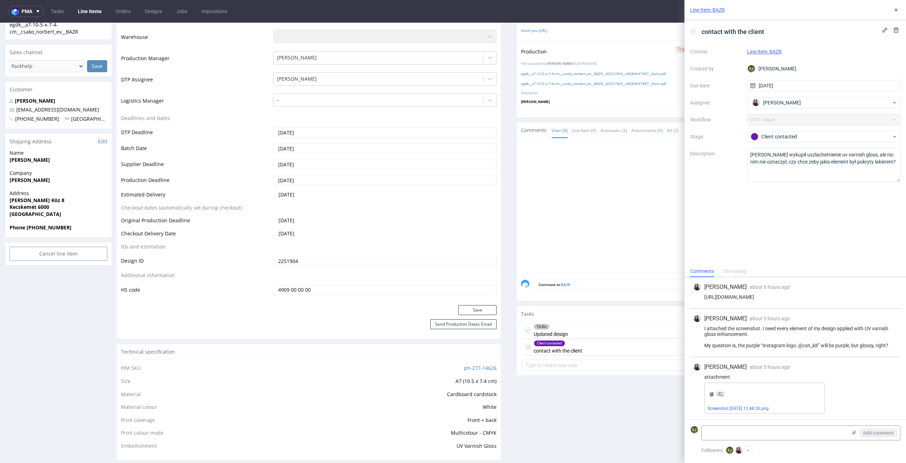
click at [714, 404] on div "Screenshot 2025-08-29 at 12.48.36.png" at bounding box center [764, 397] width 121 height 31
click at [715, 406] on link "Screenshot 2025-08-29 at 12.48.36.png" at bounding box center [737, 408] width 61 height 5
click at [693, 30] on icon at bounding box center [693, 32] width 6 height 6
click at [893, 13] on button at bounding box center [896, 10] width 8 height 8
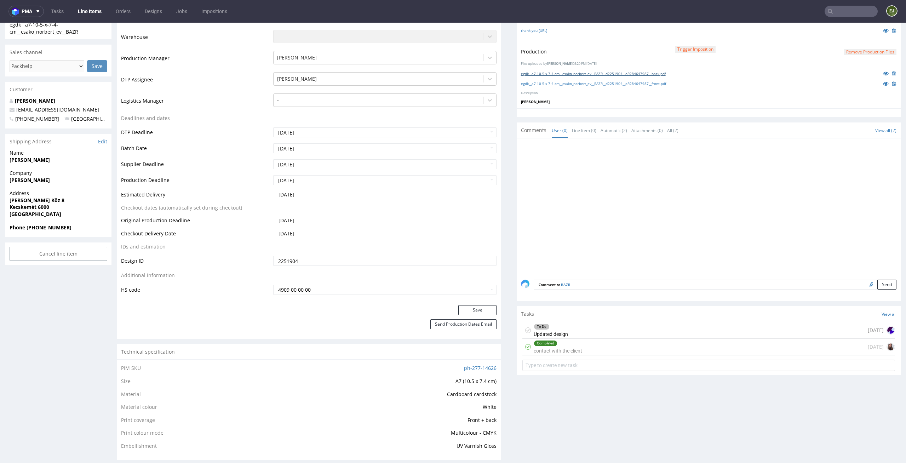
click at [569, 75] on link "egdk__a7-10-5-x-7-4-cm__csako_norbert_ev__BAZR__d2251904__oR284647987__back.pdf" at bounding box center [593, 73] width 145 height 5
click at [575, 79] on div "Production Trigger Imposition Remove production files Files uploaded by Elżbiet…" at bounding box center [709, 75] width 384 height 68
click at [574, 80] on div "egdk__a7-10-5-x-7-4-cm__csako_norbert_ev__BAZR__d2251904__oR284647987__front.pdf" at bounding box center [708, 84] width 375 height 8
click at [566, 85] on link "egdk__a7-10-5-x-7-4-cm__csako_norbert_ev__BAZR__d2251904__oR284647987__front.pdf" at bounding box center [593, 83] width 145 height 5
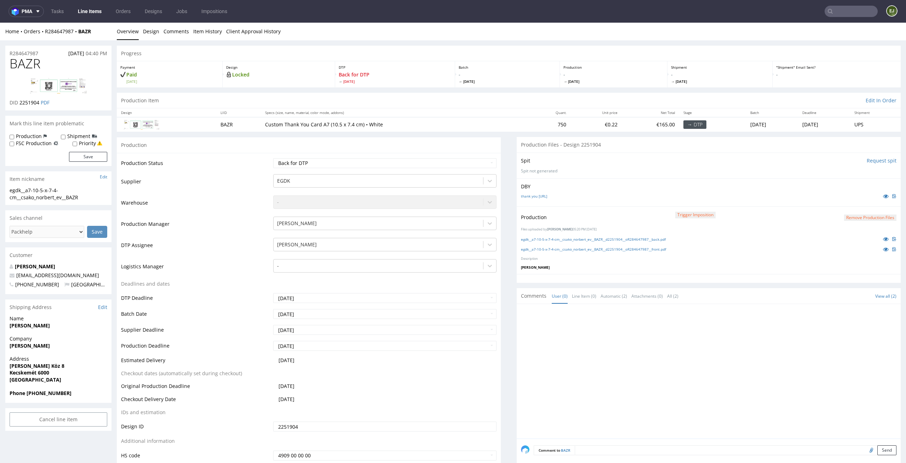
click at [81, 81] on img at bounding box center [58, 86] width 57 height 16
click at [865, 216] on button "Remove production files" at bounding box center [870, 217] width 52 height 7
click at [848, 199] on link "Yes" at bounding box center [847, 201] width 20 height 11
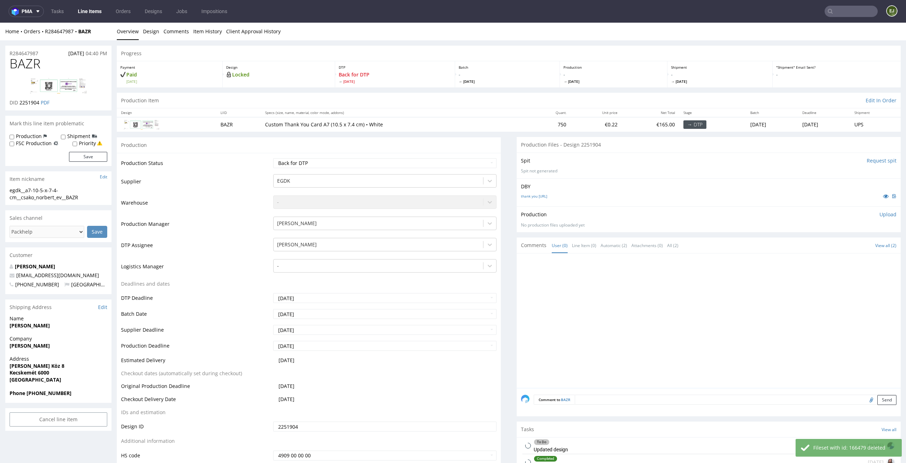
click at [879, 215] on p "Upload" at bounding box center [887, 214] width 17 height 7
click at [839, 249] on div "Add files" at bounding box center [845, 246] width 35 height 11
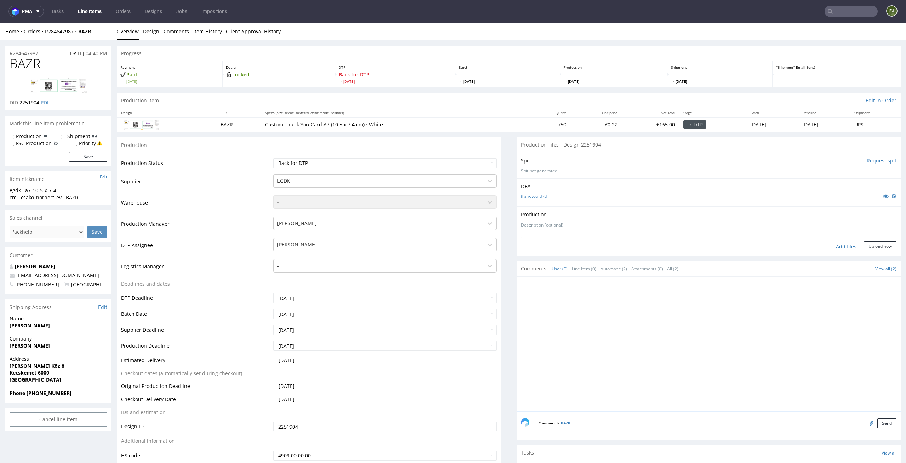
click at [839, 249] on div "Add files" at bounding box center [845, 246] width 35 height 11
type input "C:\fakepath\egdk__a7-10-5-x-7-4-cm__csako_norbert_ev__BAZR__d2251904__oR2846479…"
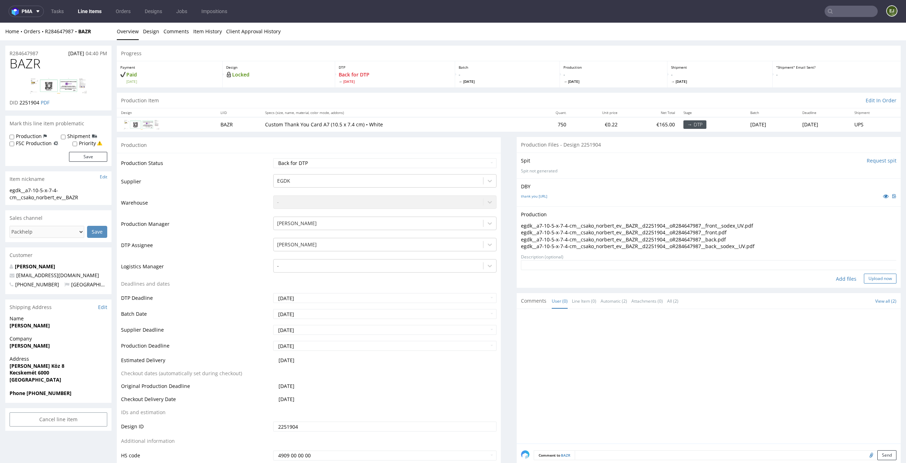
click at [869, 276] on button "Upload now" at bounding box center [880, 278] width 33 height 10
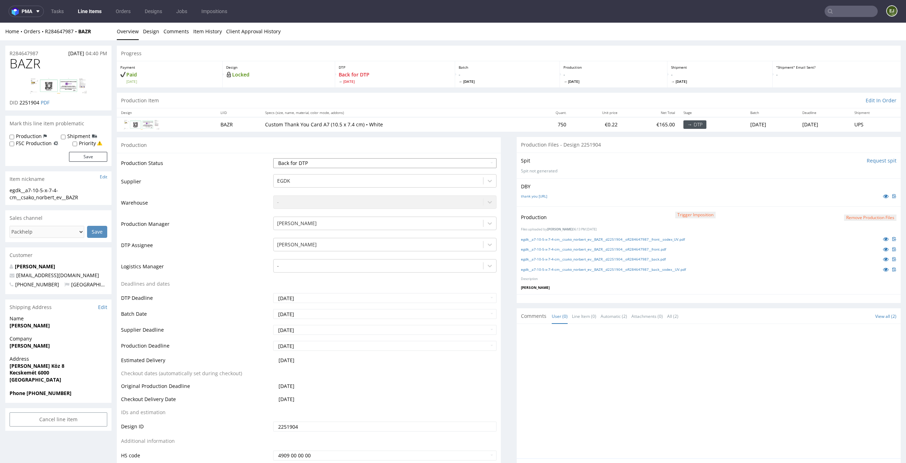
click at [449, 163] on select "Waiting for Artwork Waiting for Diecut Waiting for Mockup Waiting for DTP Waiti…" at bounding box center [385, 163] width 224 height 10
select select "dtp_production_ready"
click at [273, 158] on select "Waiting for Artwork Waiting for Diecut Waiting for Mockup Waiting for DTP Waiti…" at bounding box center [385, 163] width 224 height 10
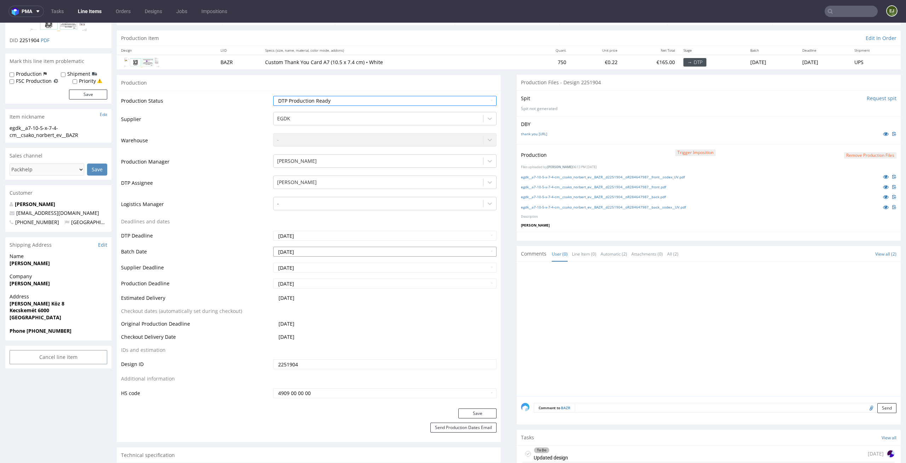
scroll to position [115, 0]
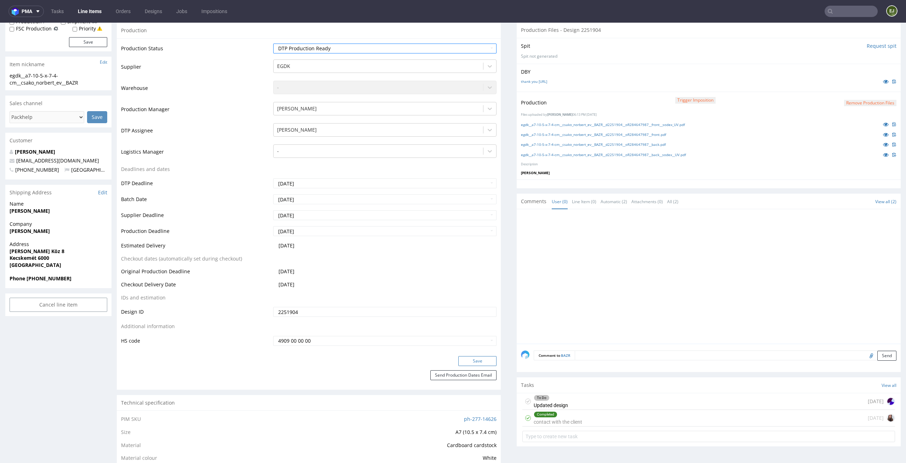
click at [474, 361] on button "Save" at bounding box center [477, 361] width 38 height 10
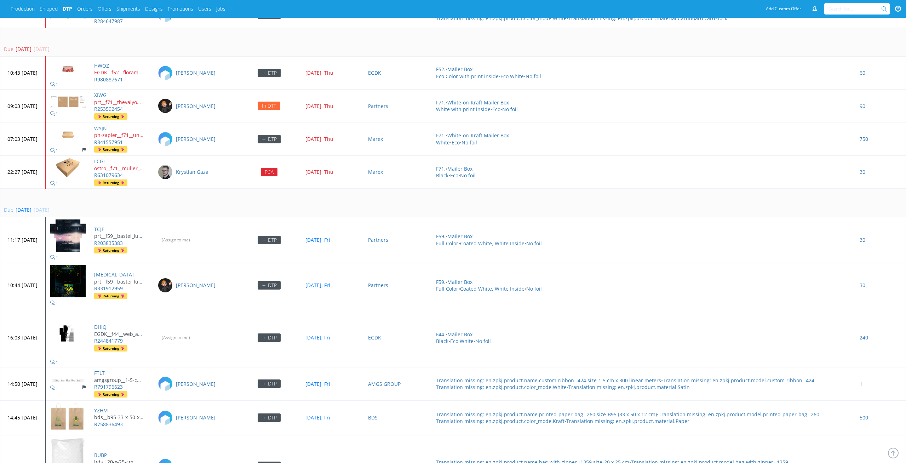
scroll to position [2232, 0]
